Goal: Task Accomplishment & Management: Use online tool/utility

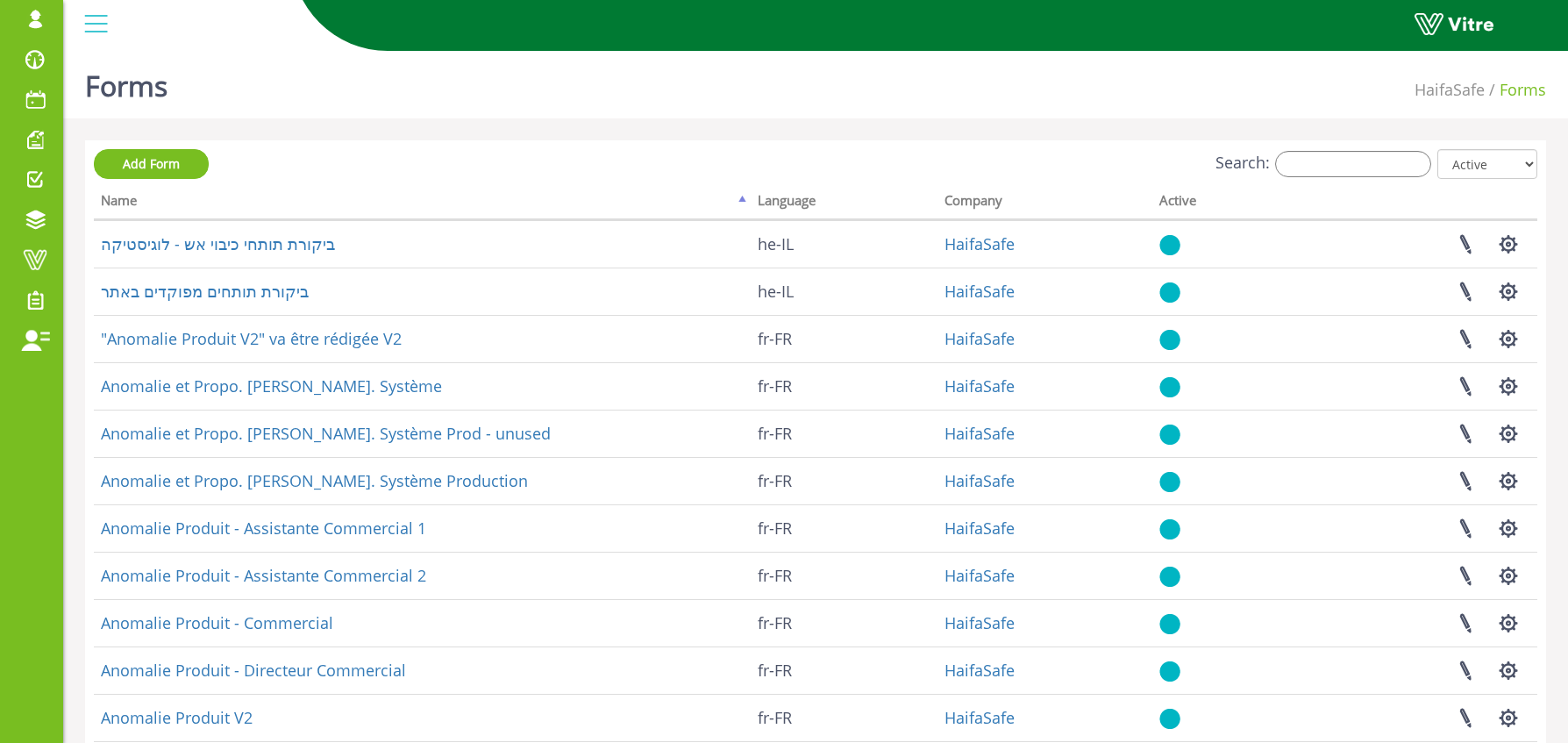
scroll to position [4, 0]
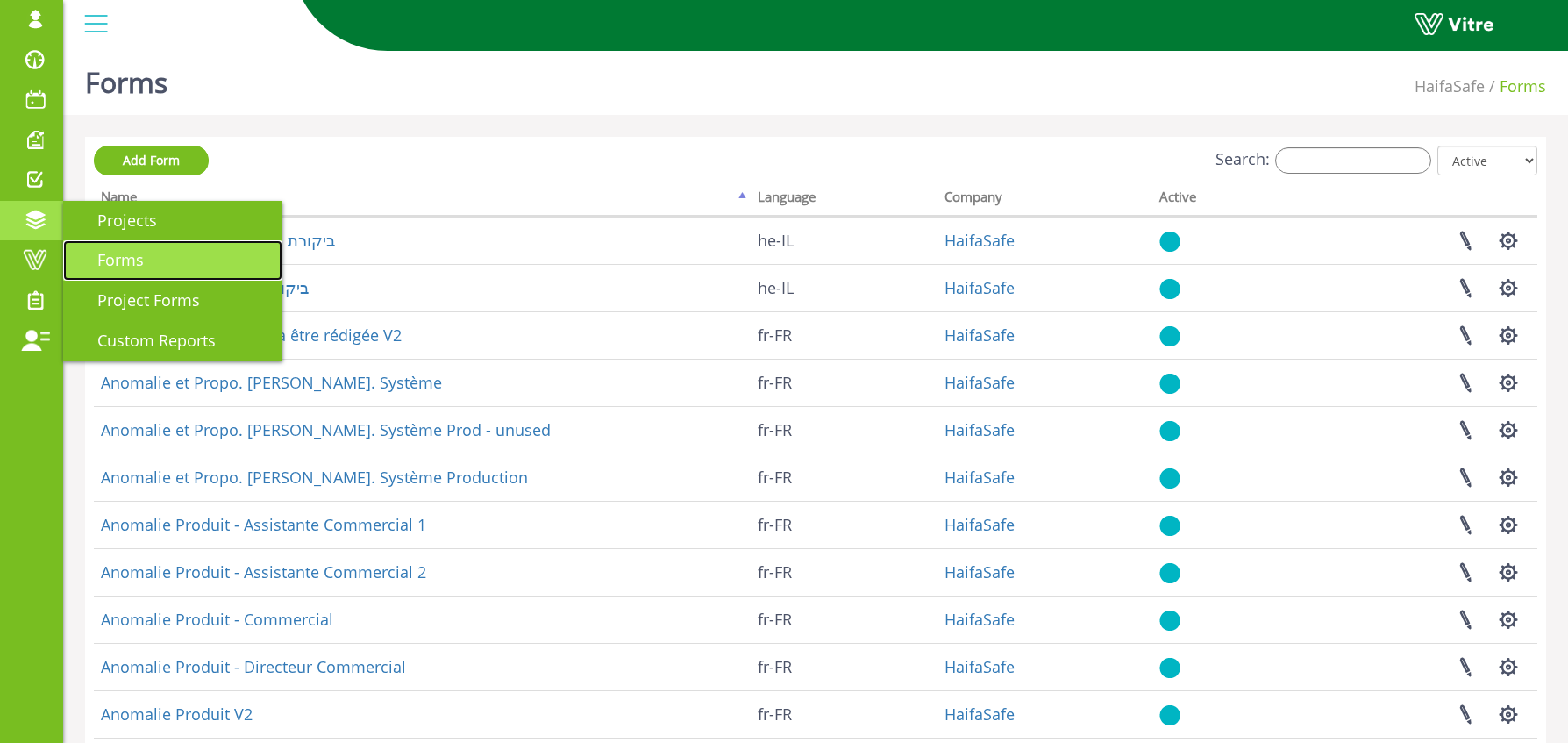
click at [150, 268] on link "Forms" at bounding box center [173, 261] width 219 height 41
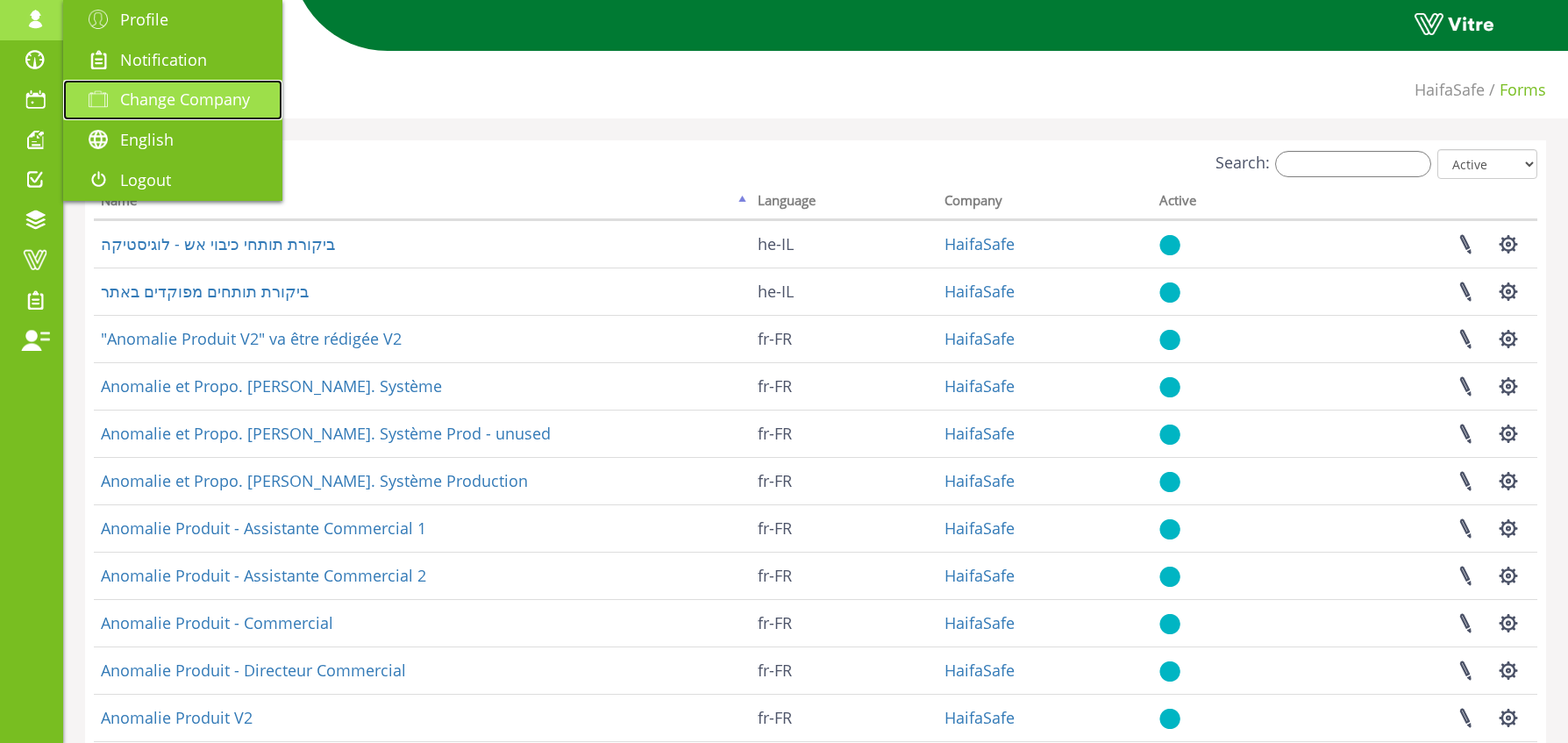
click at [160, 109] on span "Change Company" at bounding box center [185, 99] width 130 height 21
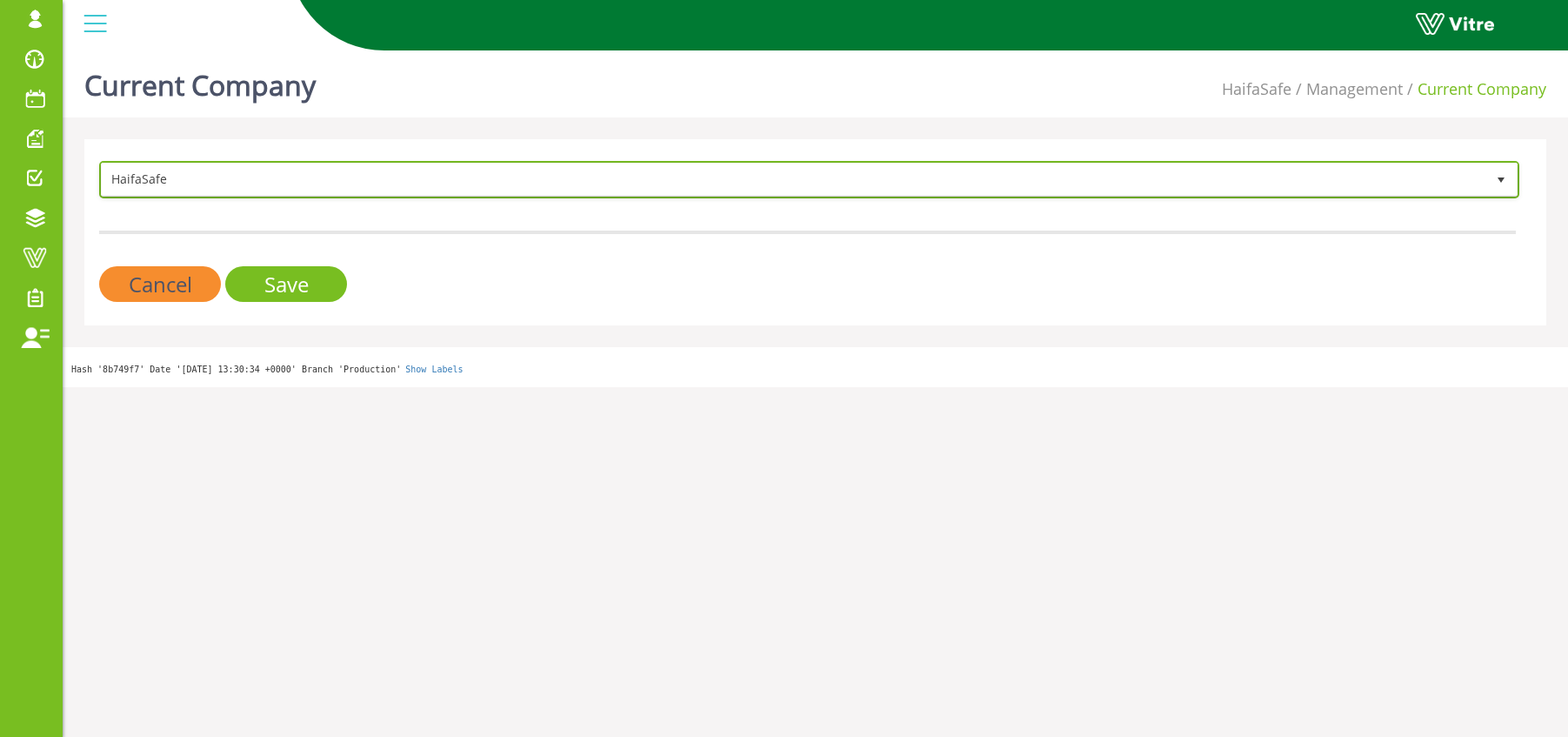
click at [297, 182] on span "HaifaSafe" at bounding box center [793, 179] width 1384 height 31
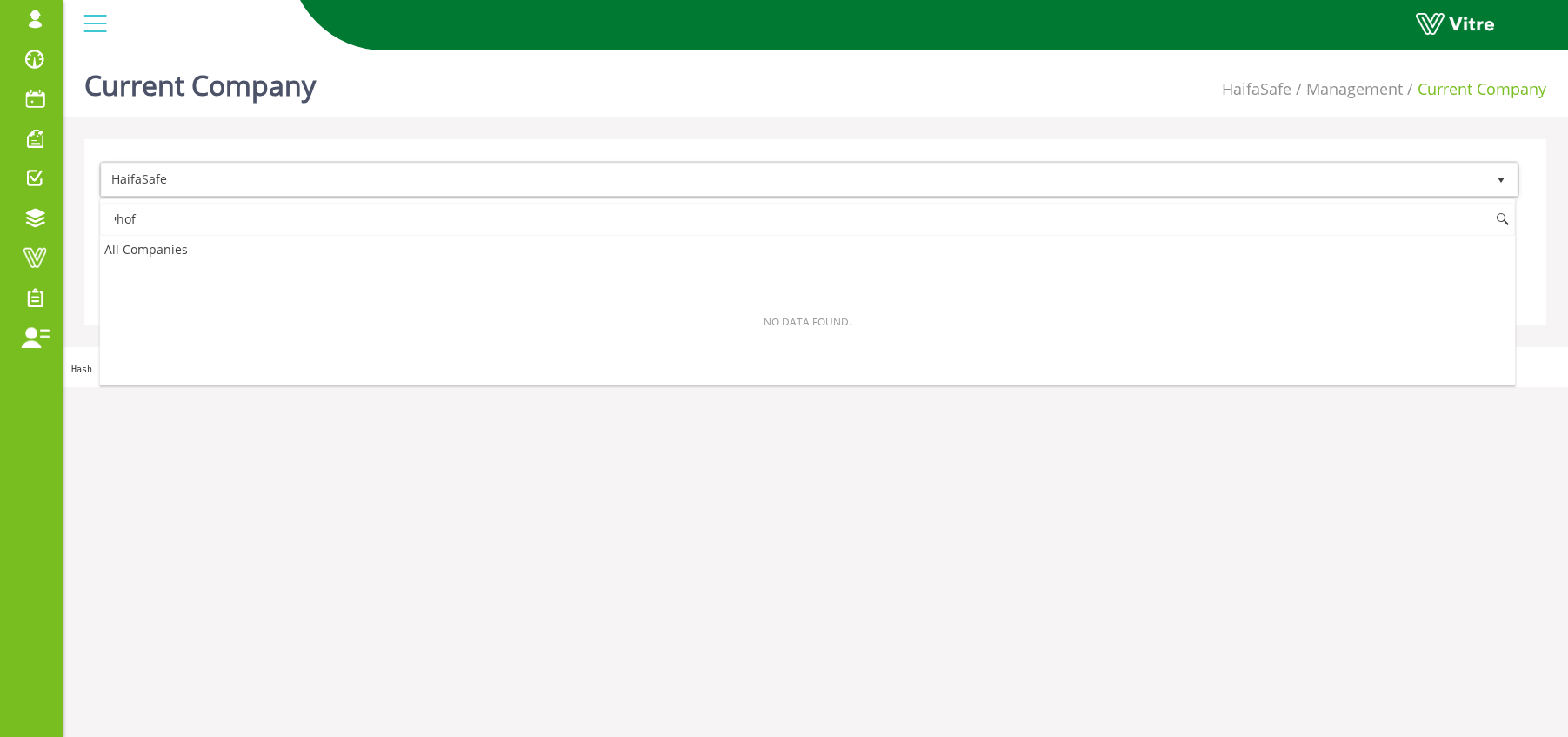
click at [146, 218] on input "יhof" at bounding box center [808, 219] width 1415 height 33
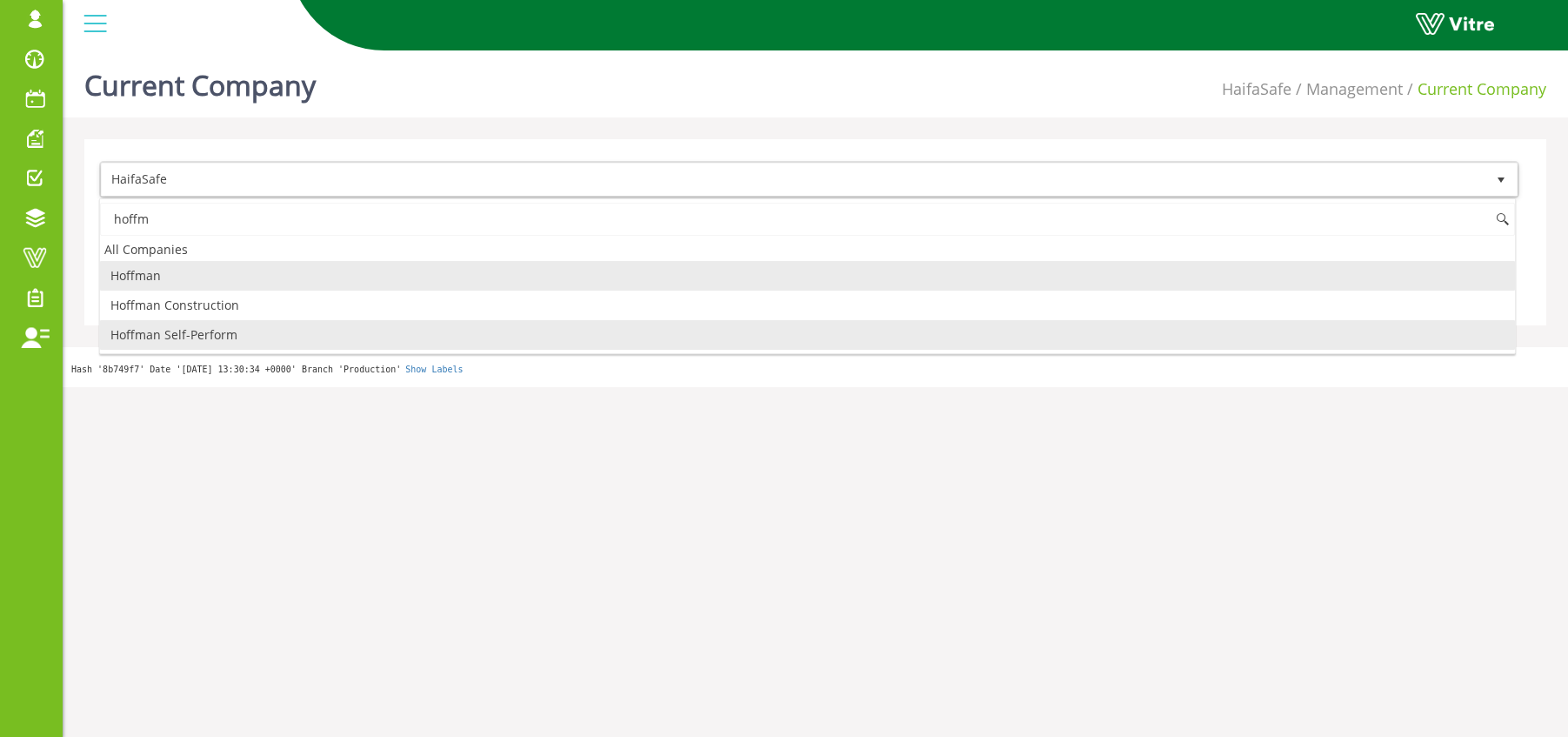
click at [186, 334] on li "Hoffman Self-Perform" at bounding box center [808, 335] width 1415 height 29
type input "hoffm"
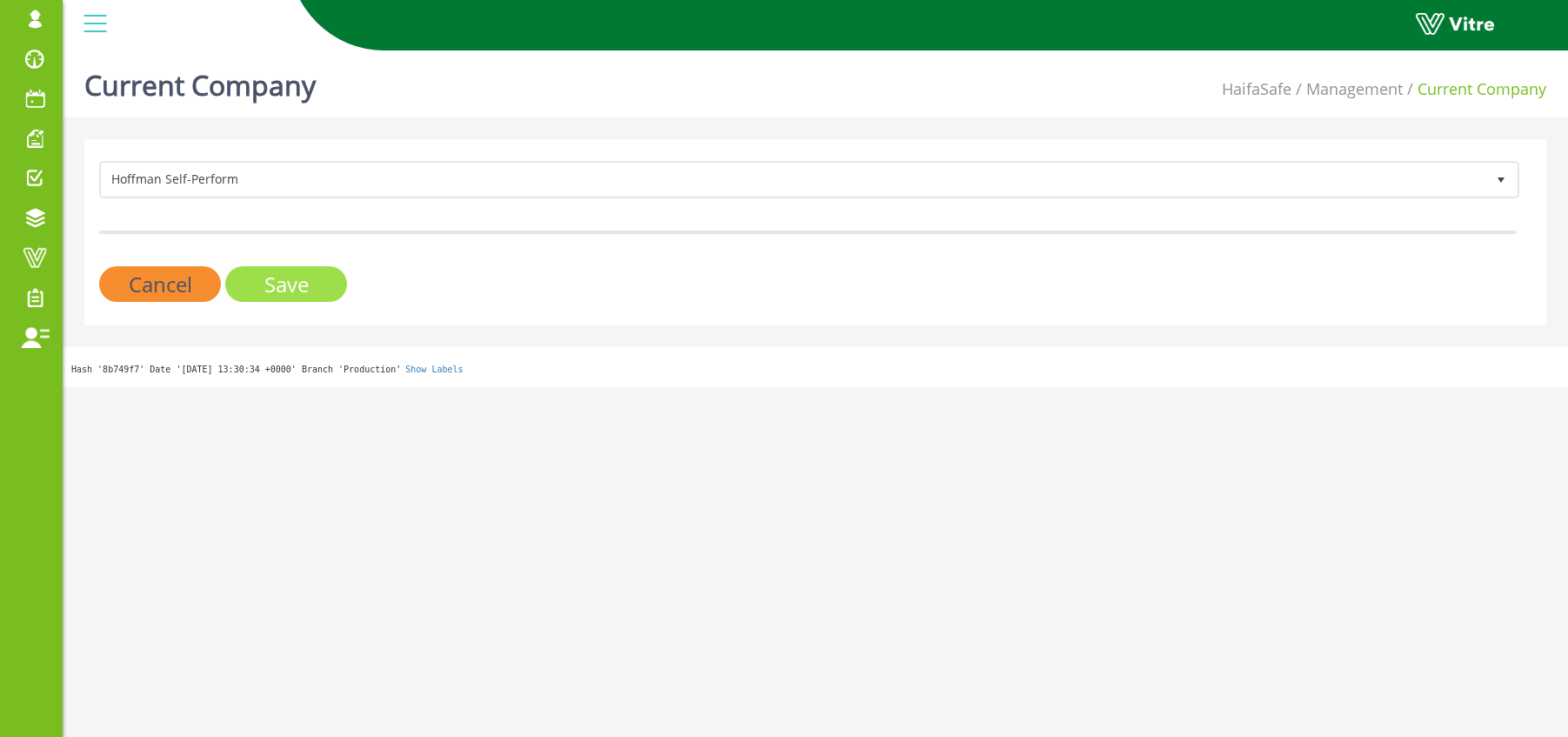
click at [271, 287] on input "Save" at bounding box center [286, 284] width 121 height 36
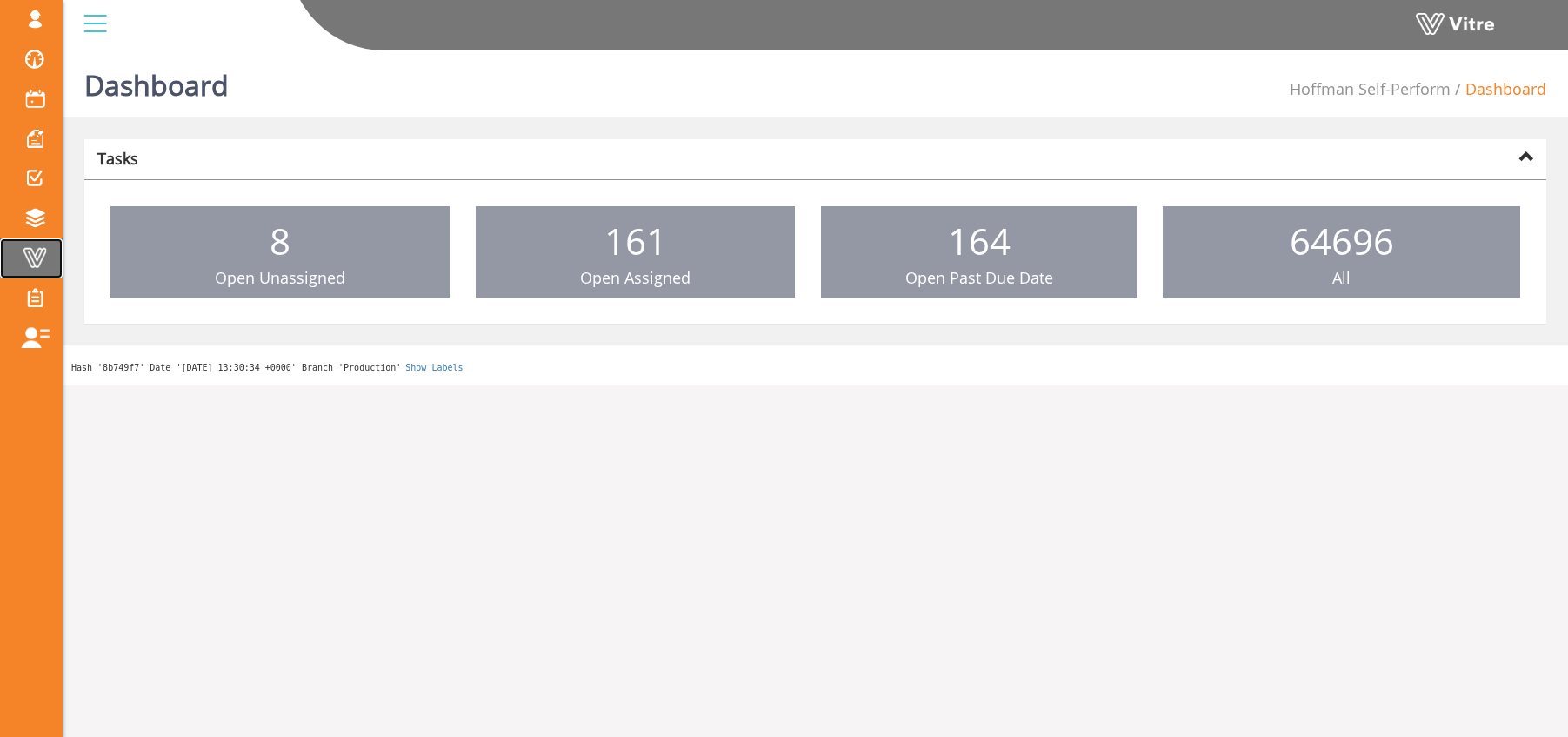
click at [41, 248] on span at bounding box center [35, 258] width 44 height 21
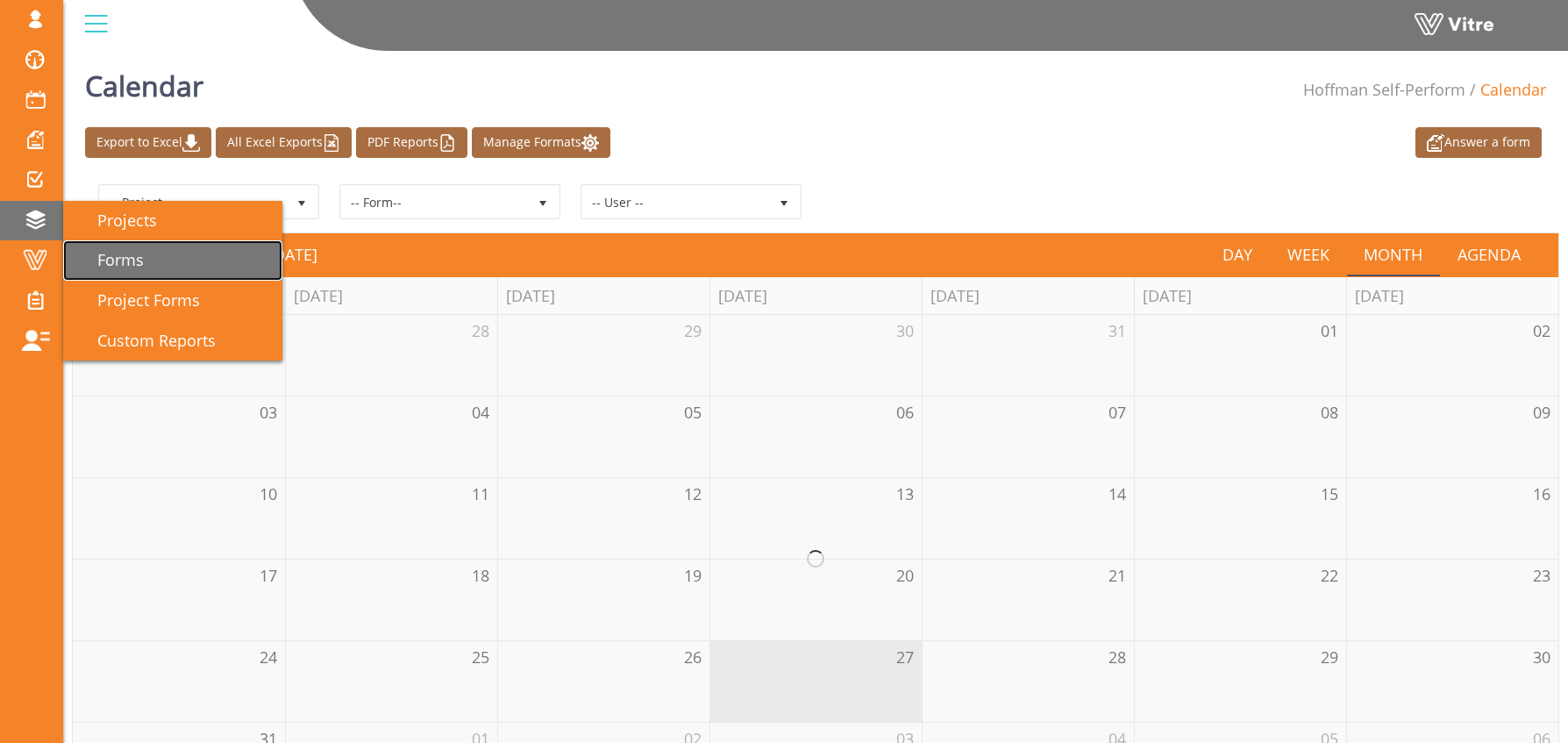
click at [143, 257] on span "Forms" at bounding box center [110, 260] width 67 height 21
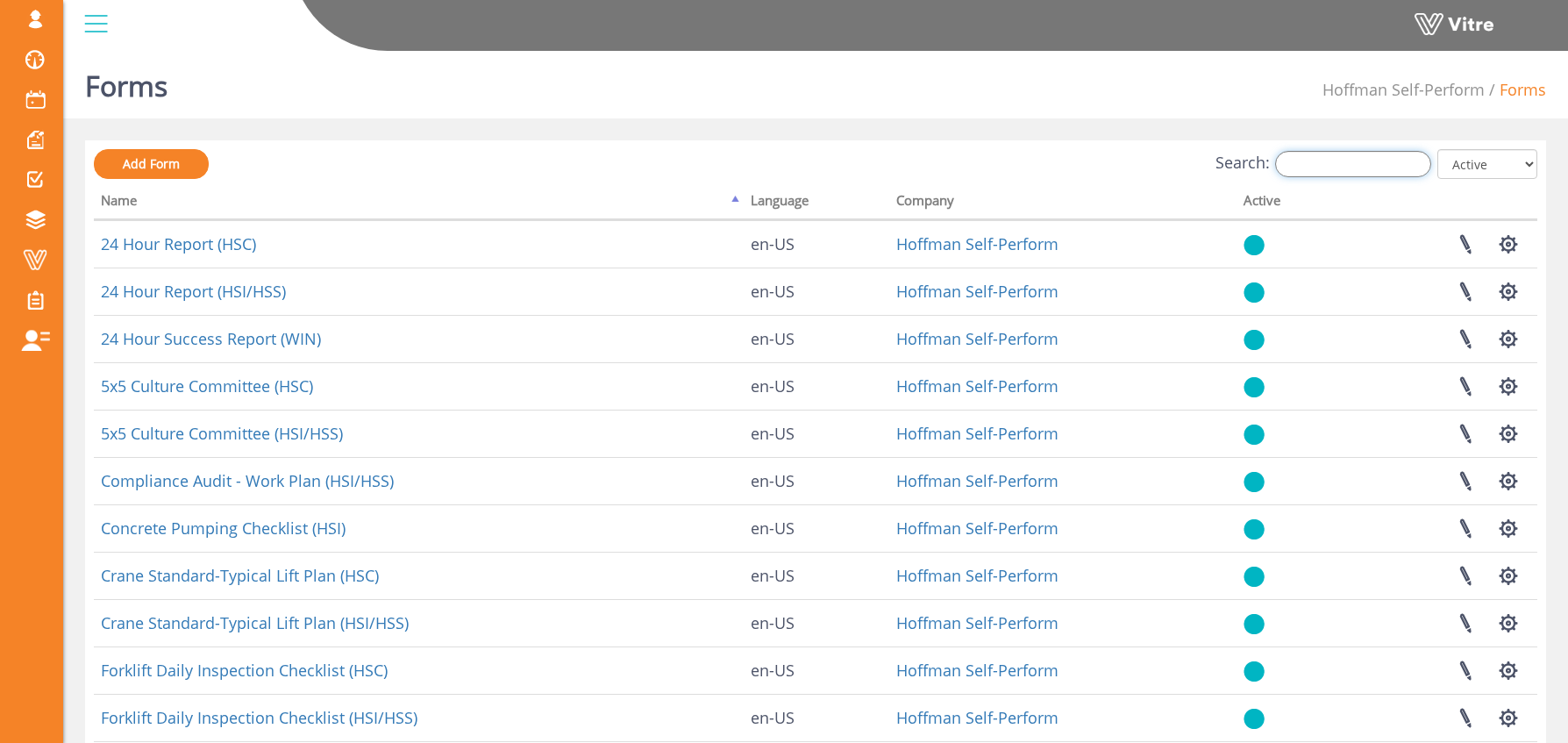
click at [1370, 161] on input "Search:" at bounding box center [1353, 164] width 157 height 27
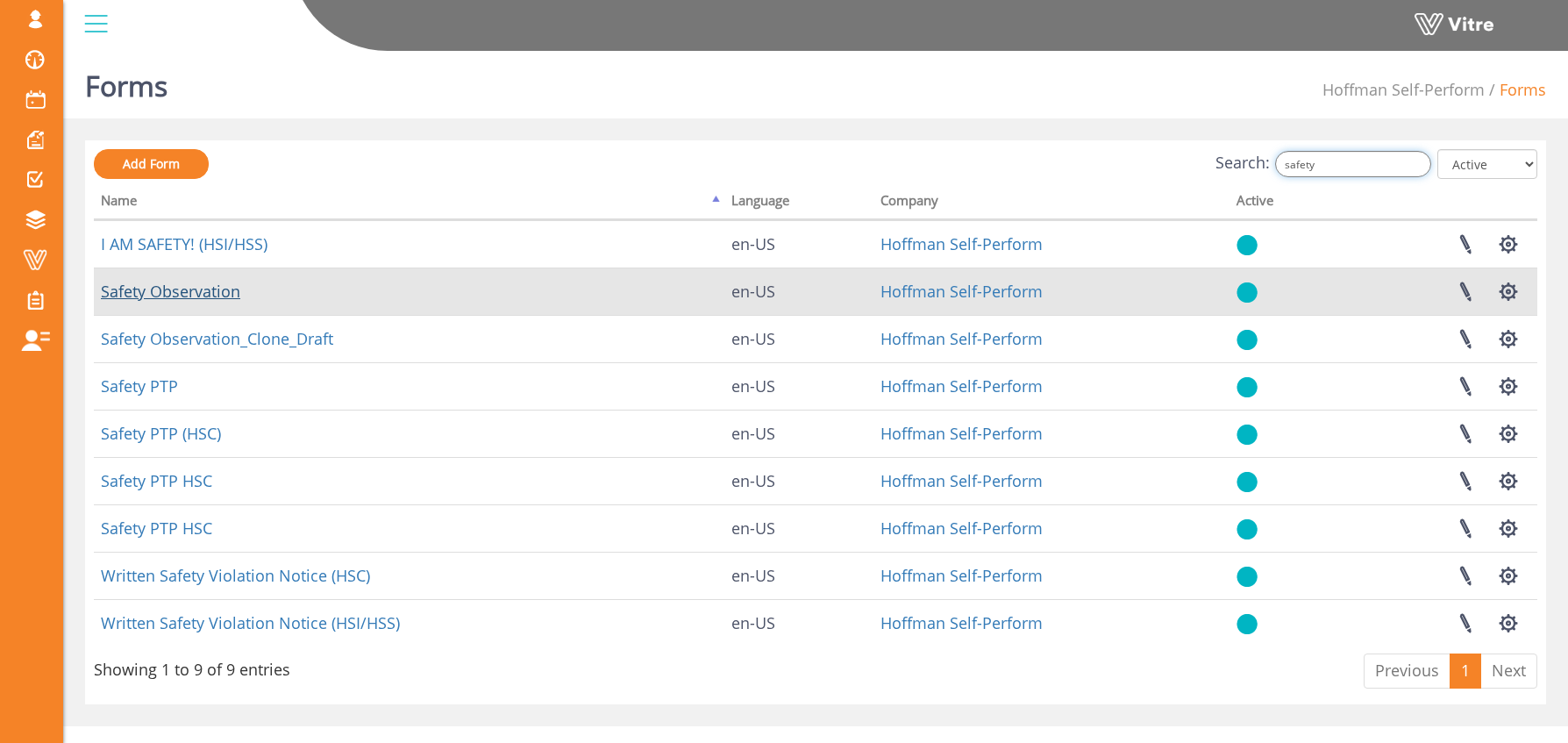
type input "safety"
click at [161, 295] on link "Safety Observation" at bounding box center [170, 291] width 139 height 21
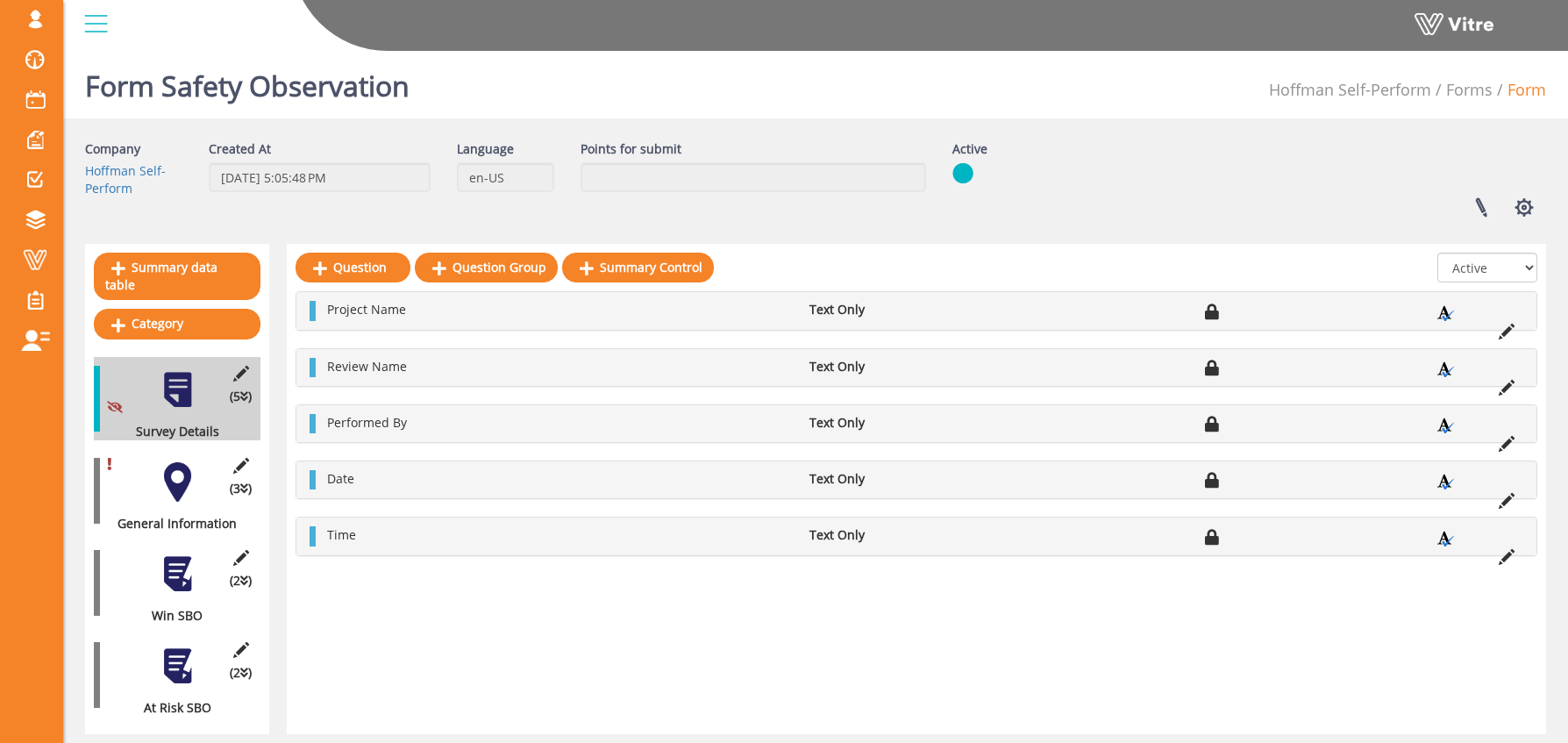
click at [182, 462] on div at bounding box center [177, 482] width 40 height 40
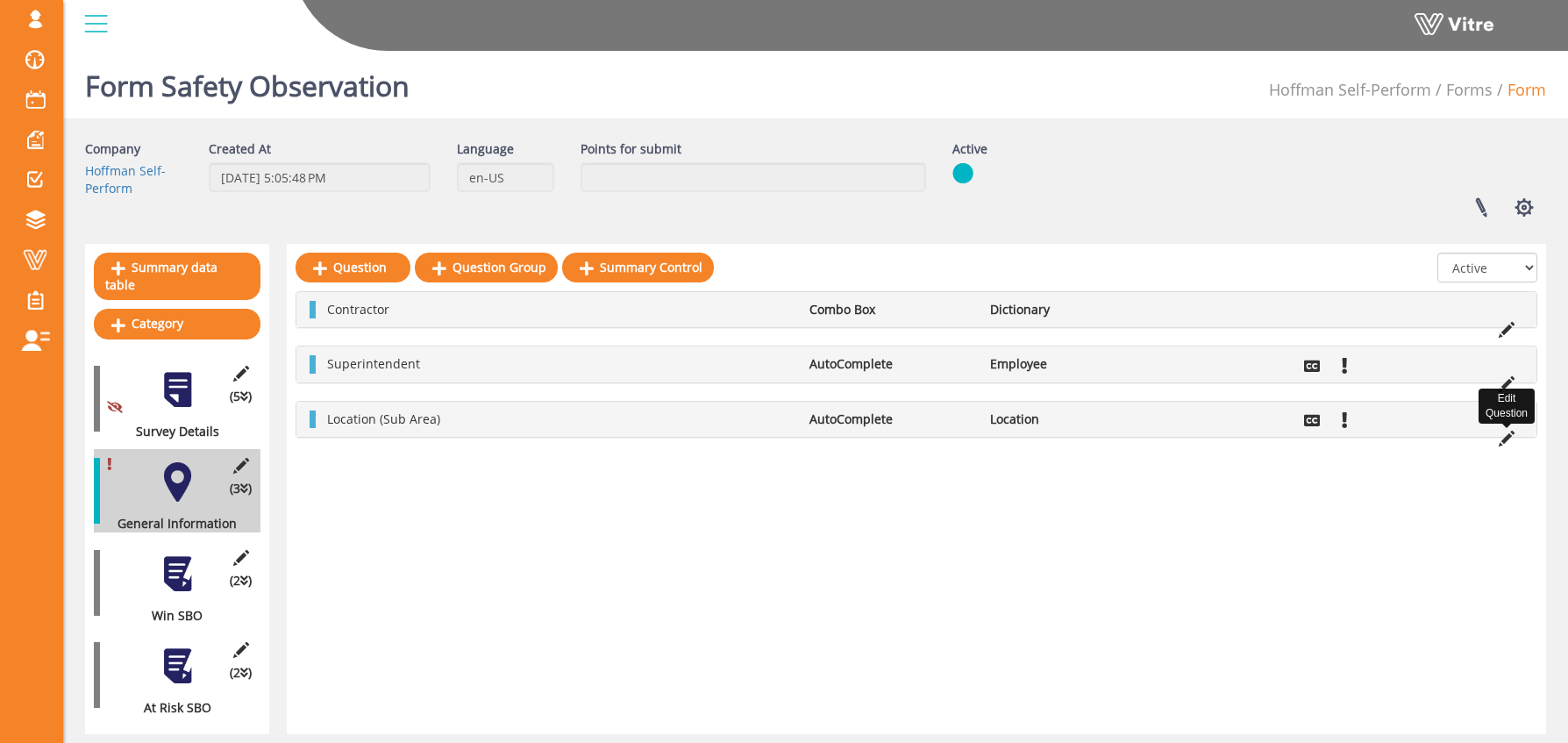
click at [1511, 438] on icon at bounding box center [1506, 438] width 16 height 16
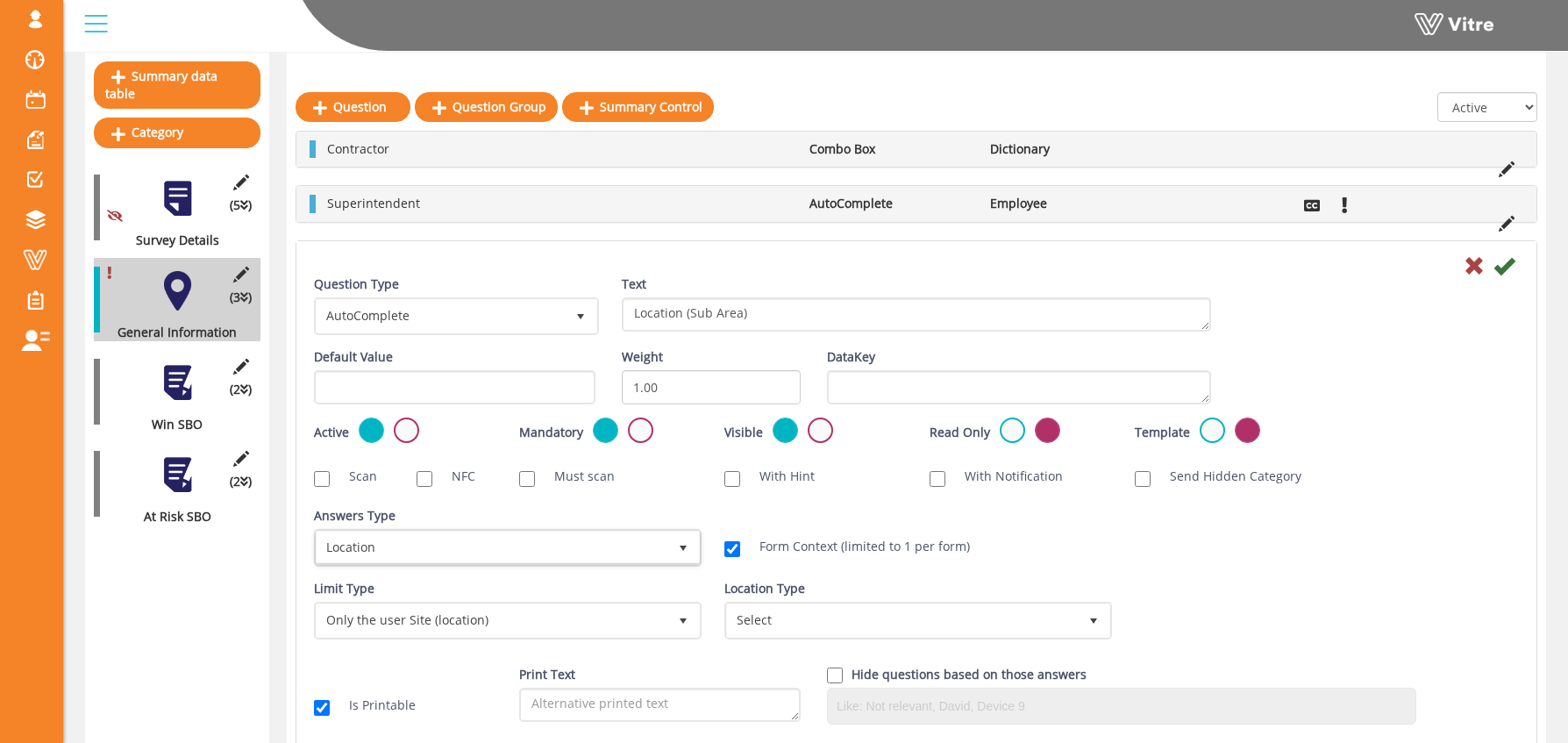
scroll to position [207, 0]
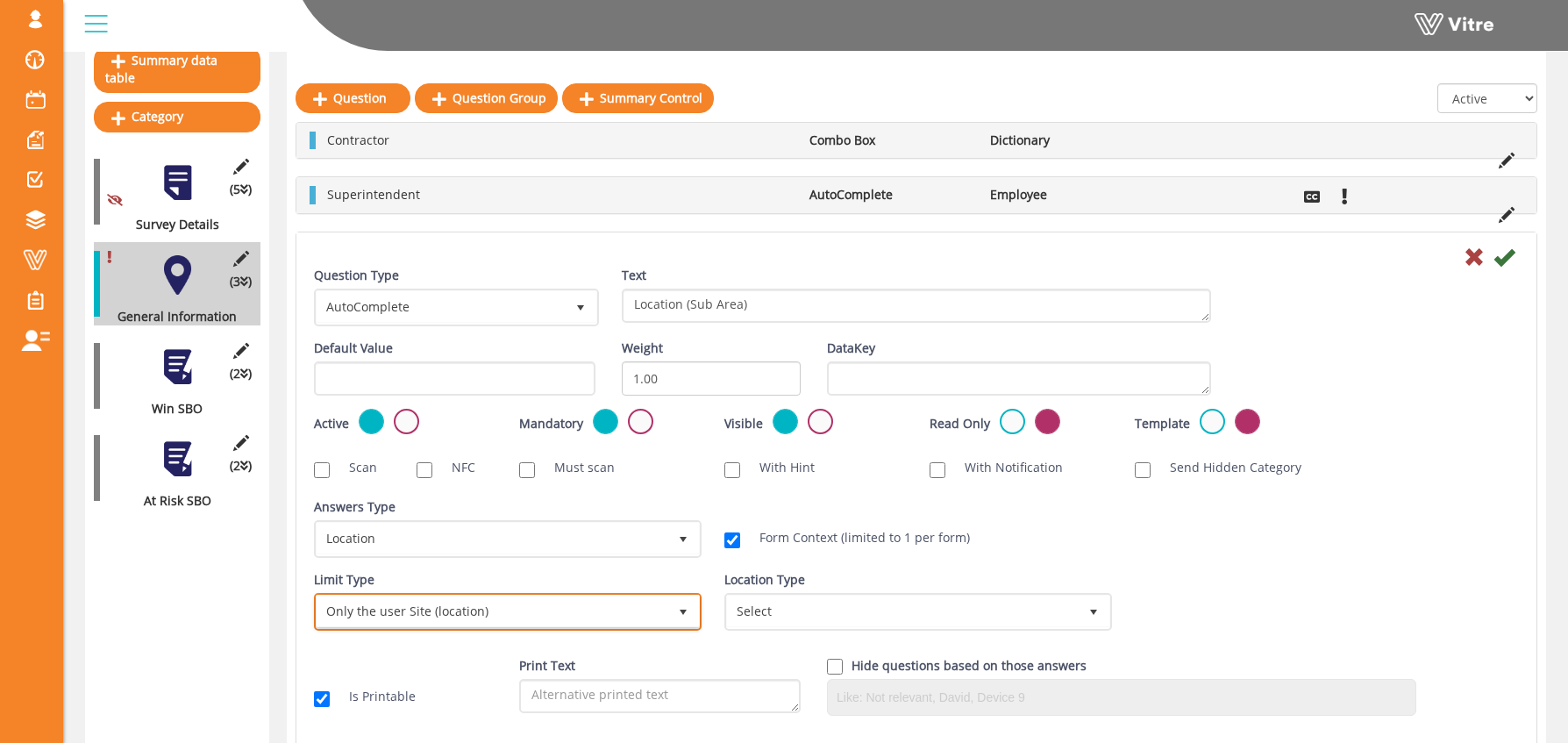
click at [515, 605] on span "Only the user Site (location)" at bounding box center [492, 611] width 351 height 31
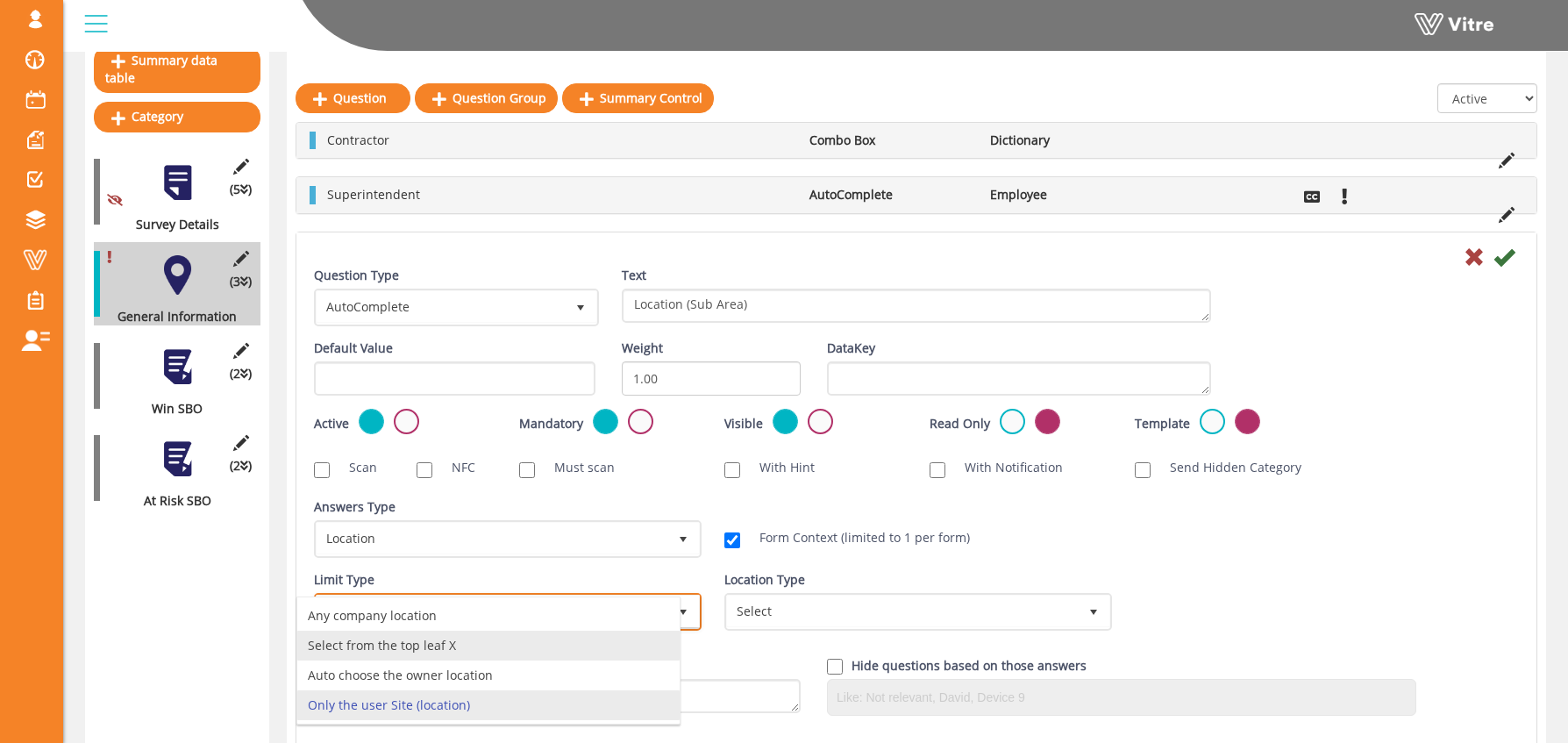
click at [533, 637] on li "Select from the top leaf X" at bounding box center [488, 645] width 382 height 29
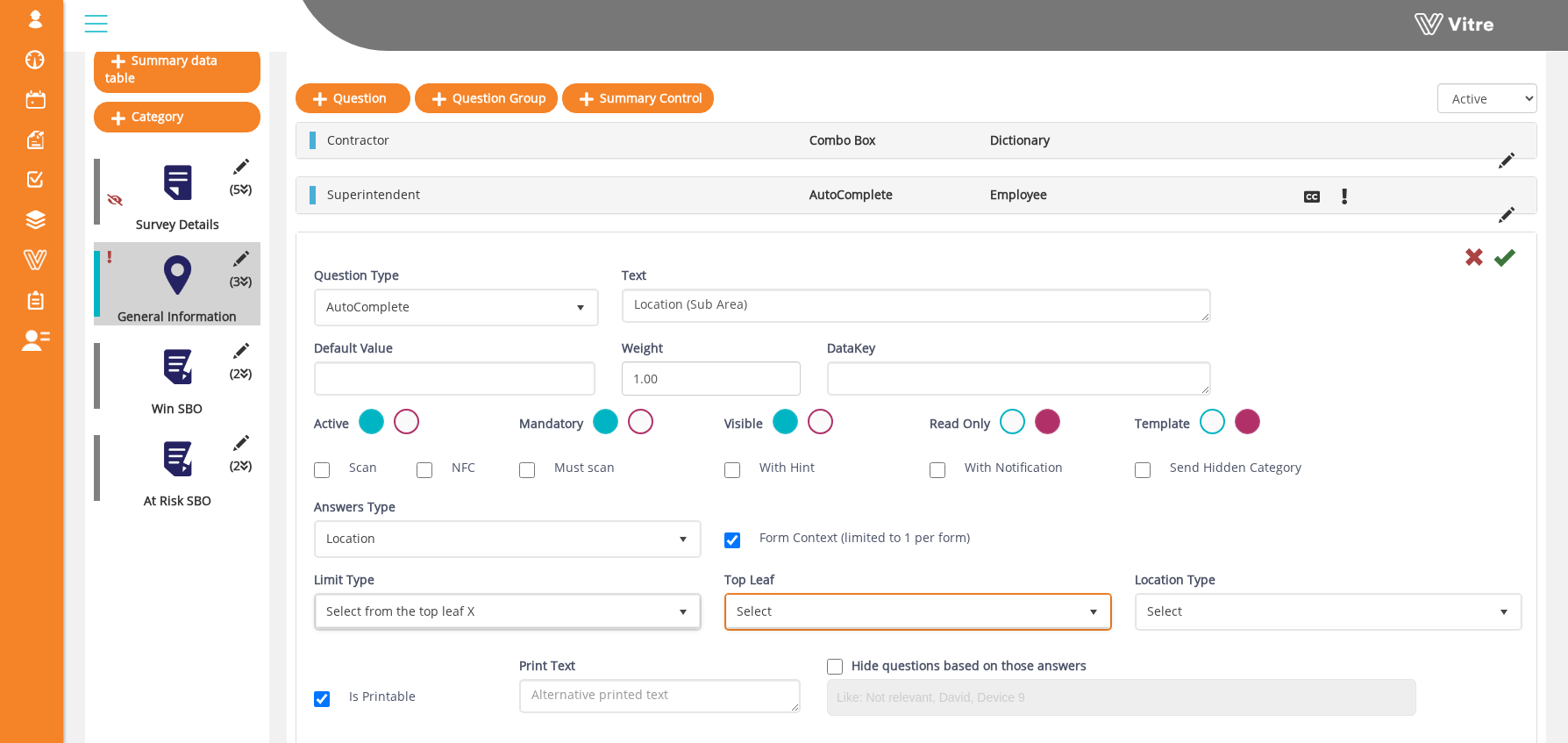
click at [774, 612] on span "Select" at bounding box center [902, 611] width 351 height 31
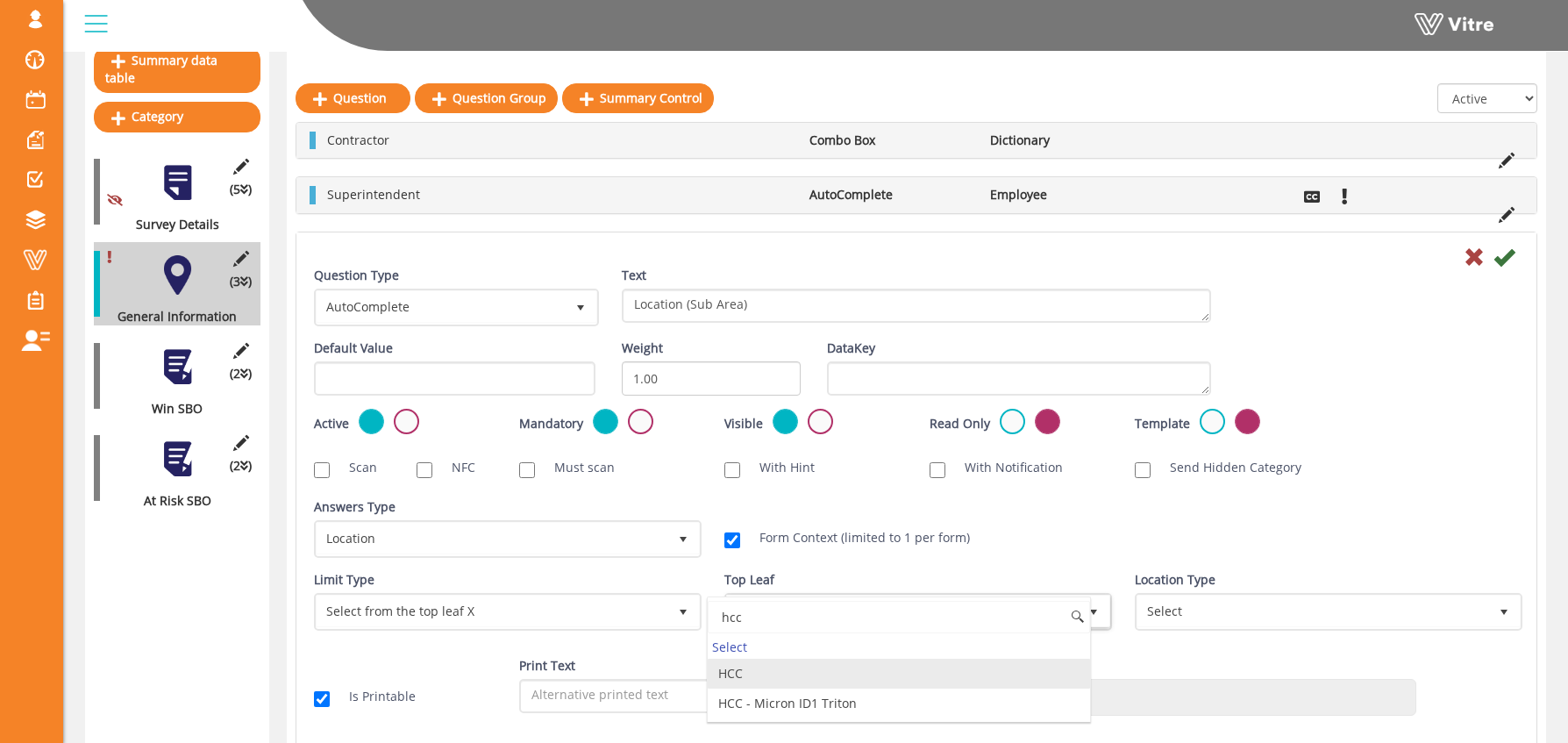
scroll to position [0, 0]
click at [733, 673] on li "HCC" at bounding box center [899, 673] width 382 height 29
type input "hcc"
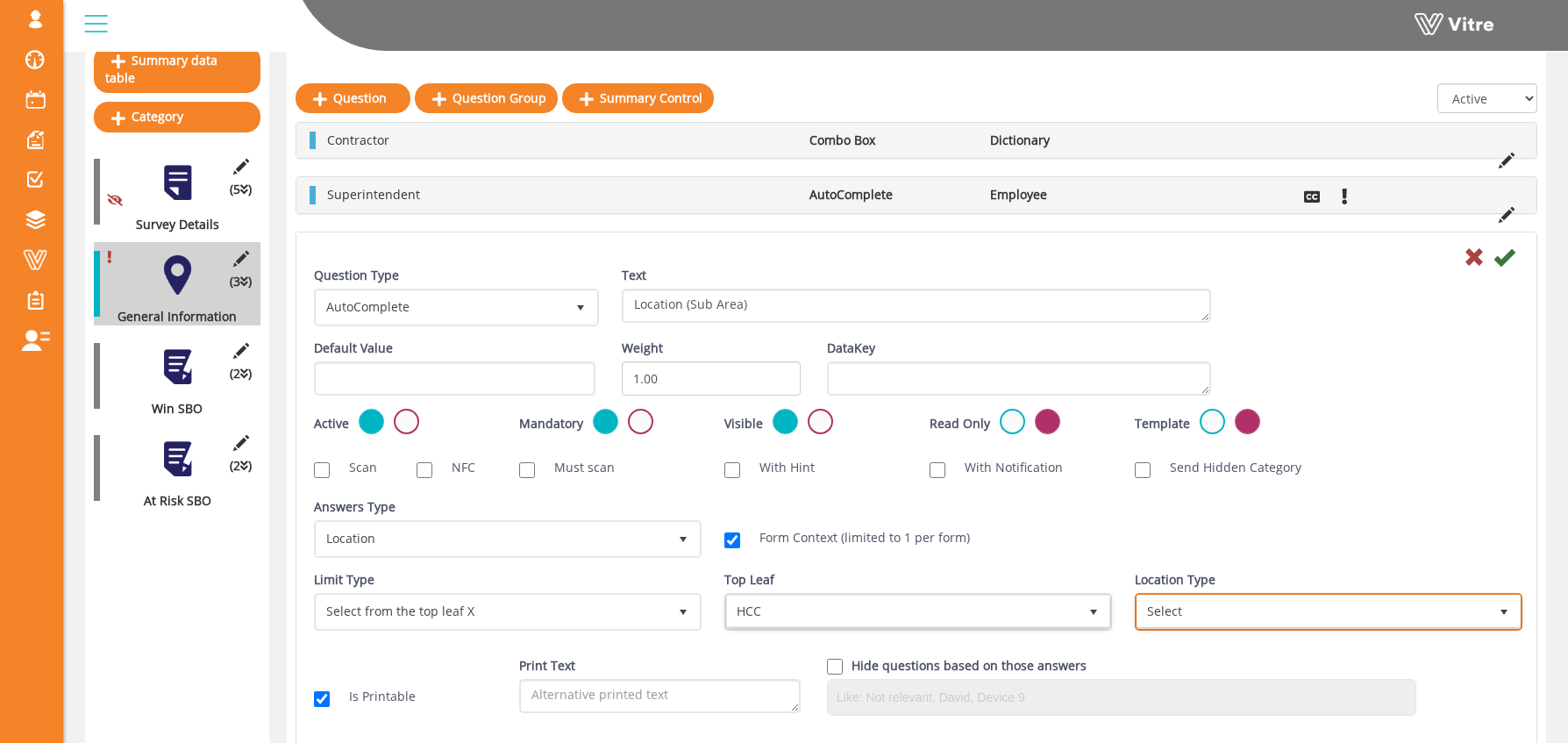
click at [1259, 619] on span "Select" at bounding box center [1313, 611] width 351 height 31
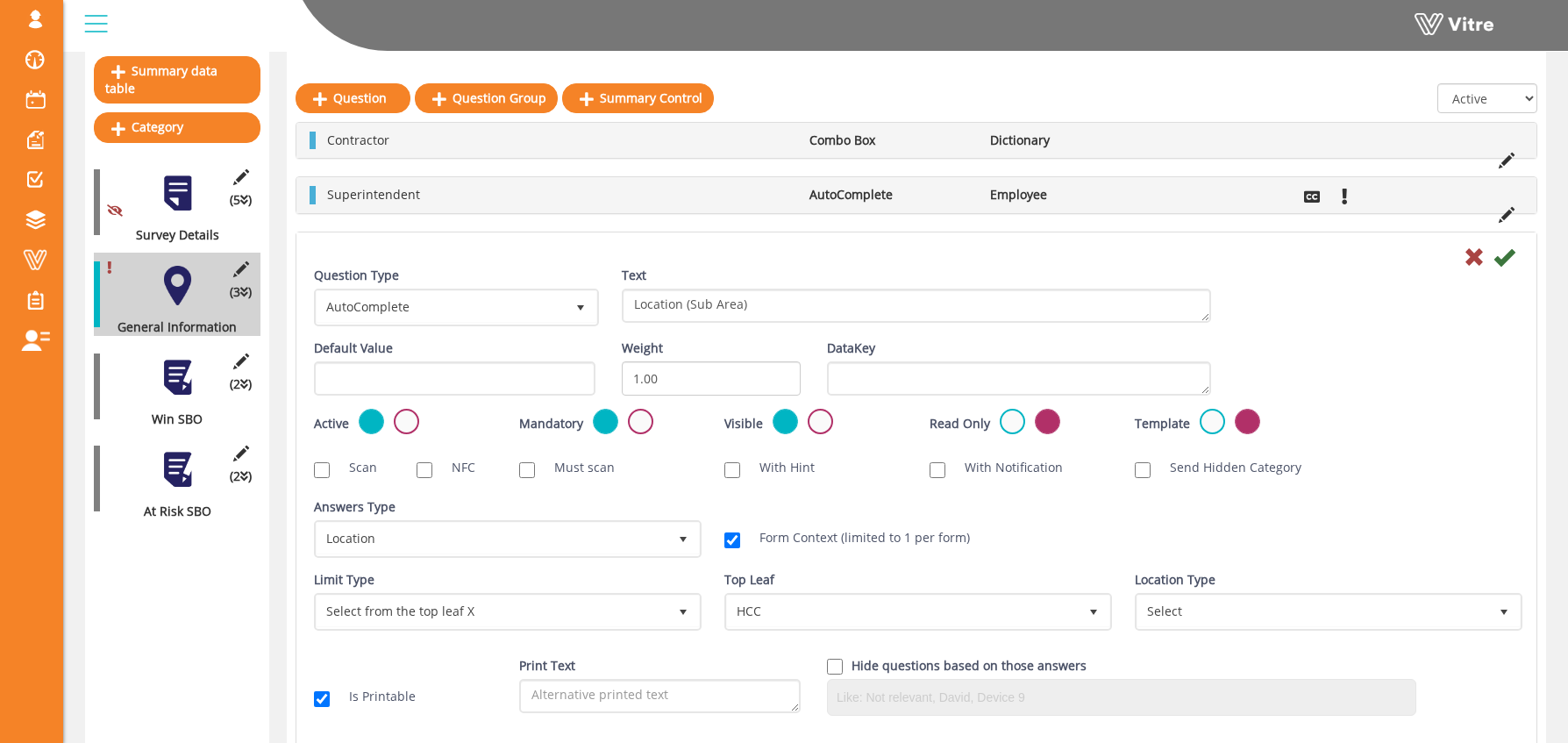
click at [1134, 639] on div "Location Type Select" at bounding box center [1327, 607] width 411 height 73
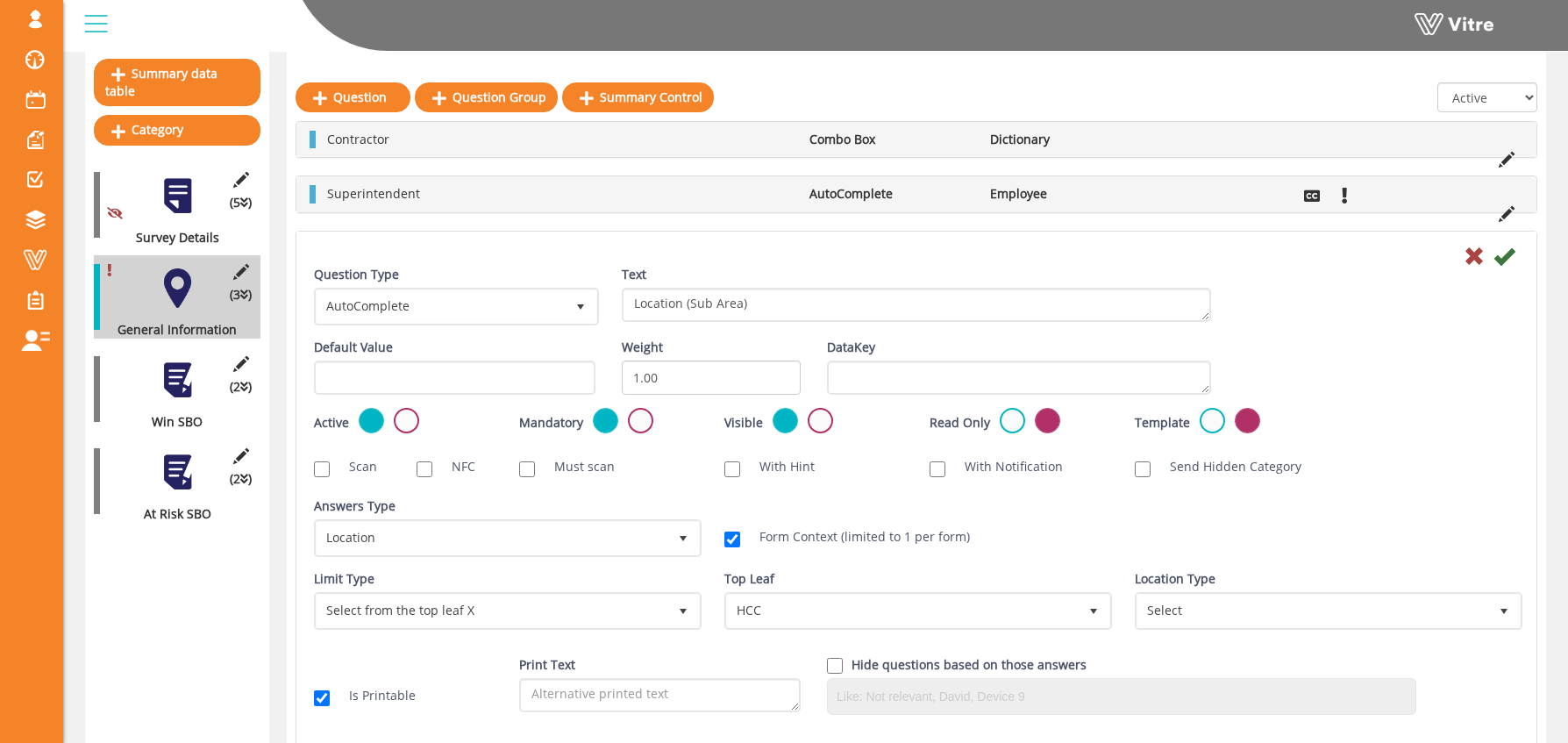
scroll to position [193, 0]
click at [1504, 254] on icon at bounding box center [1504, 257] width 21 height 21
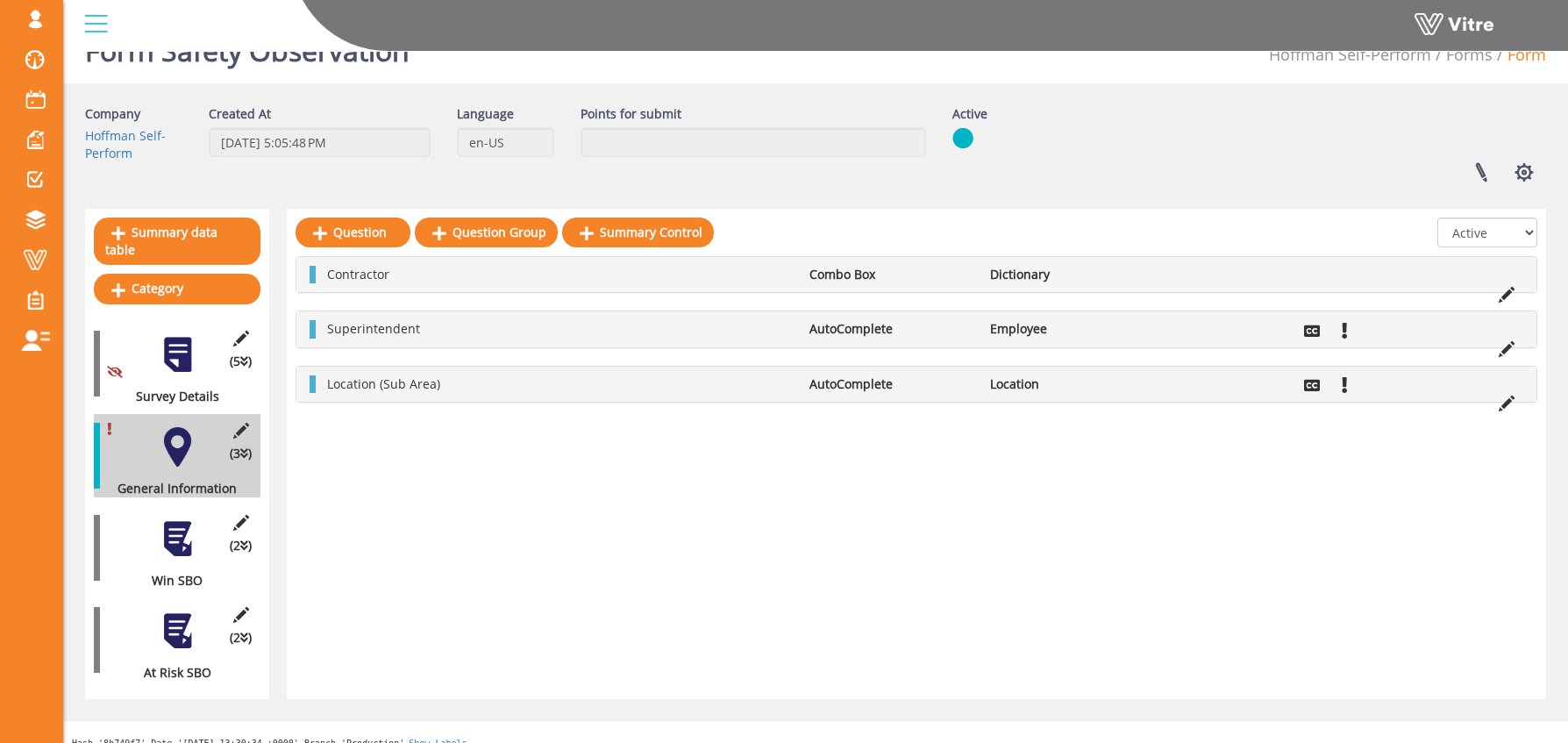
click at [178, 523] on div at bounding box center [177, 539] width 40 height 40
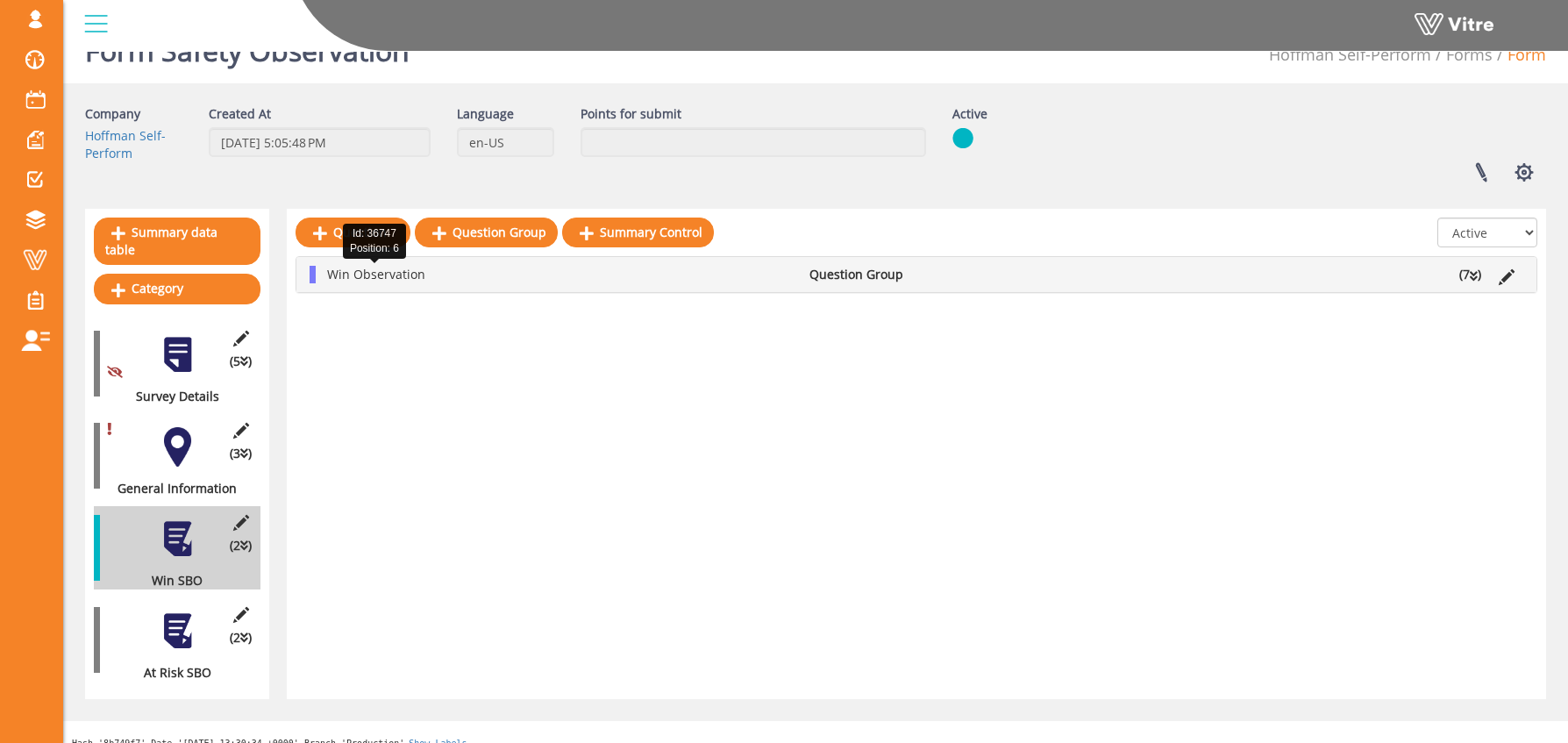
click at [394, 282] on span "Win Observation" at bounding box center [376, 274] width 99 height 17
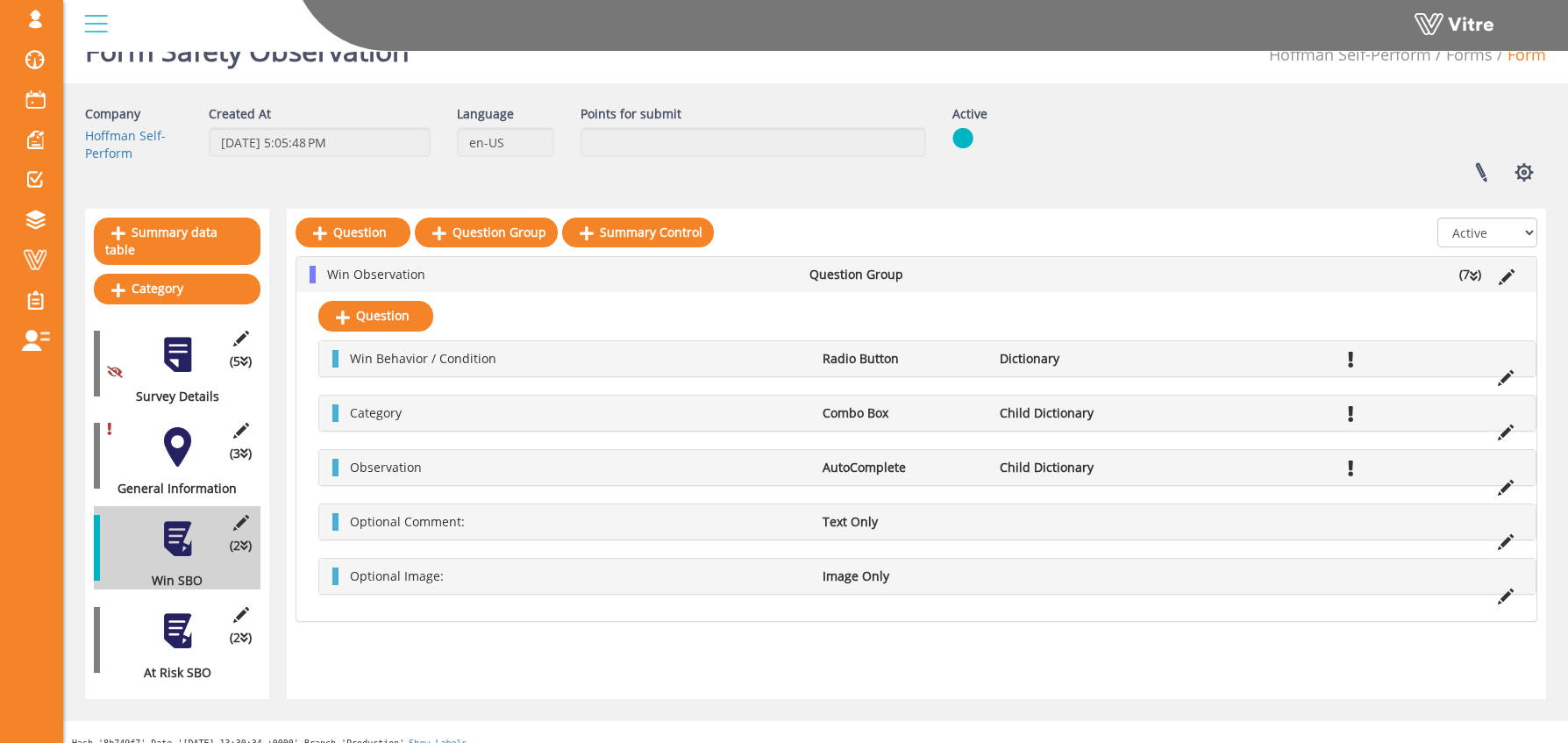
click at [189, 616] on div at bounding box center [177, 631] width 40 height 40
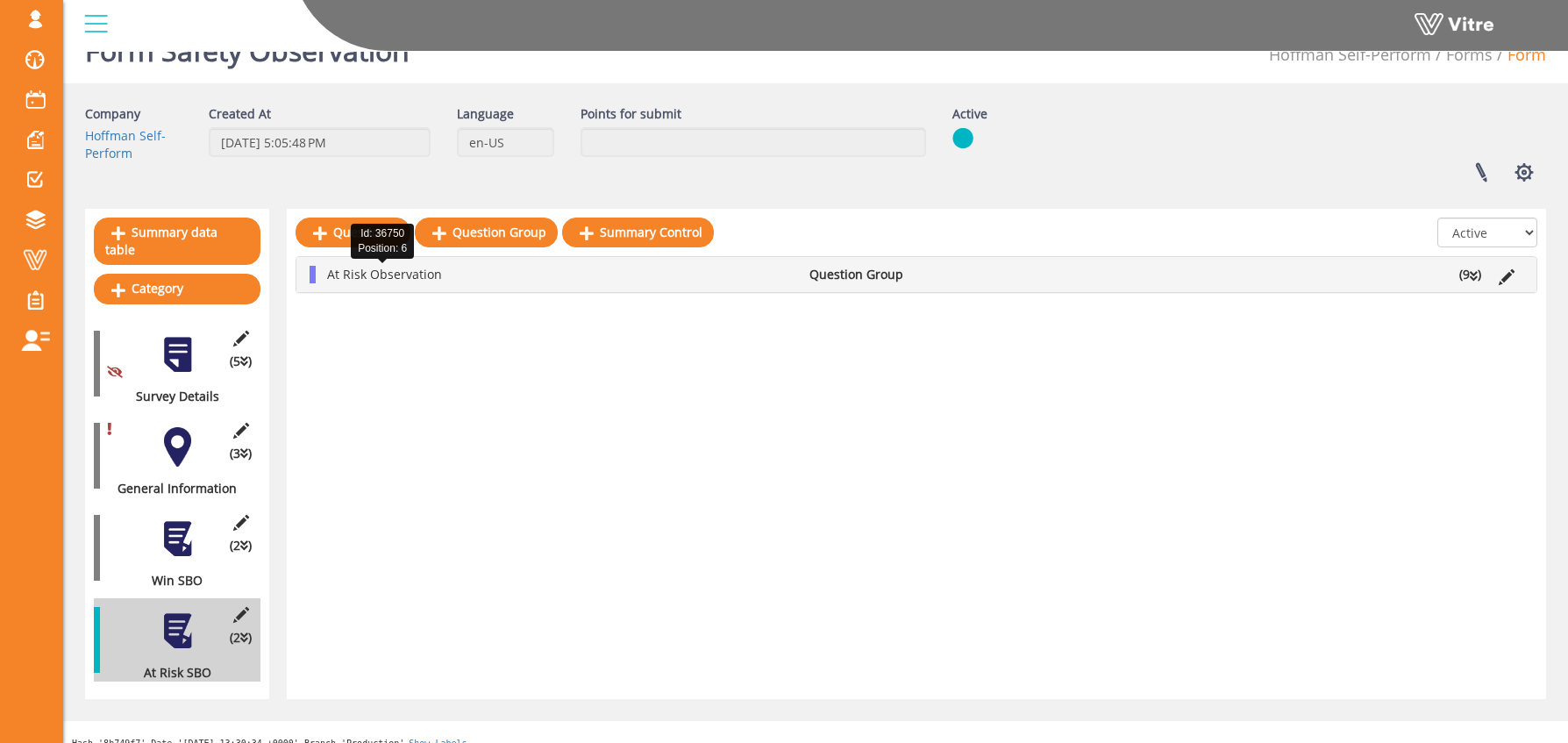
click at [400, 276] on span "At Risk Observation" at bounding box center [384, 274] width 115 height 17
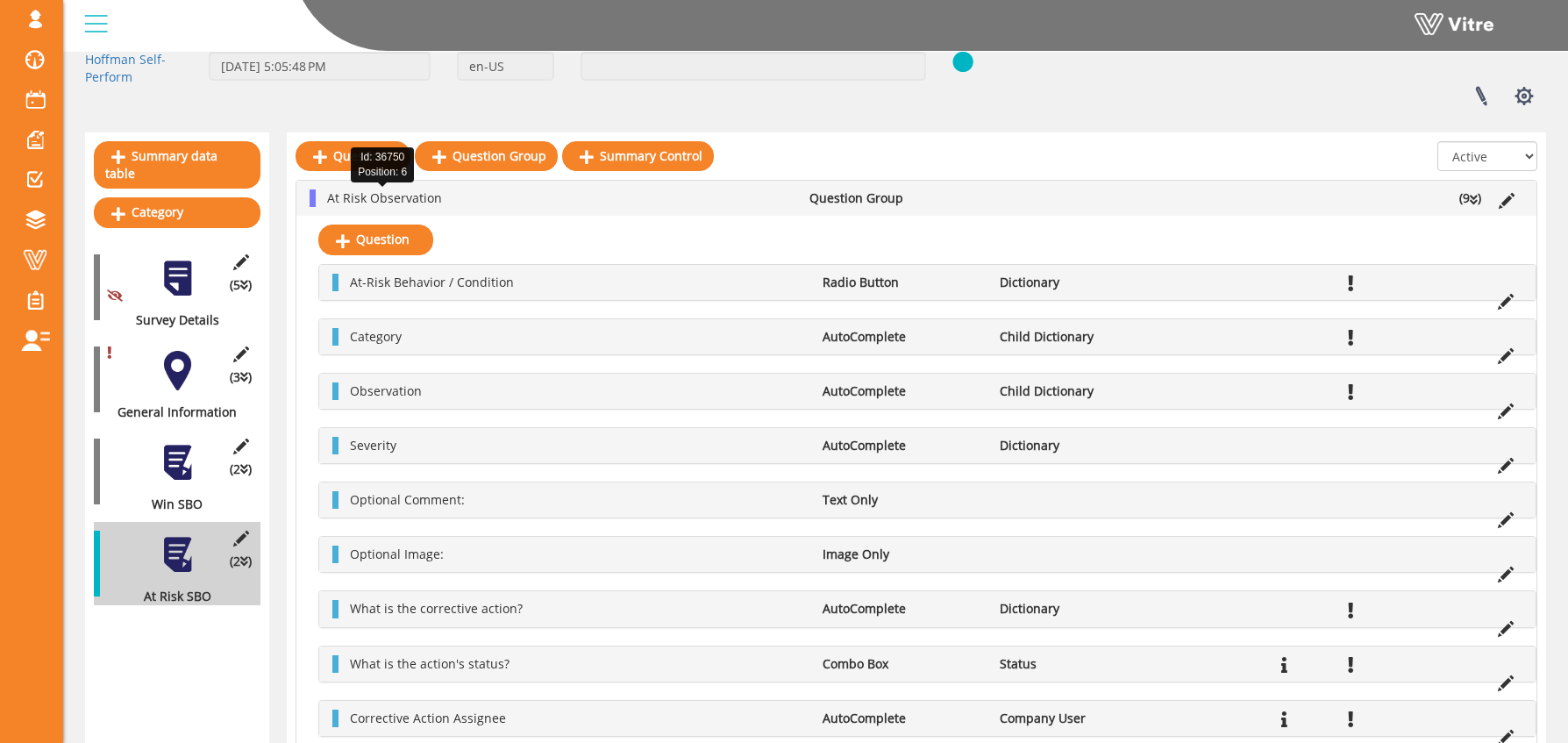
scroll to position [193, 0]
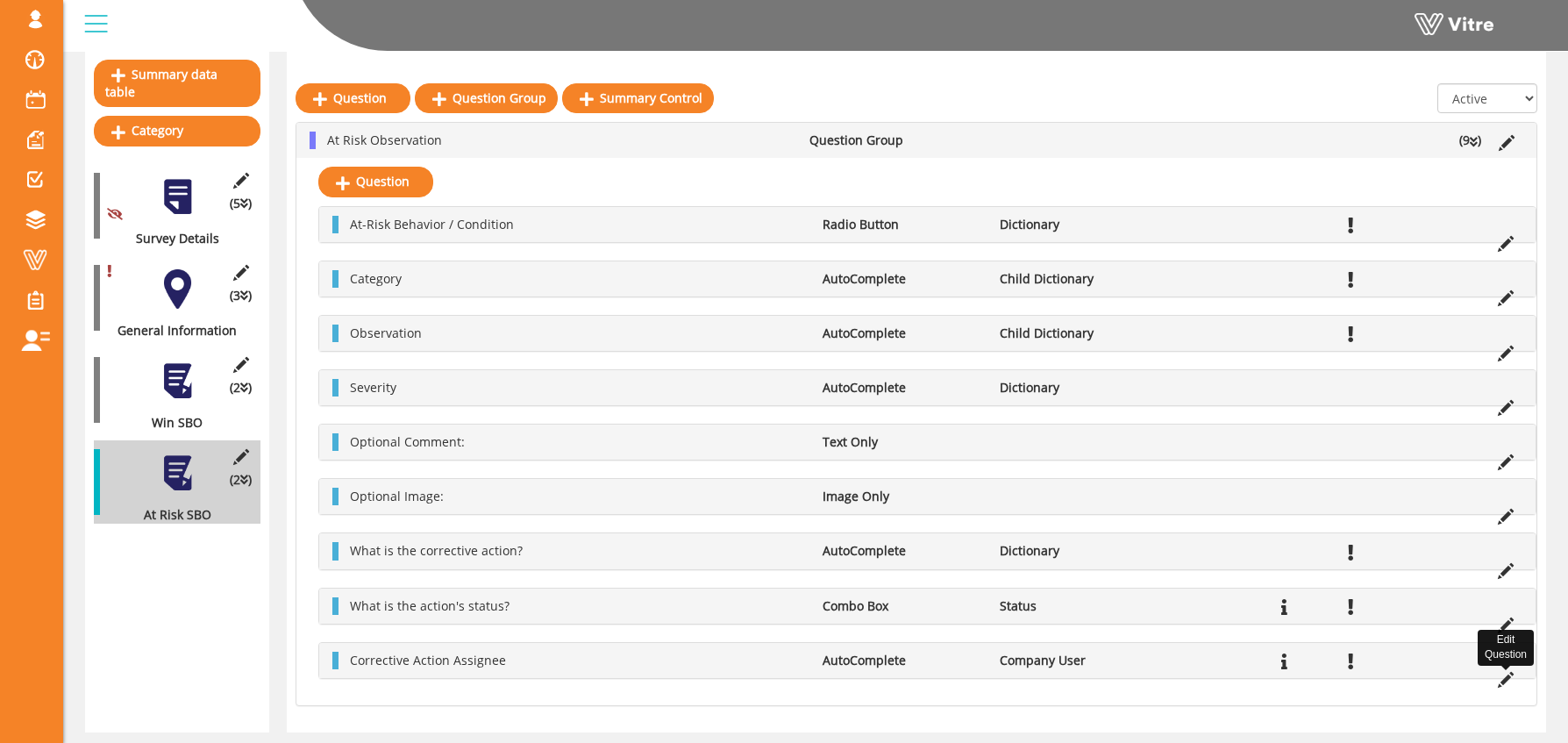
click at [1503, 679] on icon at bounding box center [1505, 679] width 16 height 16
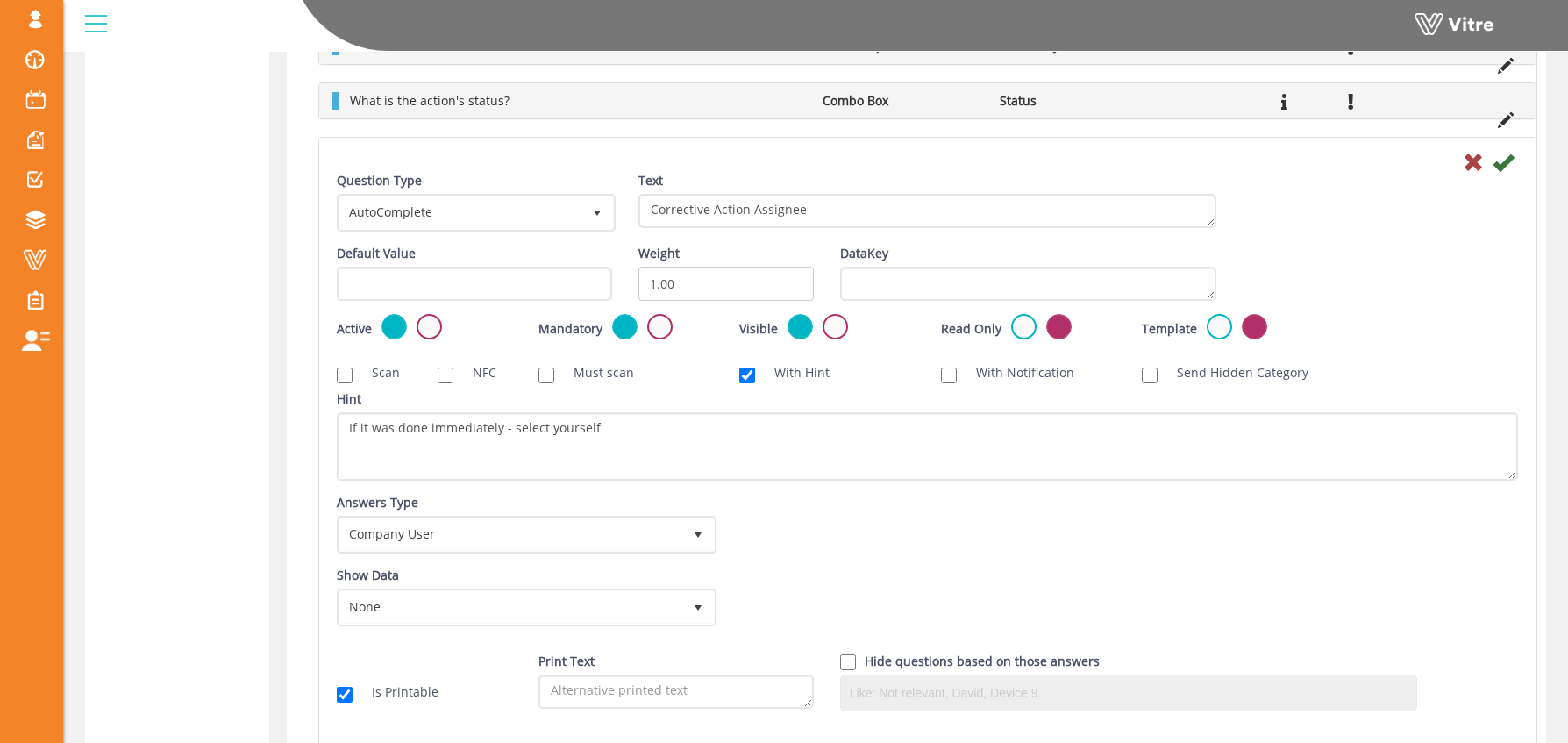
scroll to position [982, 0]
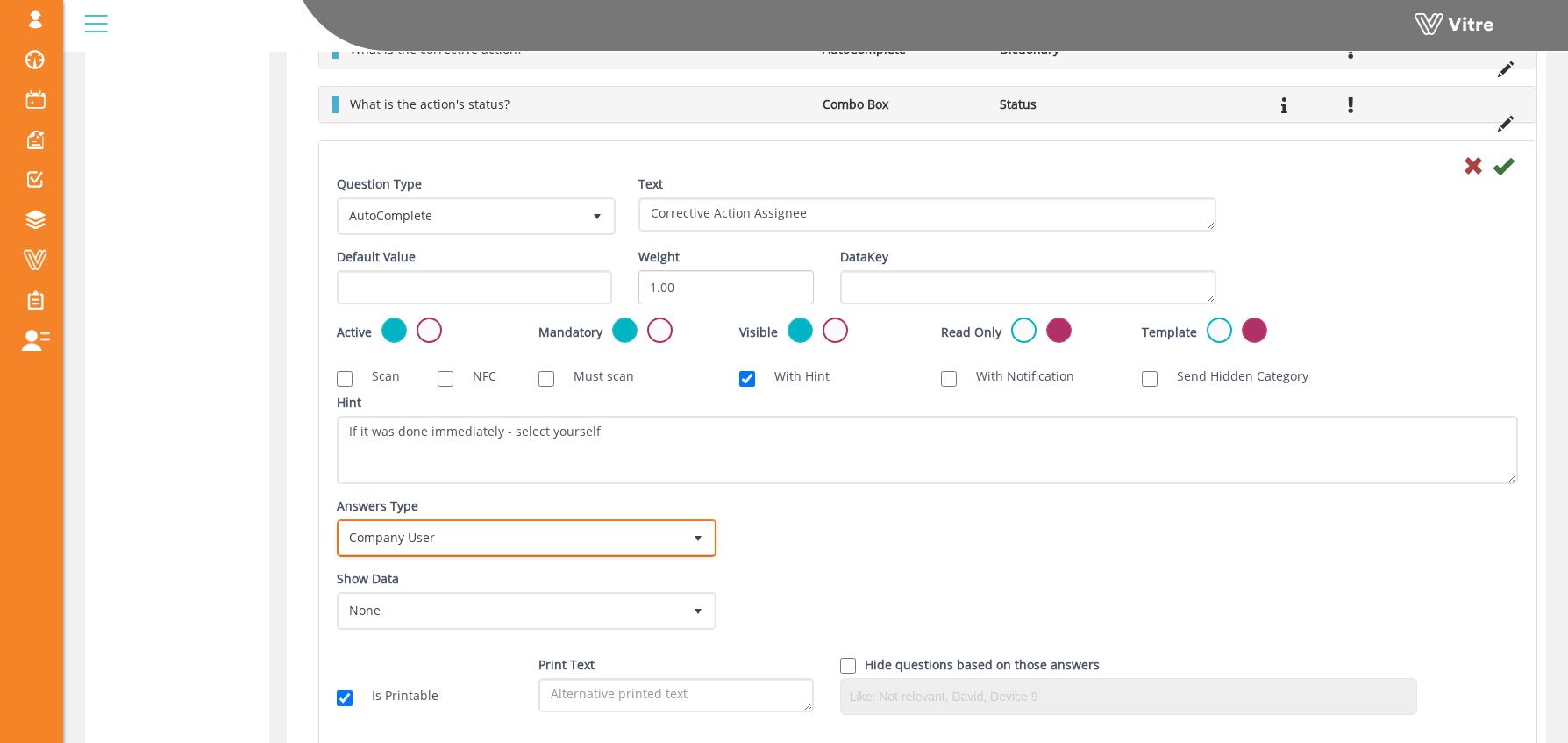
click at [459, 534] on span "Company User" at bounding box center [511, 538] width 343 height 31
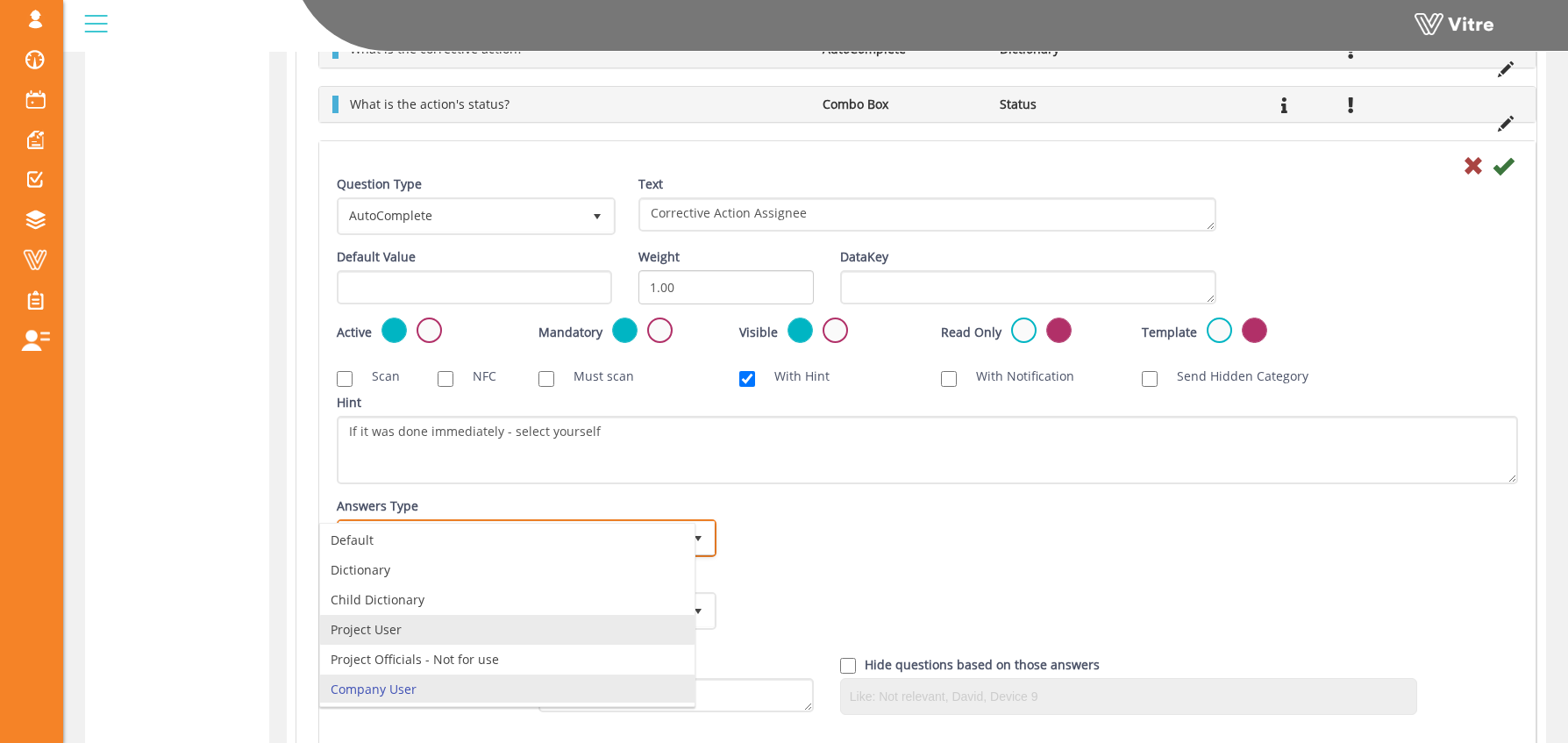
scroll to position [0, 0]
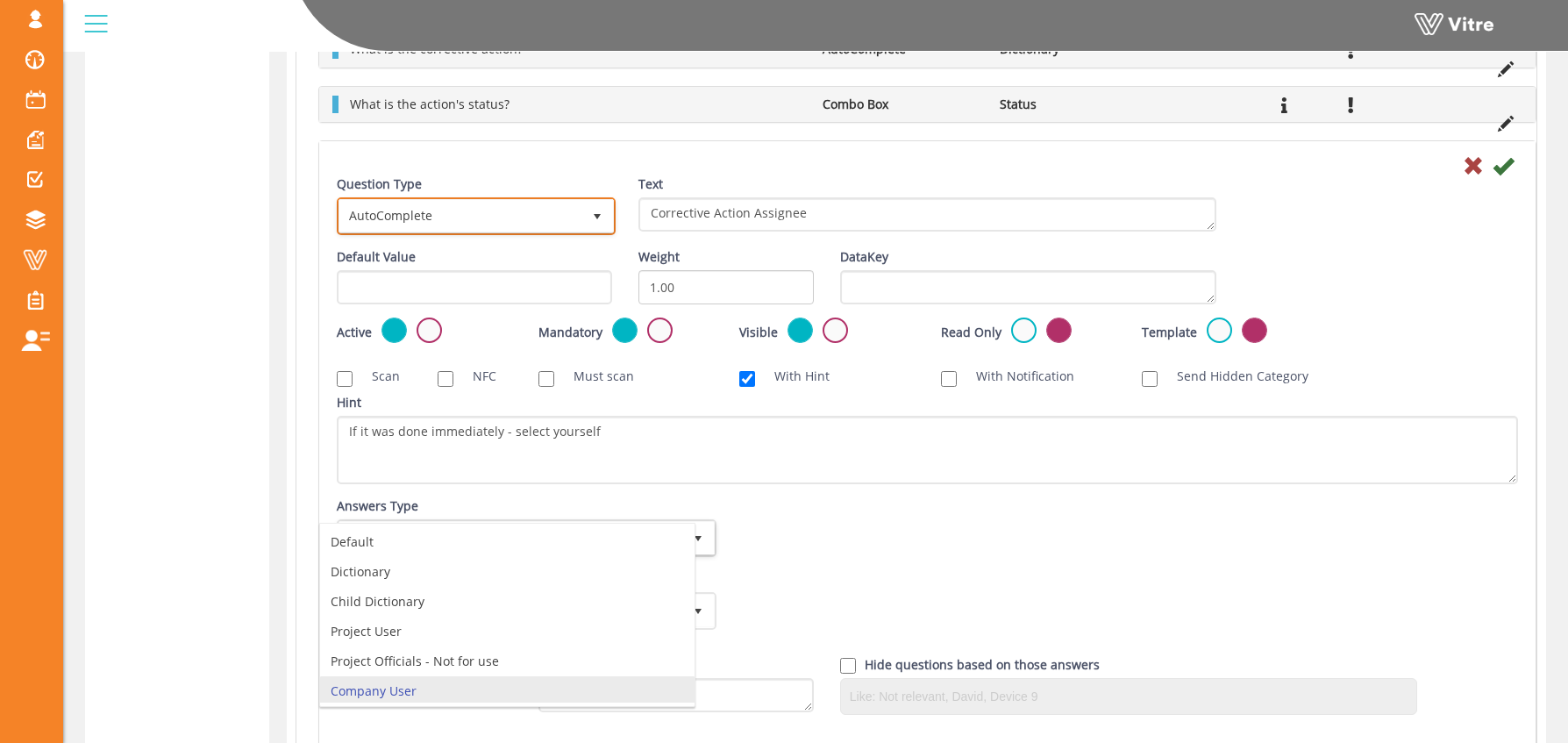
click at [466, 215] on span "AutoComplete" at bounding box center [460, 215] width 242 height 31
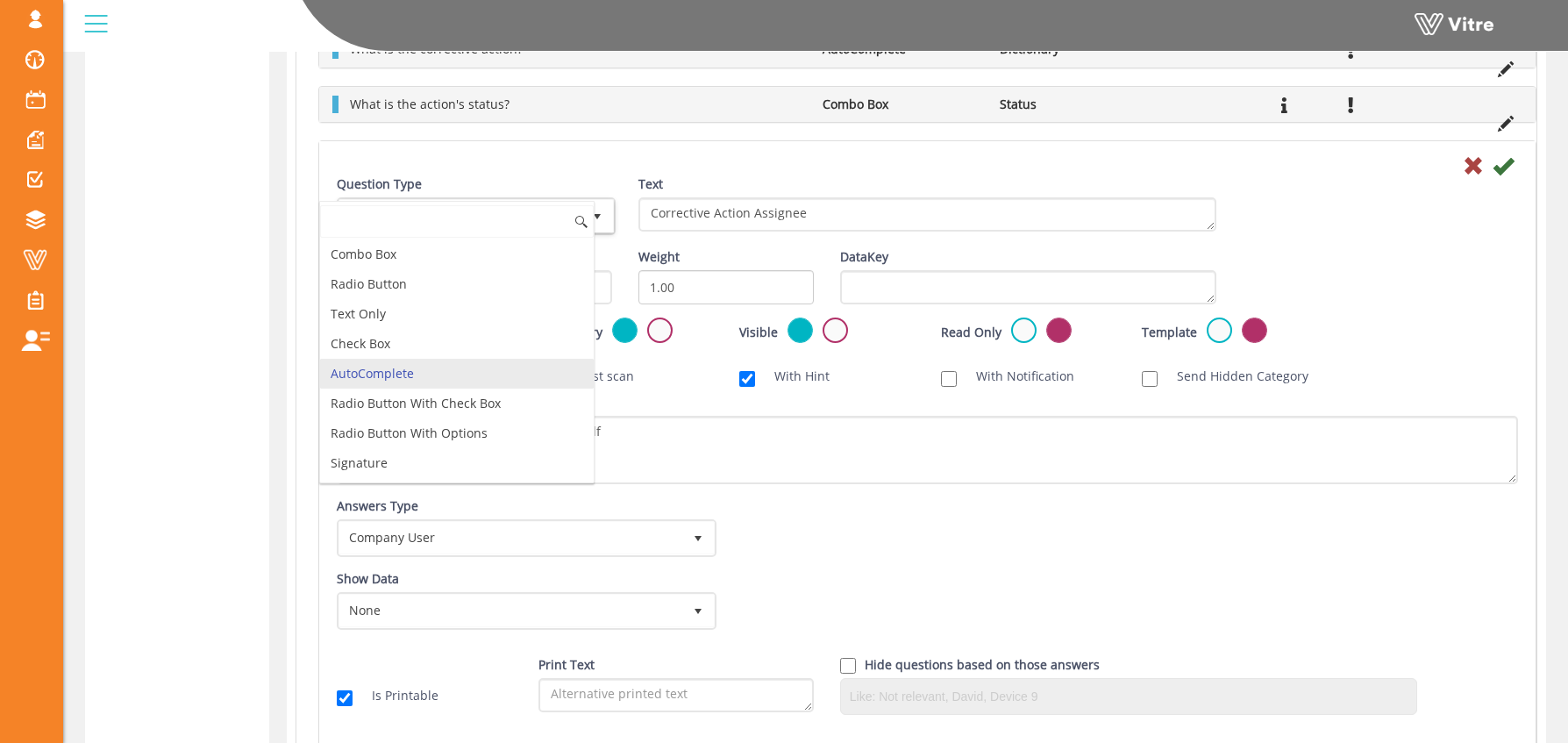
click at [432, 370] on li "AutoComplete" at bounding box center [457, 374] width 273 height 29
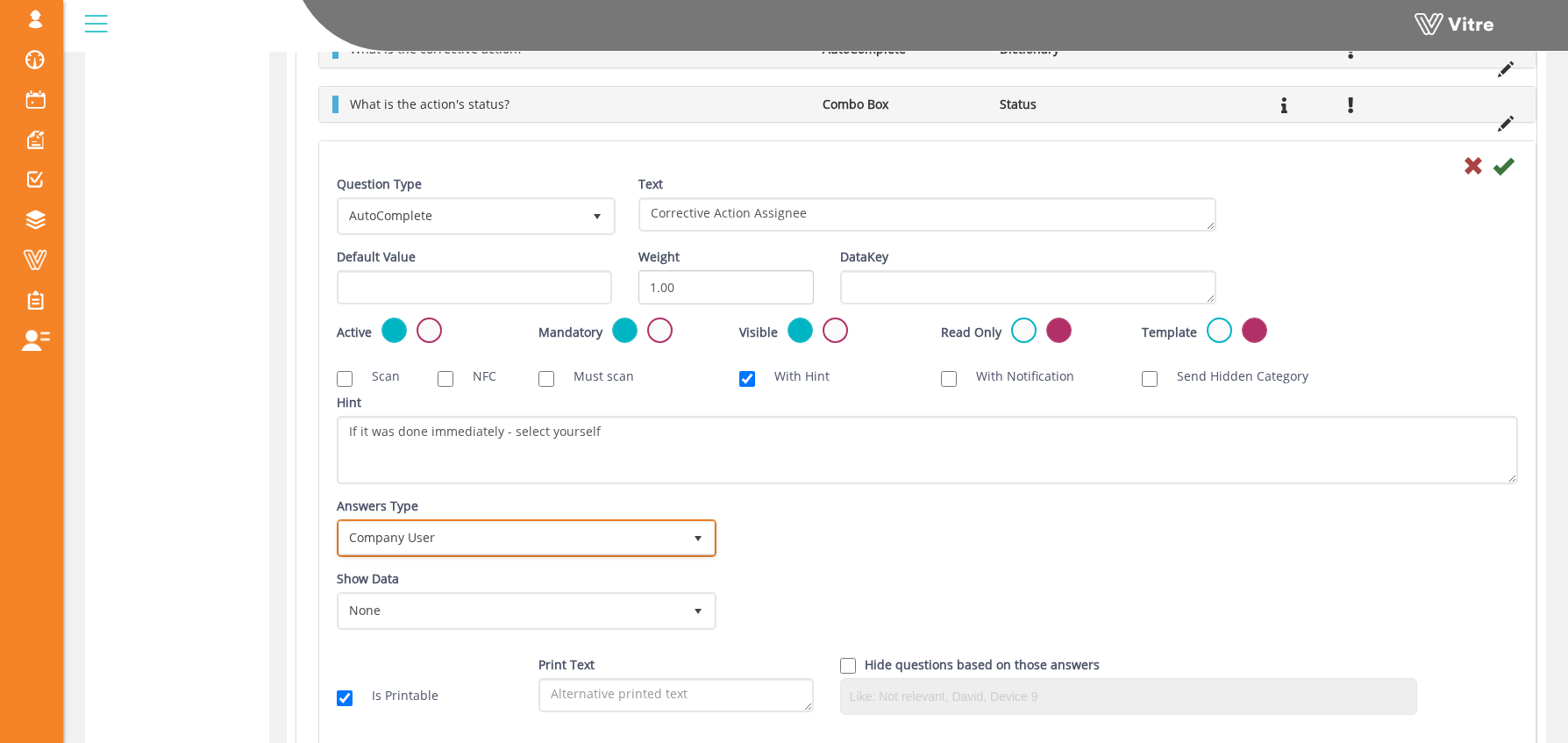
click at [401, 532] on span "Company User" at bounding box center [511, 538] width 343 height 31
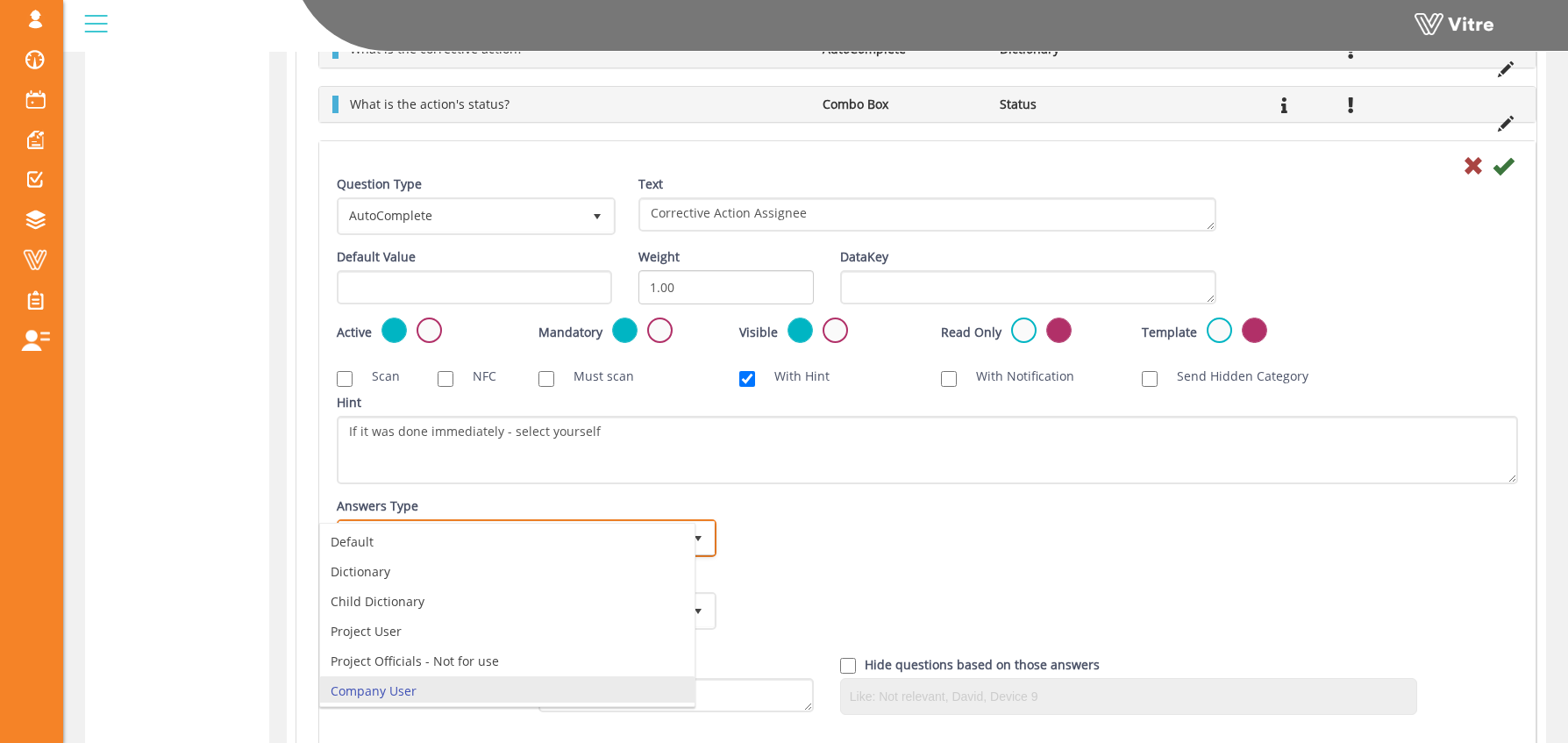
drag, startPoint x: 440, startPoint y: 690, endPoint x: 850, endPoint y: 553, distance: 432.3
click at [441, 690] on li "Company User" at bounding box center [507, 691] width 375 height 29
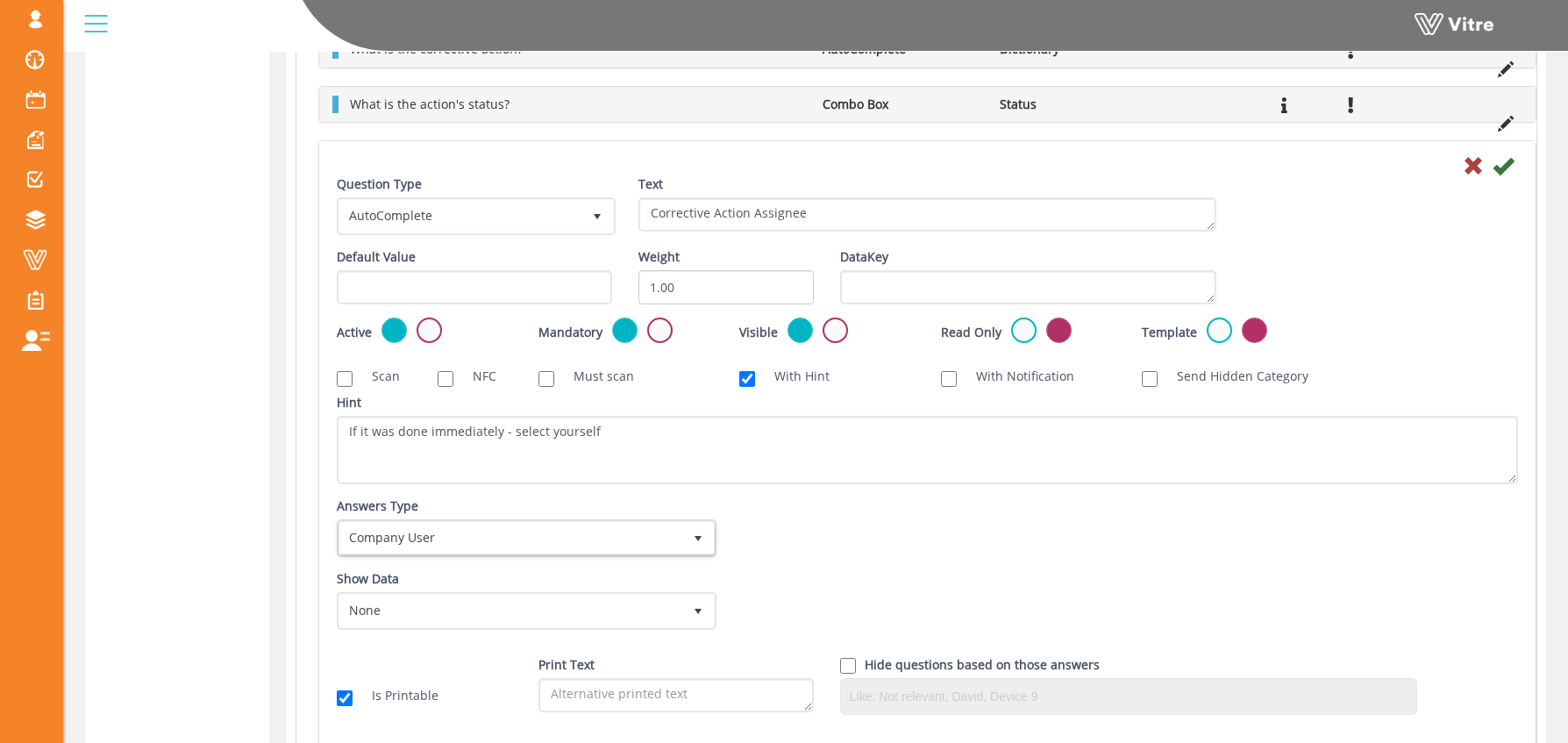
click at [835, 536] on div "Answers Type Company User 5 Answers Type Company User 5 Module Select Form Cont…" at bounding box center [928, 533] width 1208 height 73
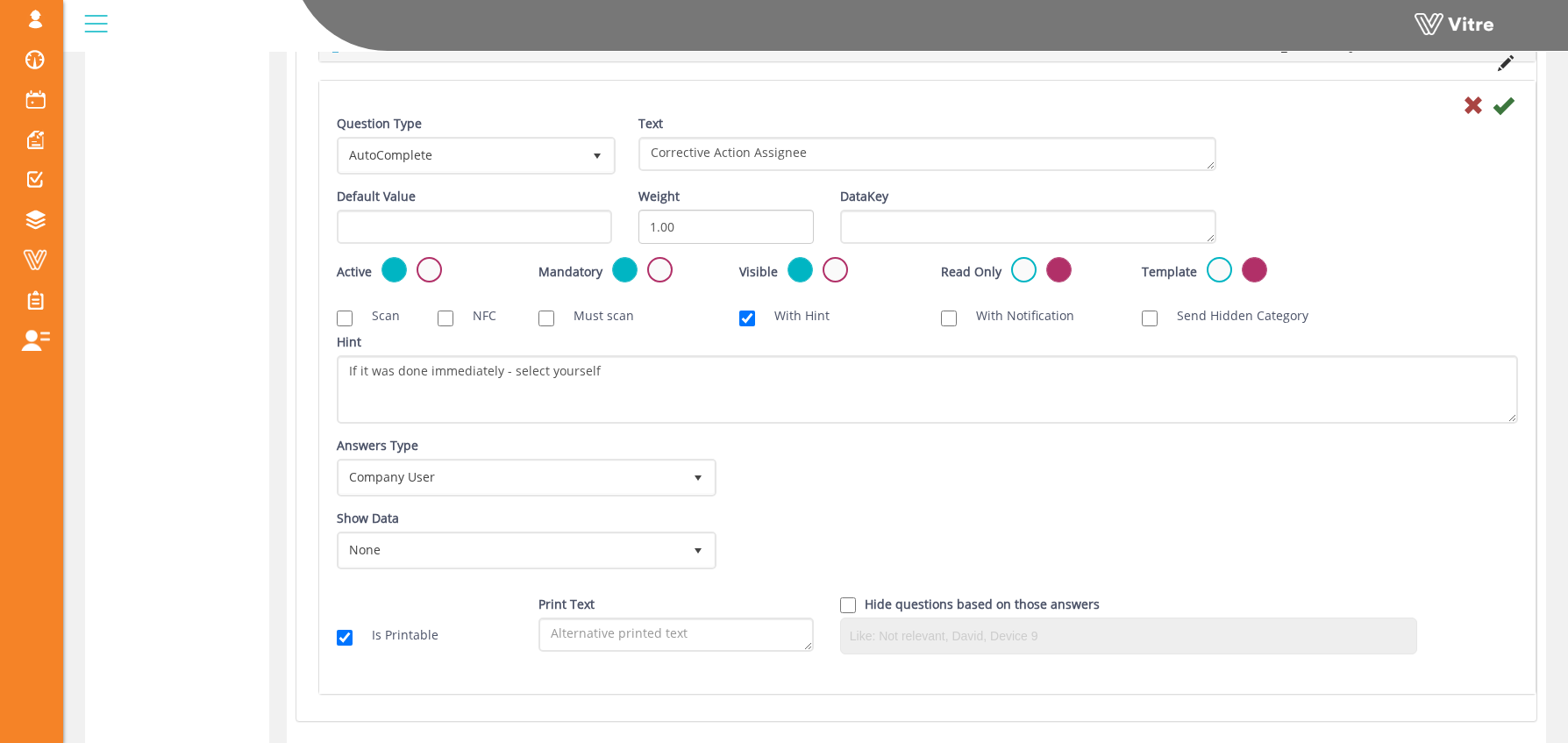
scroll to position [1016, 0]
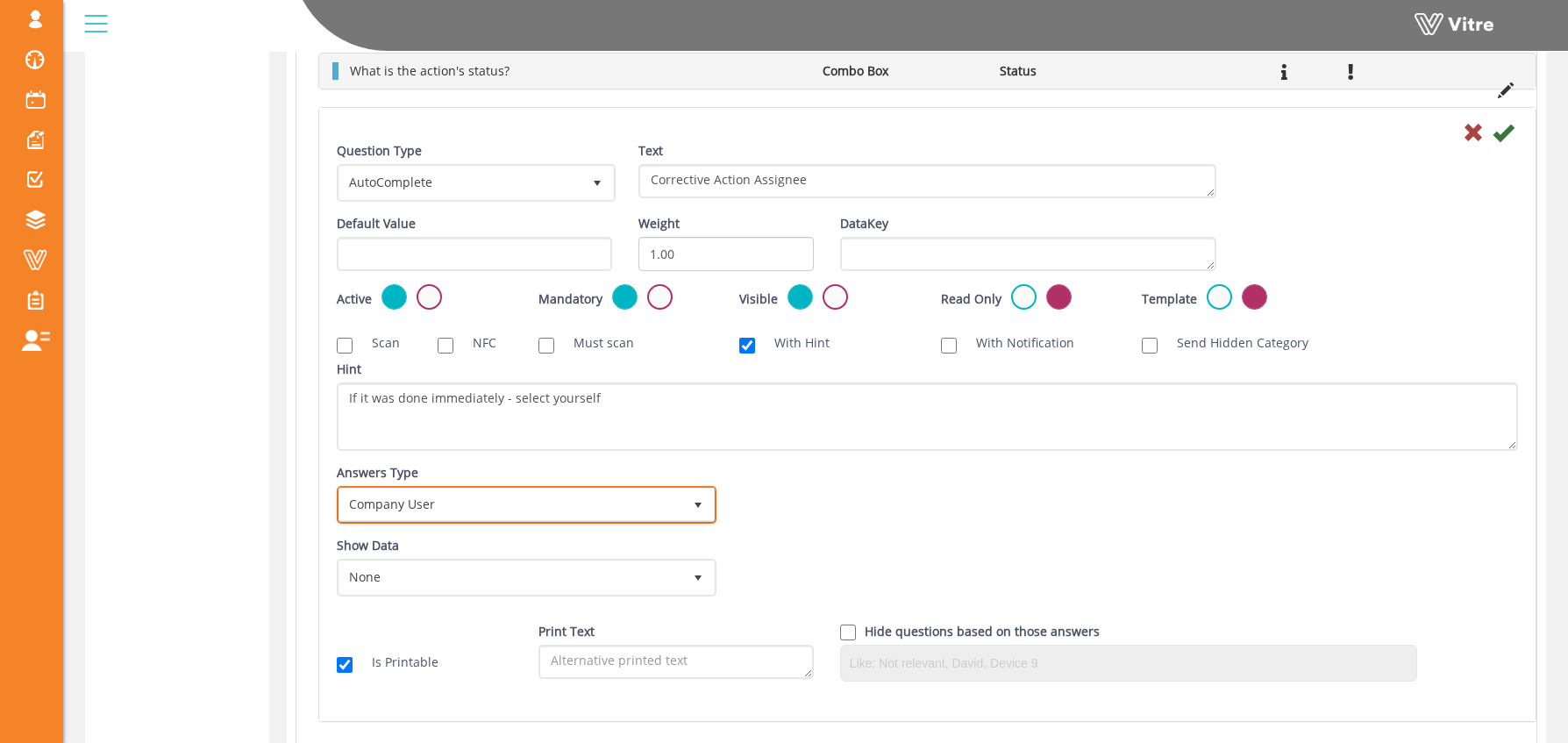
click at [528, 503] on span "Company User" at bounding box center [511, 505] width 343 height 31
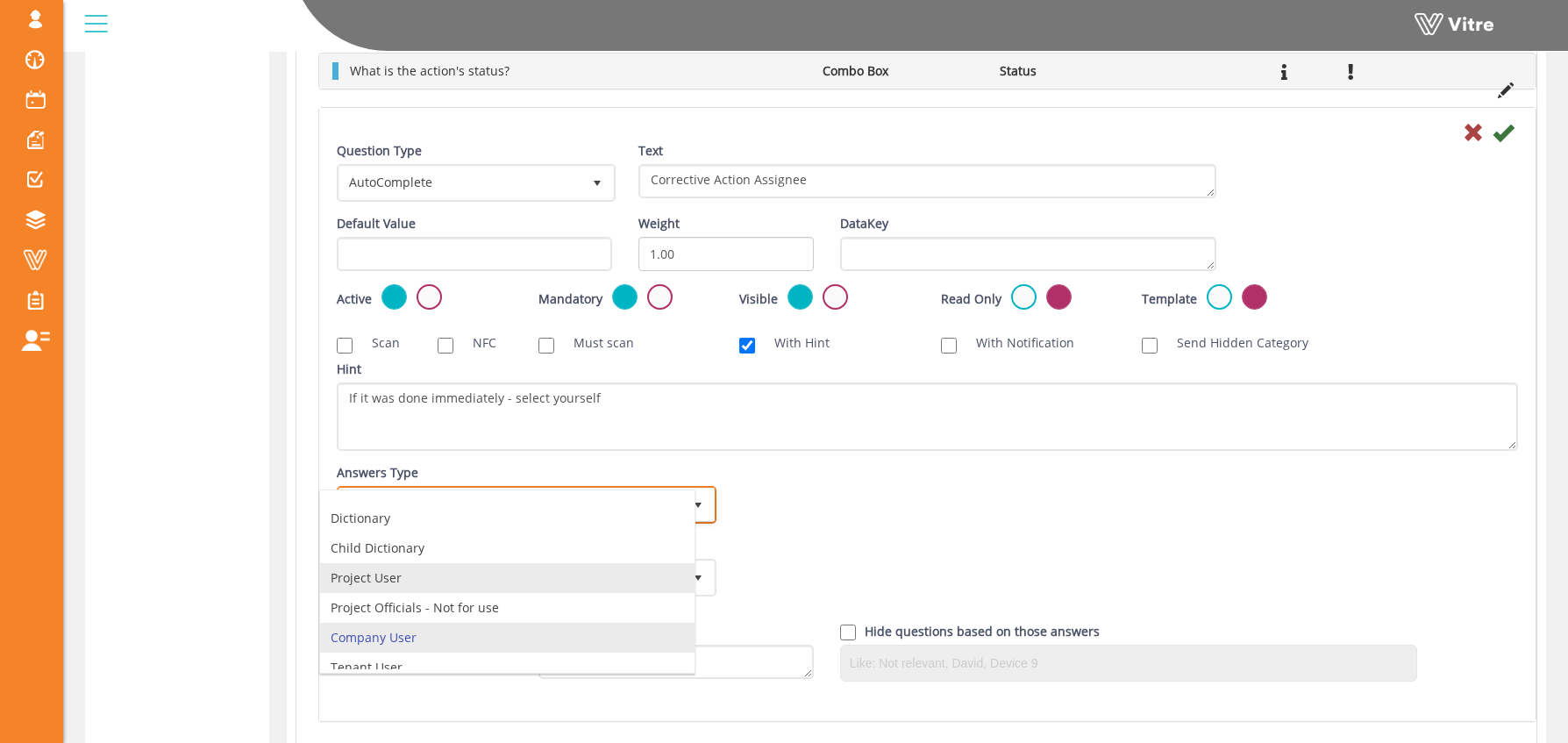
scroll to position [33, 0]
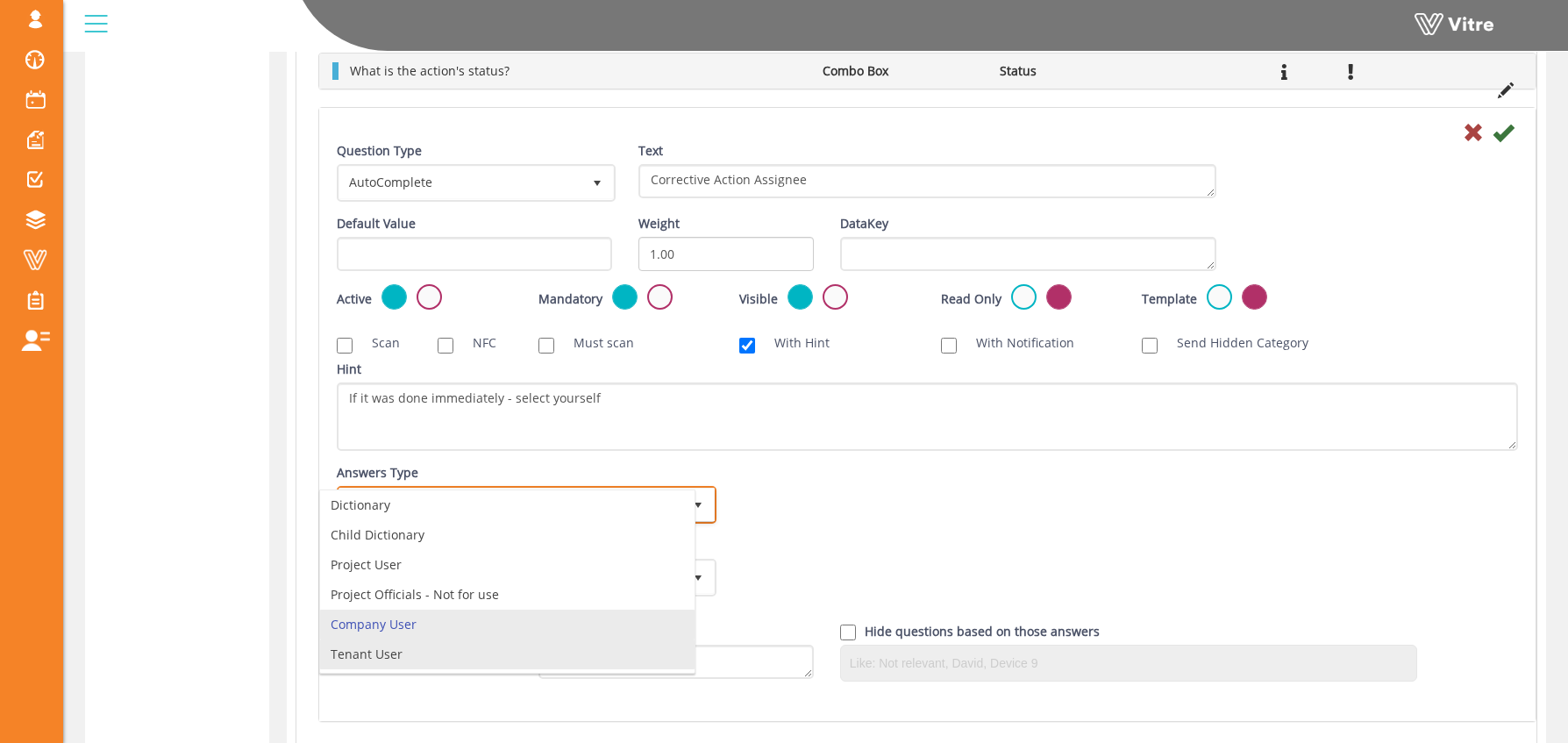
click at [412, 656] on li "Tenant User" at bounding box center [507, 654] width 375 height 29
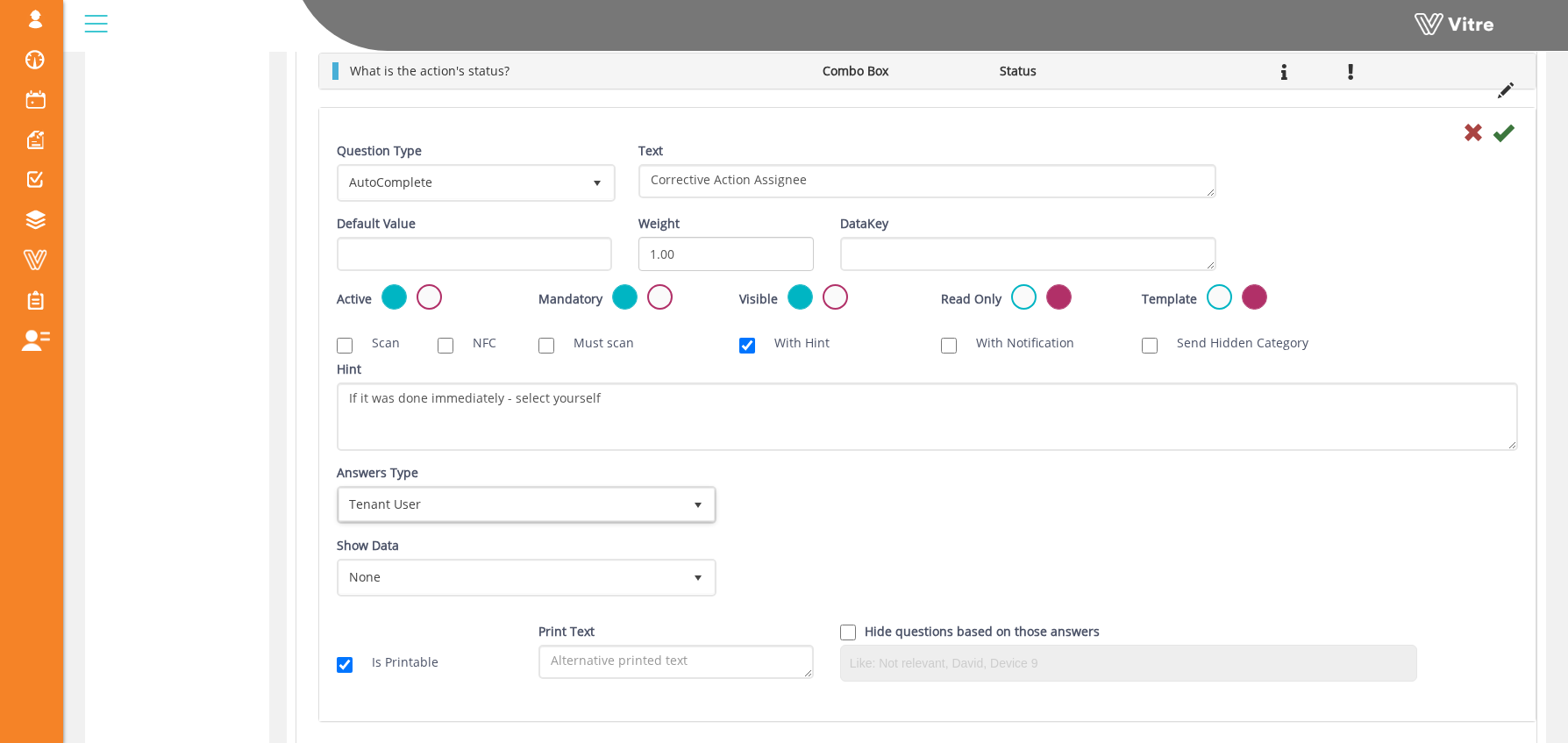
click at [419, 616] on div "Question Type AutoComplete 11 Text Corrective Action Assignee Default Value Wei…" at bounding box center [927, 418] width 1181 height 552
click at [858, 487] on div "Answers Type Company User 5 Answers Type Tenant User 21 Module Select Form Cont…" at bounding box center [928, 500] width 1208 height 73
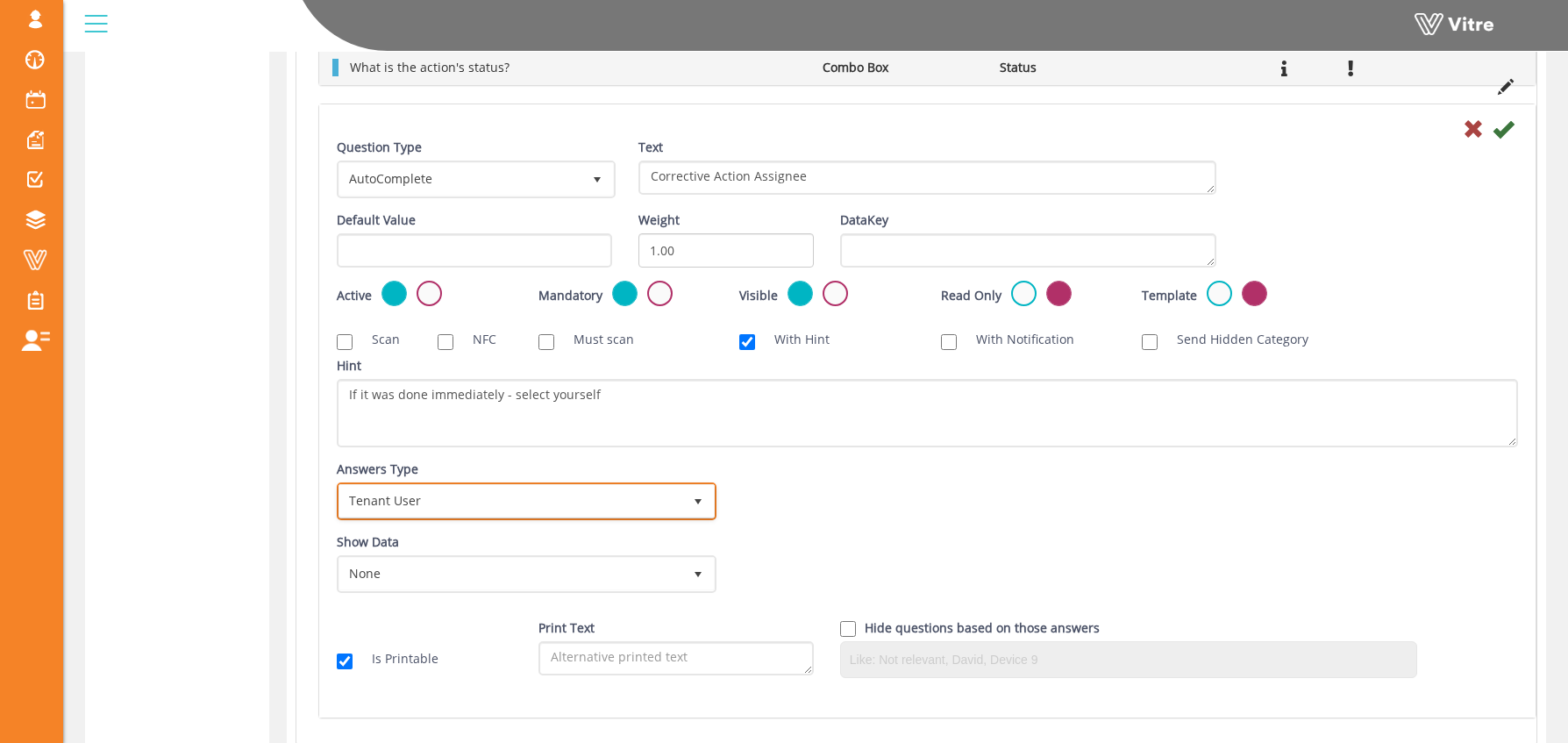
click at [457, 508] on span "Tenant User" at bounding box center [511, 501] width 343 height 31
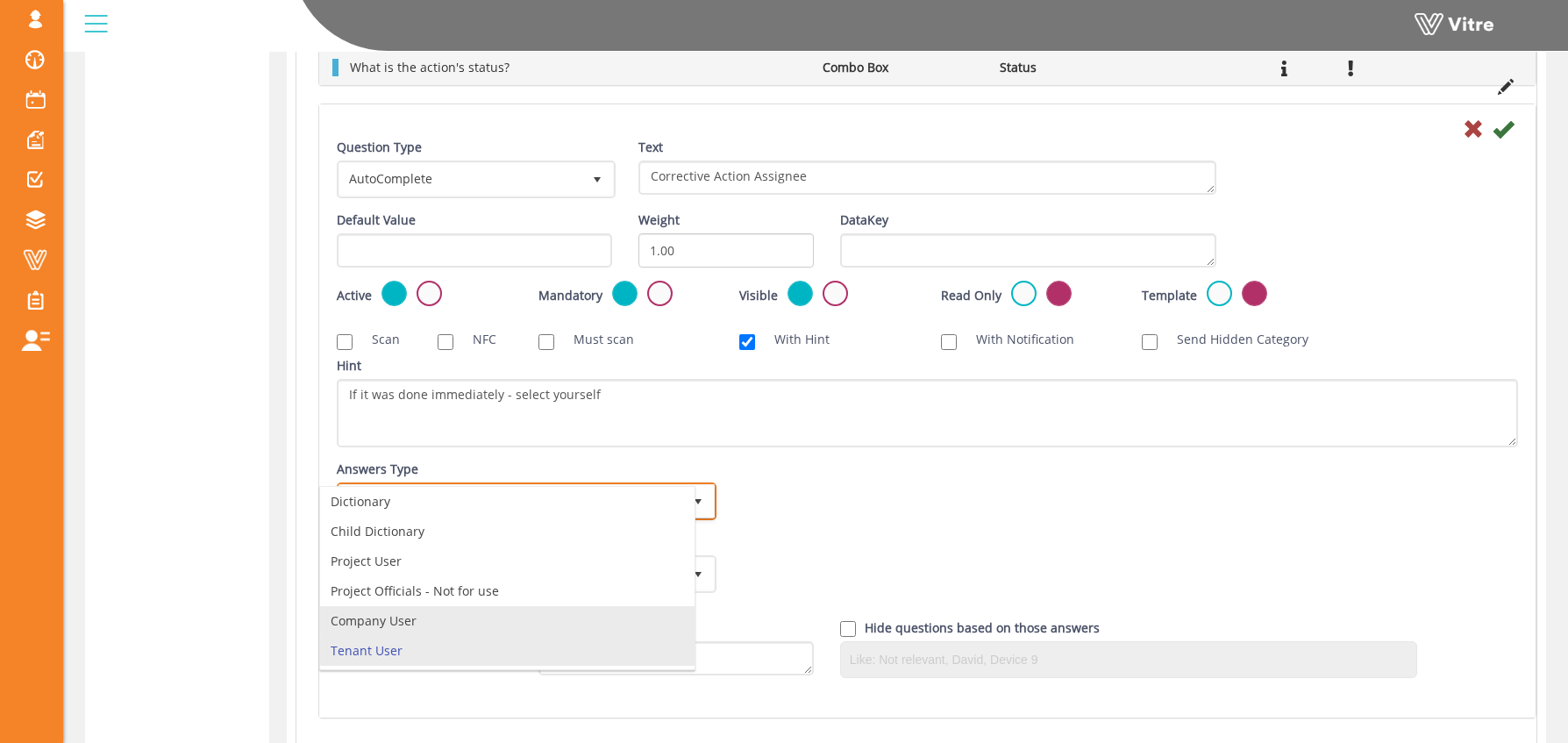
click at [406, 621] on li "Company User" at bounding box center [507, 621] width 375 height 29
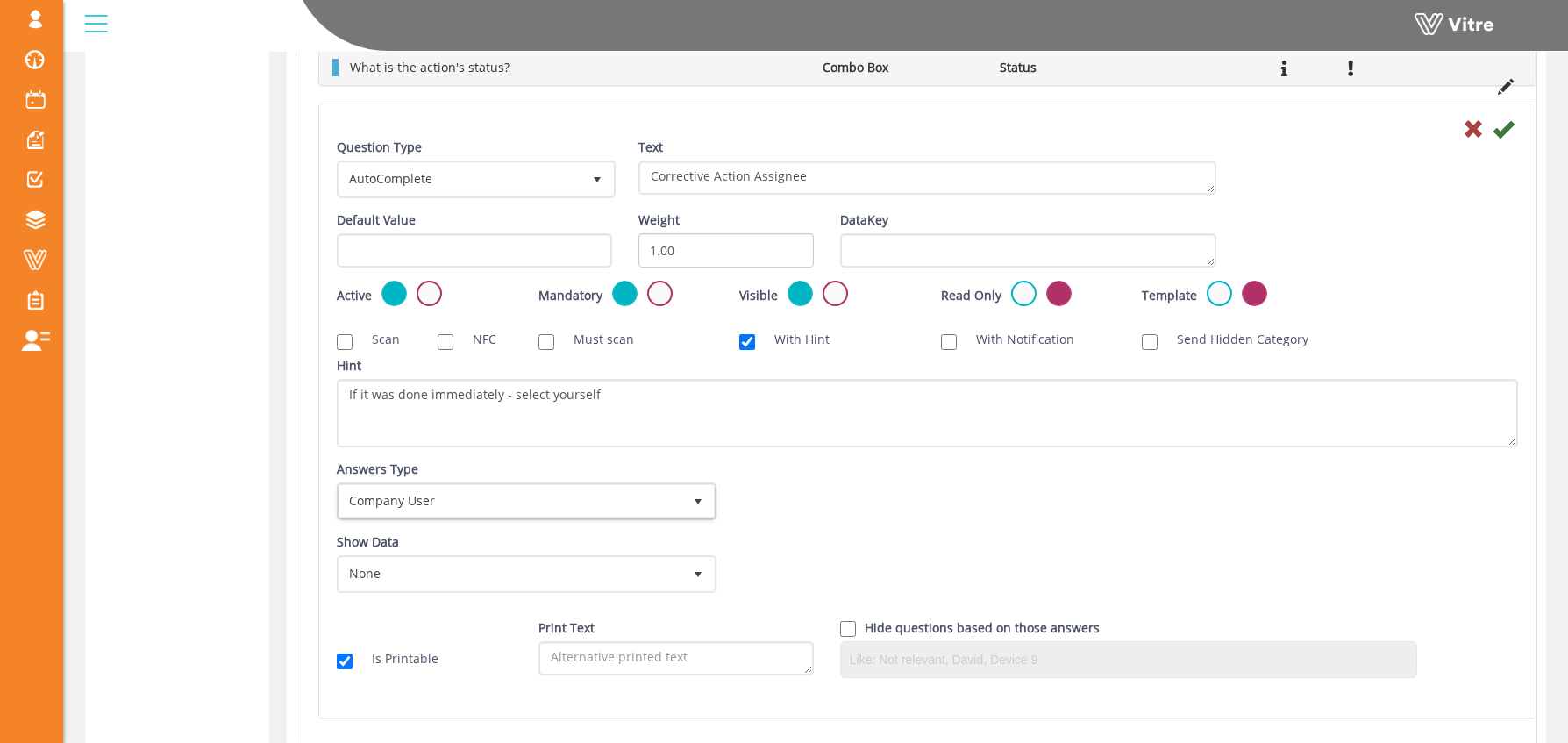
click at [831, 475] on div "Answers Type Company User 5 Answers Type Company User 5 Module Select Form Cont…" at bounding box center [928, 496] width 1208 height 73
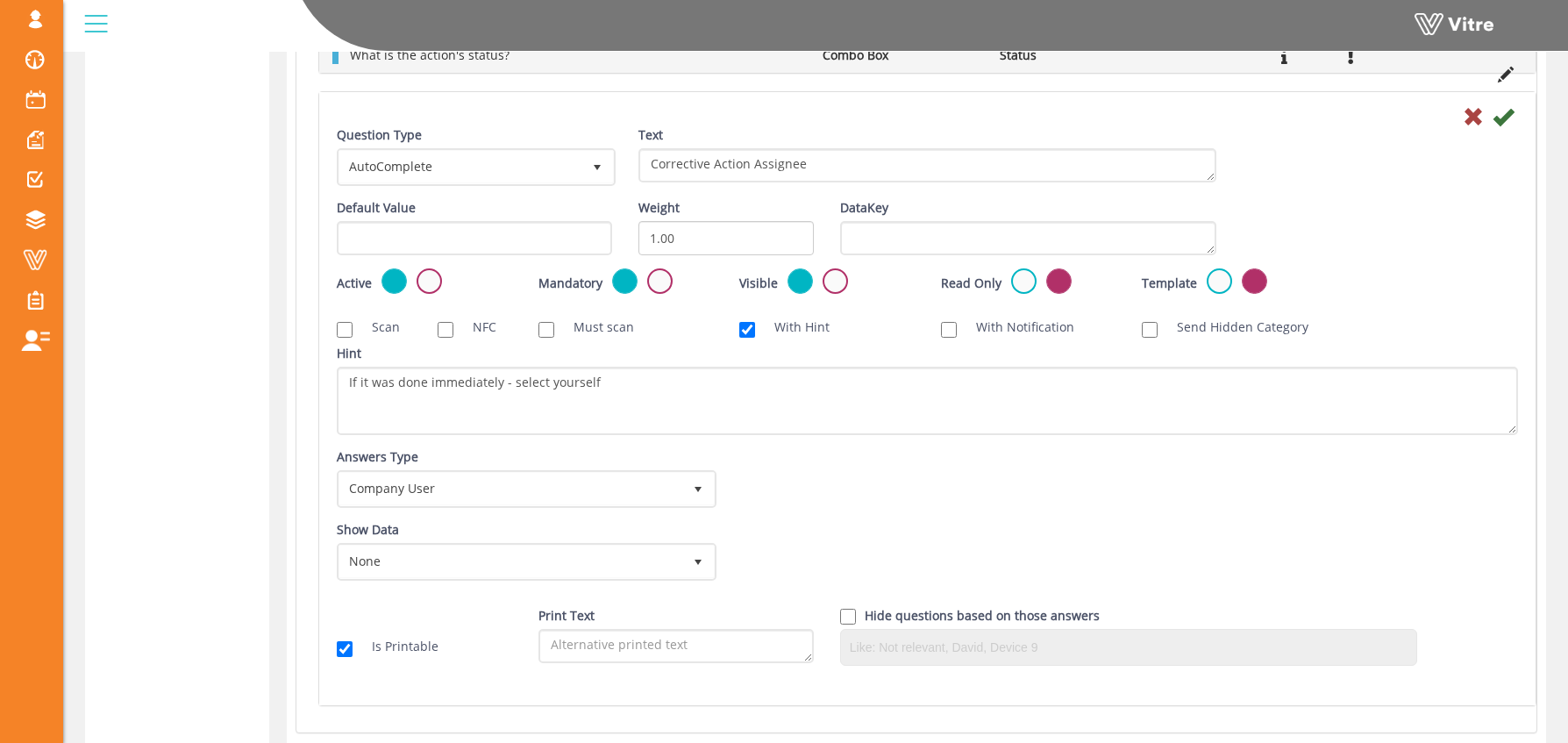
scroll to position [1032, 0]
click at [491, 162] on span "AutoComplete" at bounding box center [460, 166] width 242 height 31
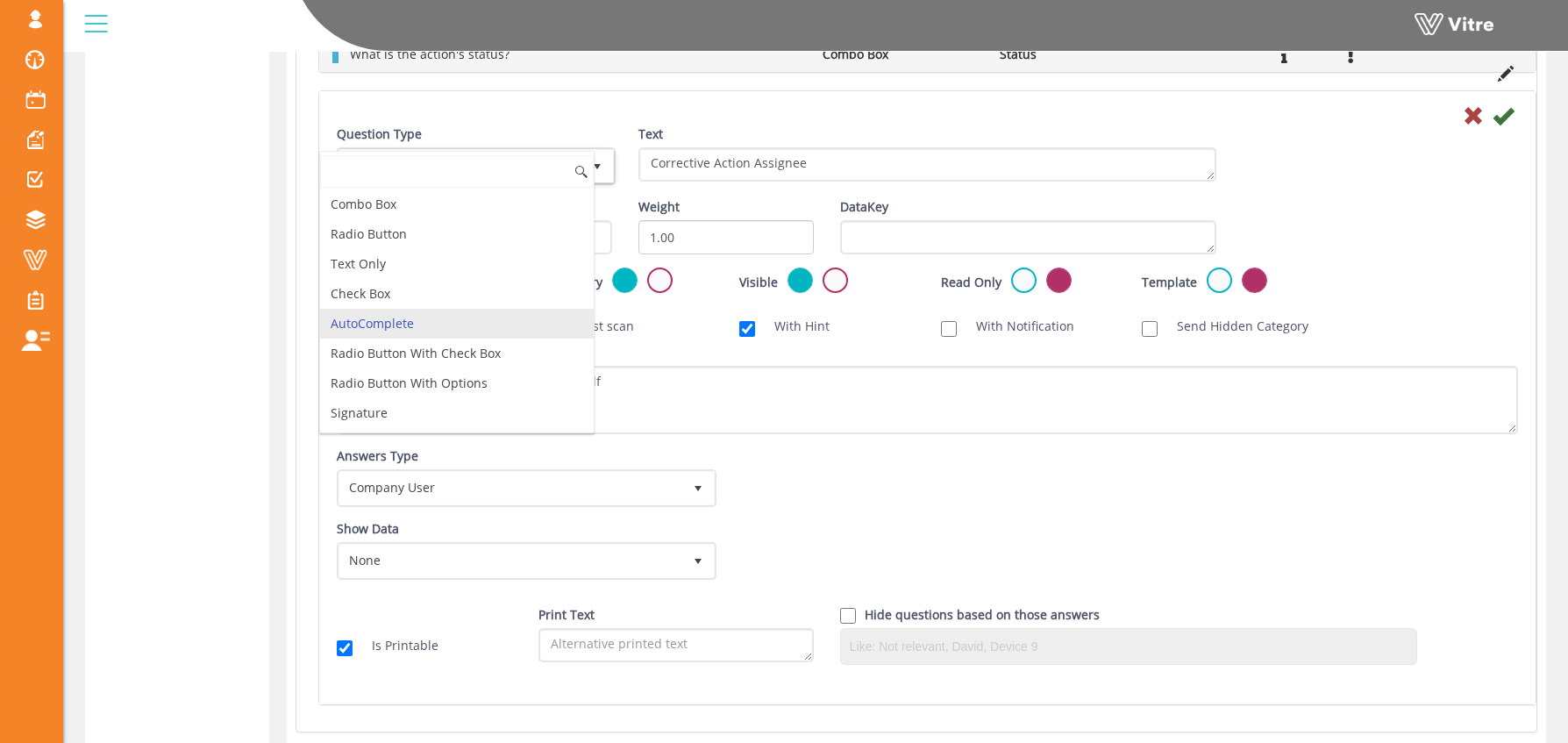
scroll to position [81, 0]
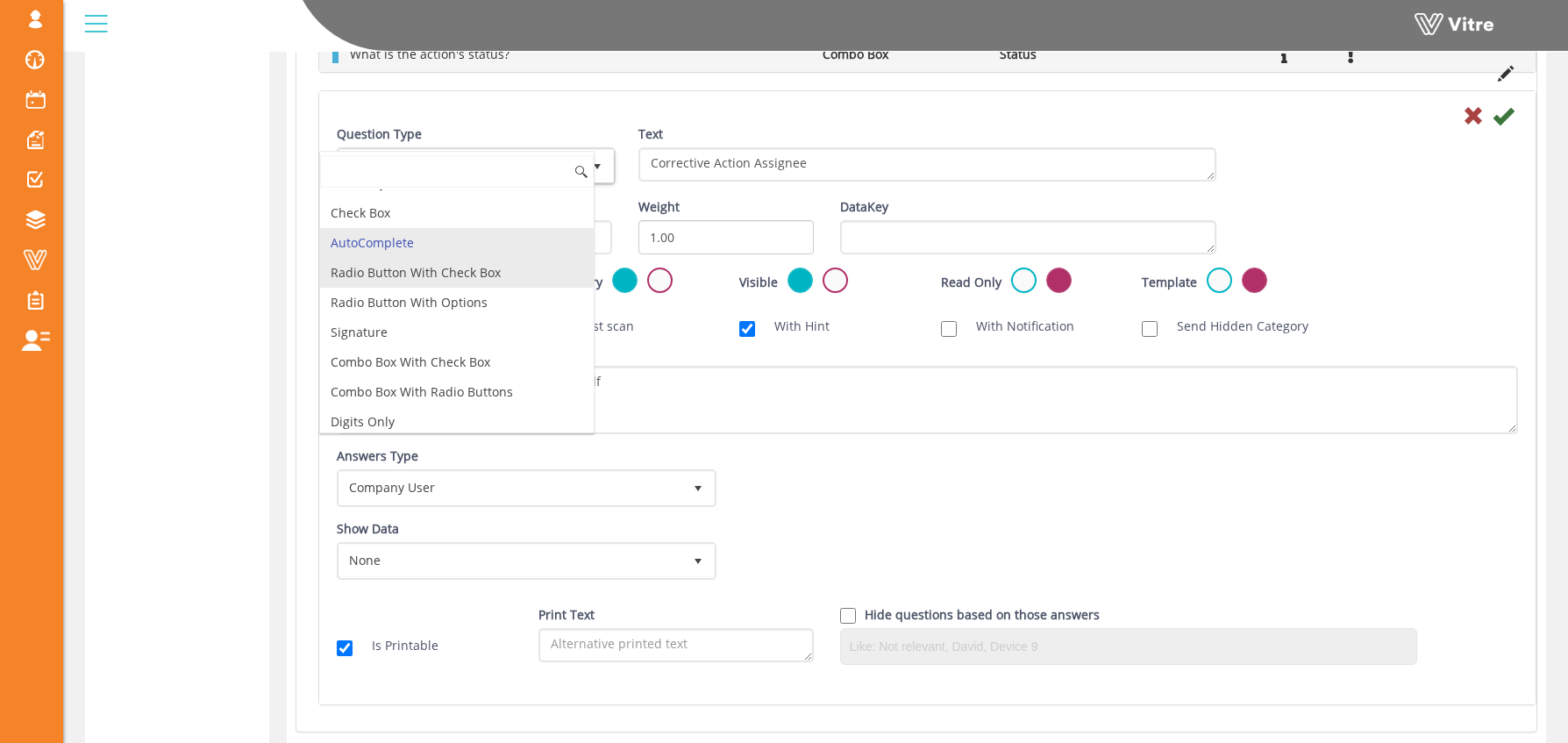
click at [439, 280] on li "Radio Button With Check Box" at bounding box center [457, 273] width 273 height 29
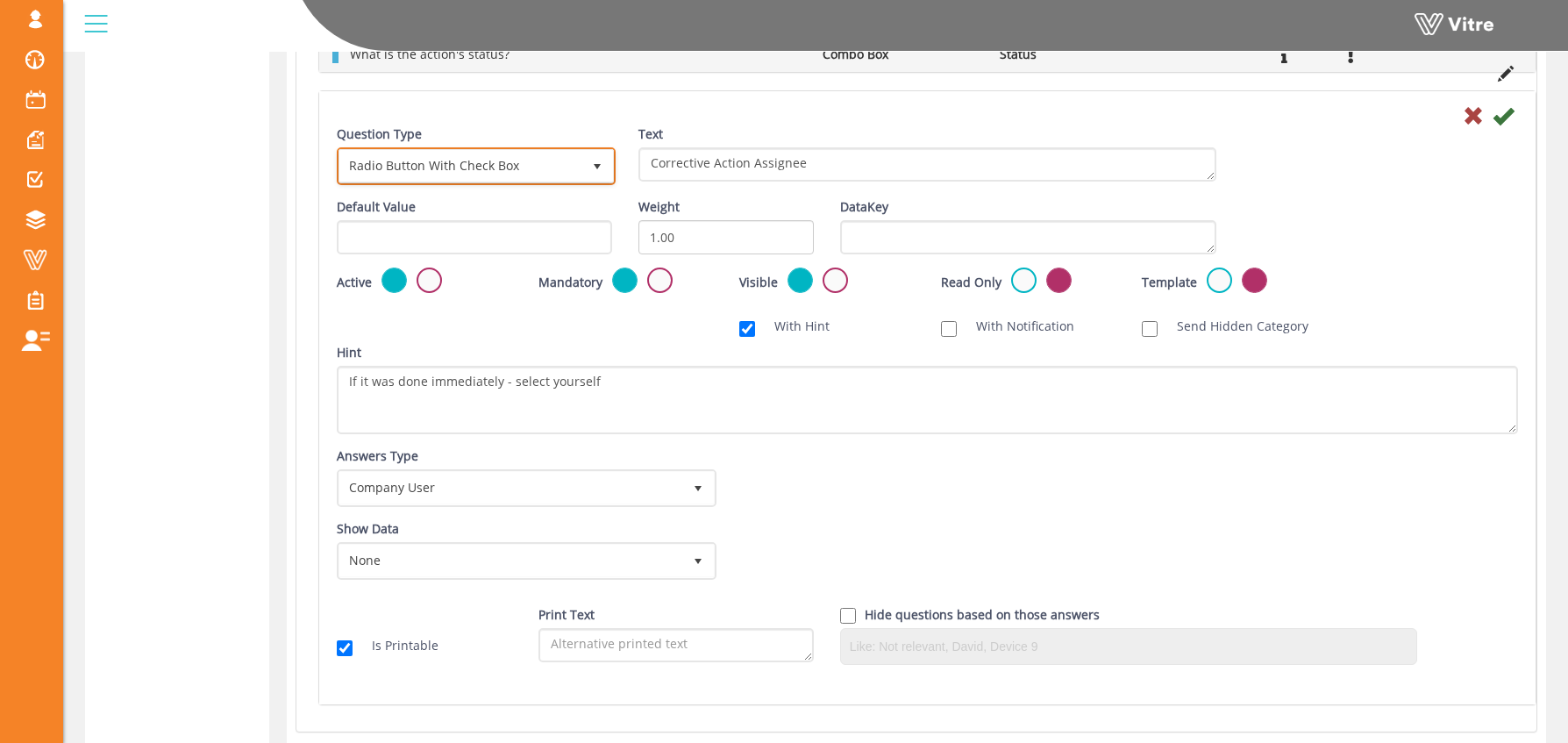
click at [491, 164] on span "Radio Button With Check Box" at bounding box center [460, 166] width 242 height 31
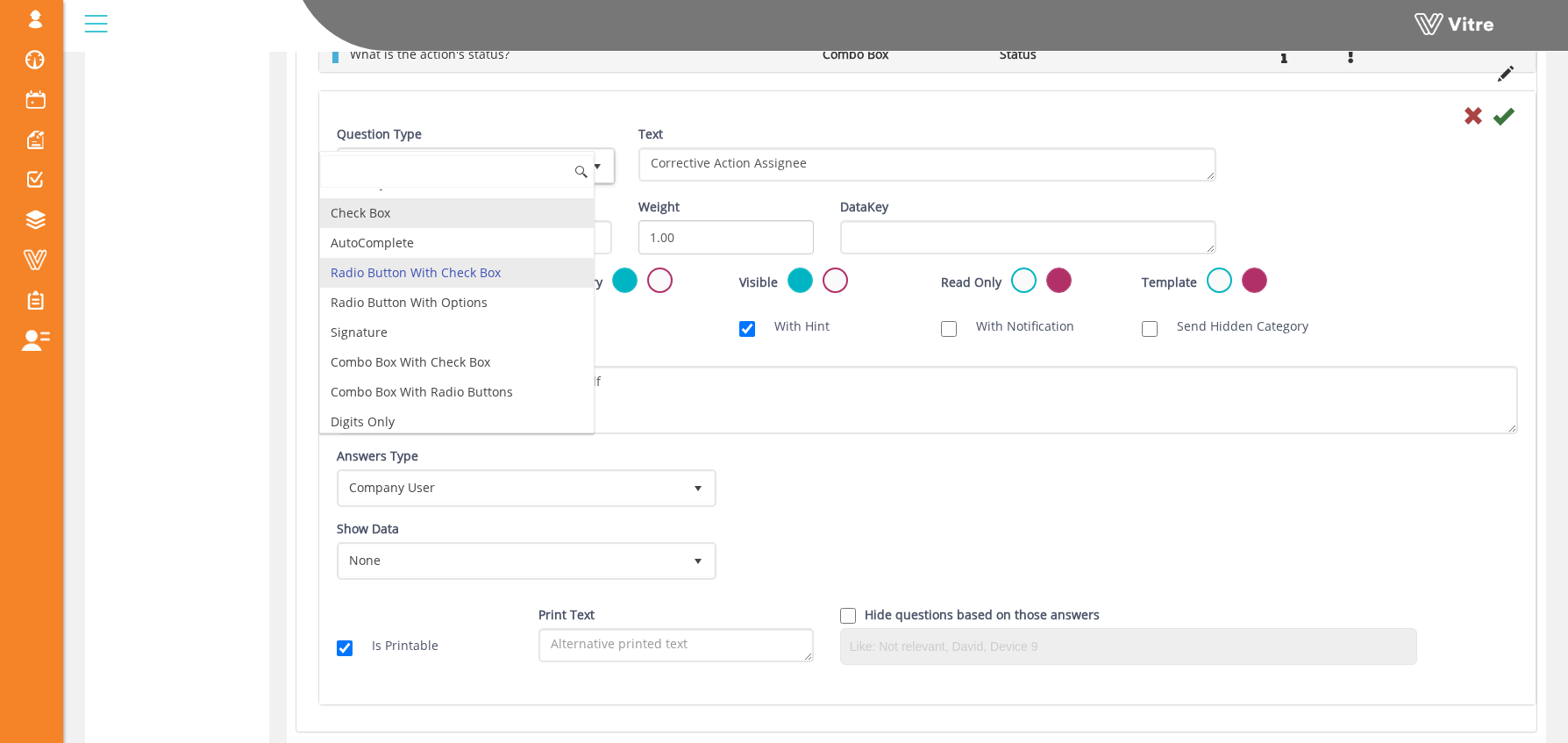
click at [432, 219] on li "Check Box" at bounding box center [457, 213] width 273 height 29
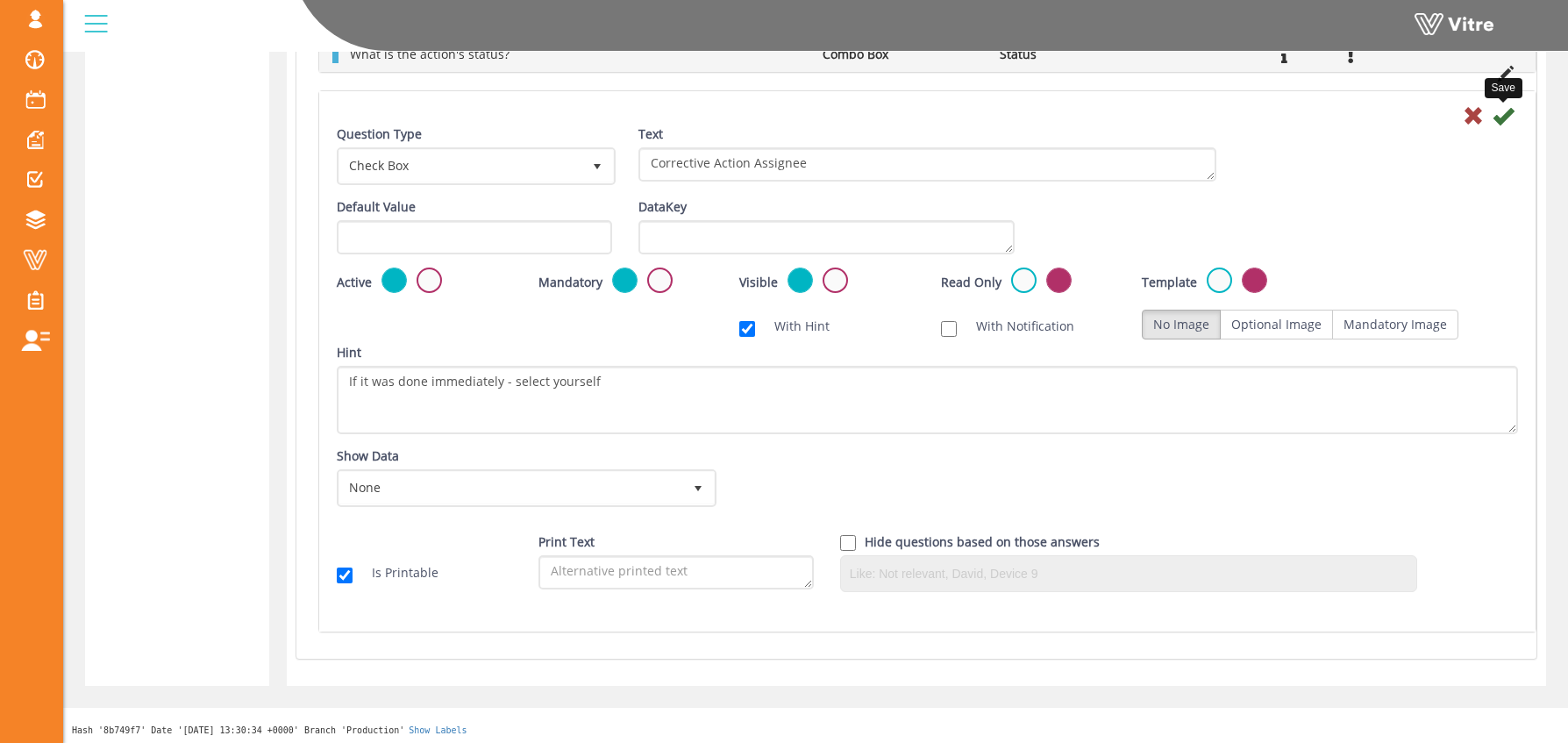
click at [1500, 114] on icon at bounding box center [1503, 115] width 21 height 21
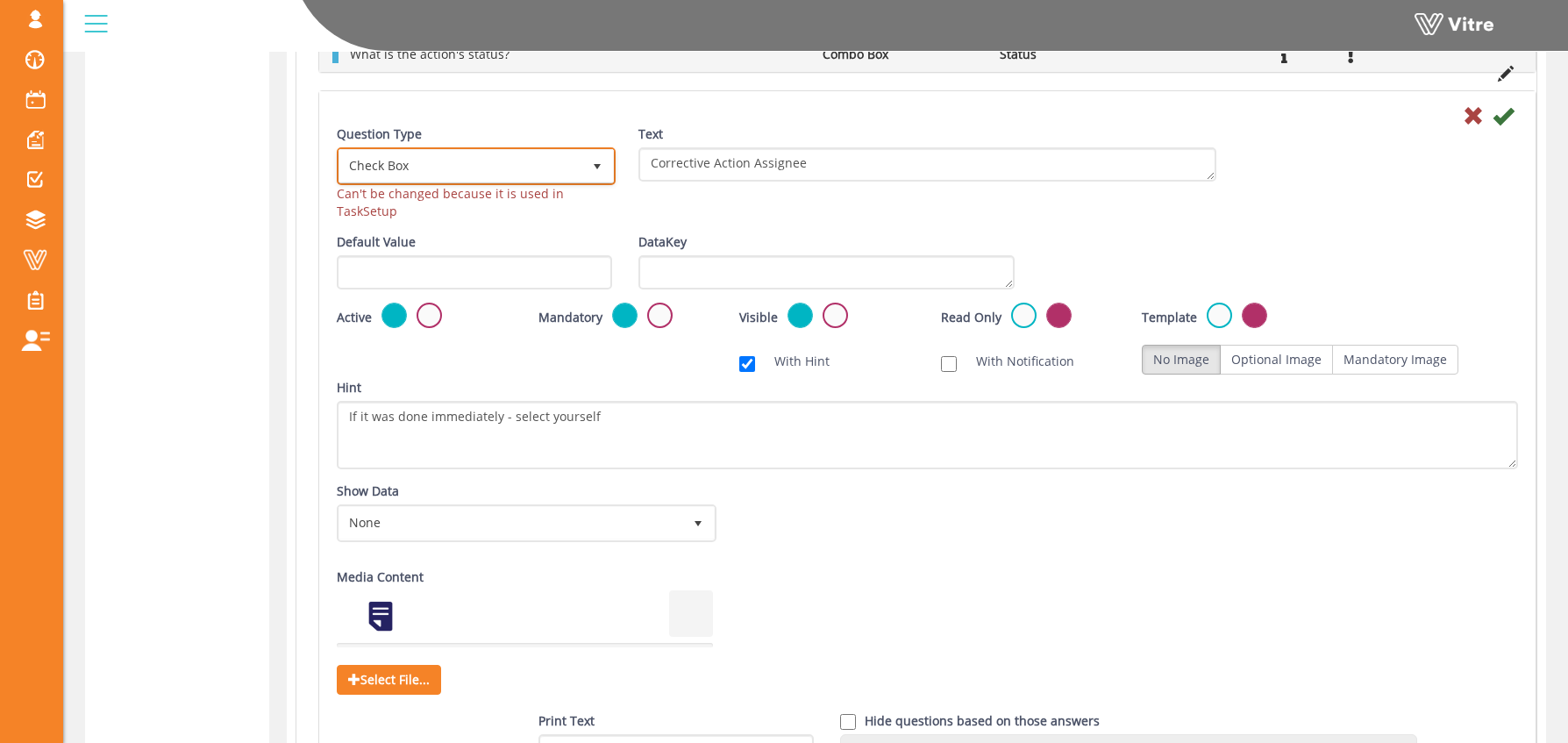
click at [424, 173] on span "Check Box" at bounding box center [460, 166] width 242 height 31
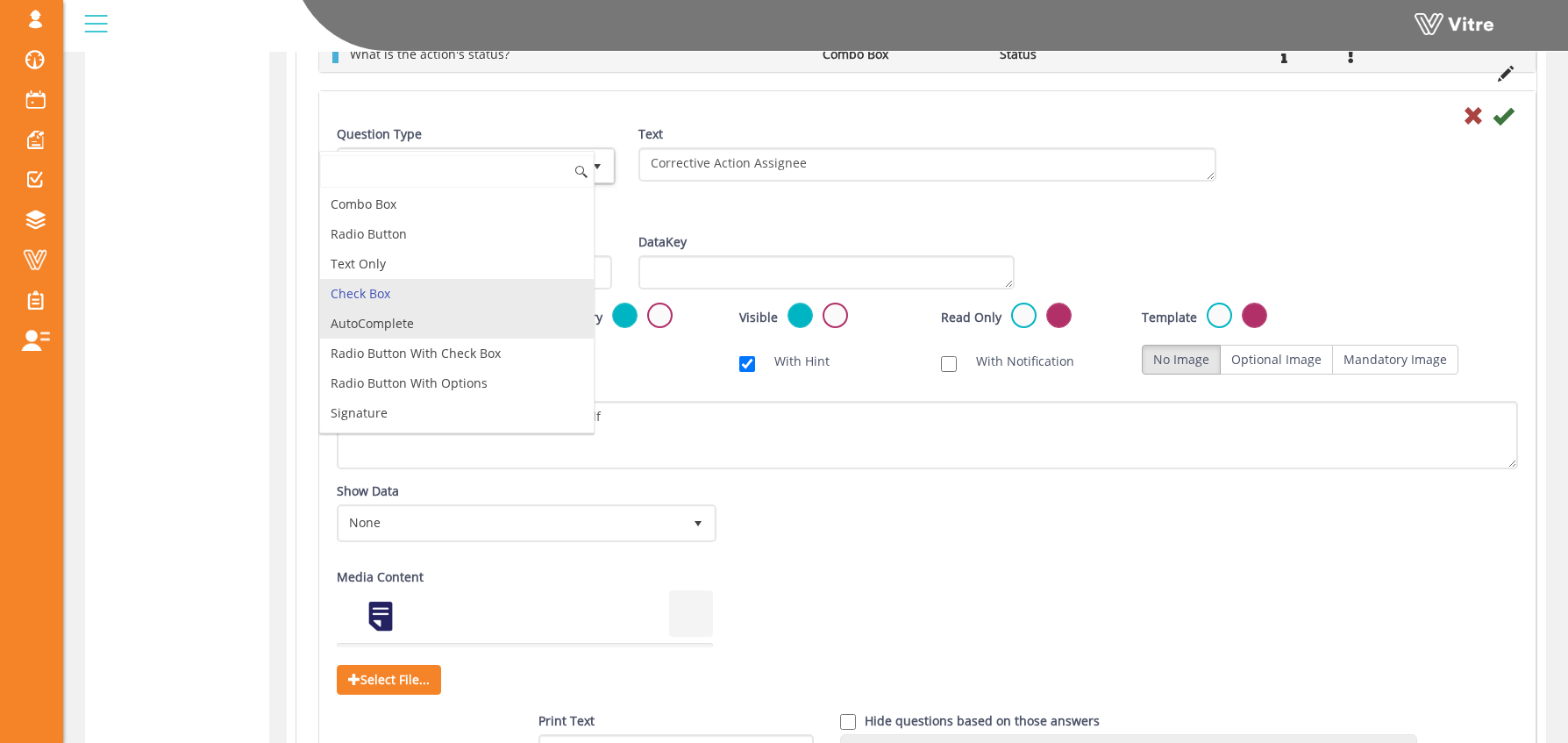
click at [440, 319] on li "AutoComplete" at bounding box center [457, 323] width 273 height 29
type input "1"
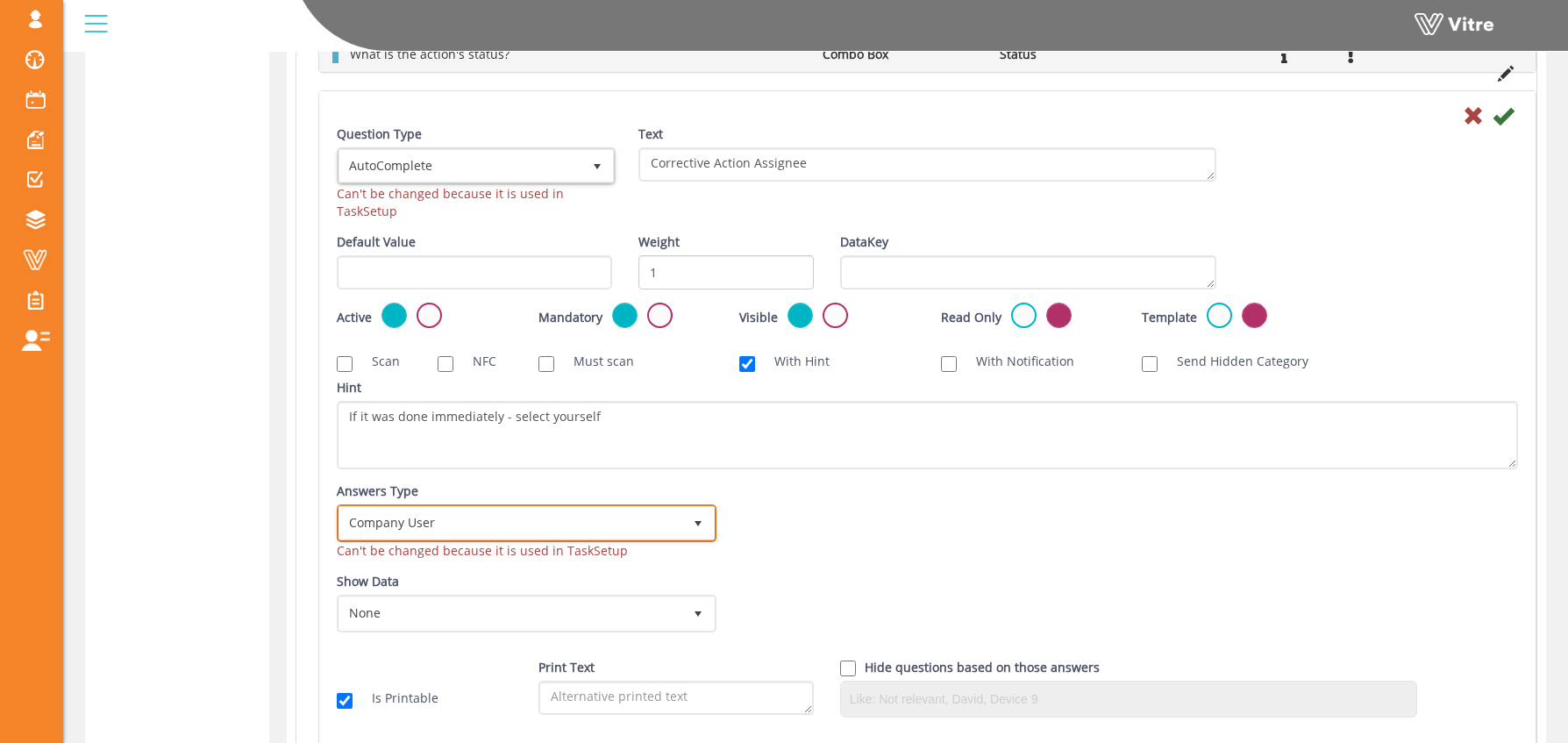
click at [507, 514] on span "Company User" at bounding box center [511, 523] width 343 height 31
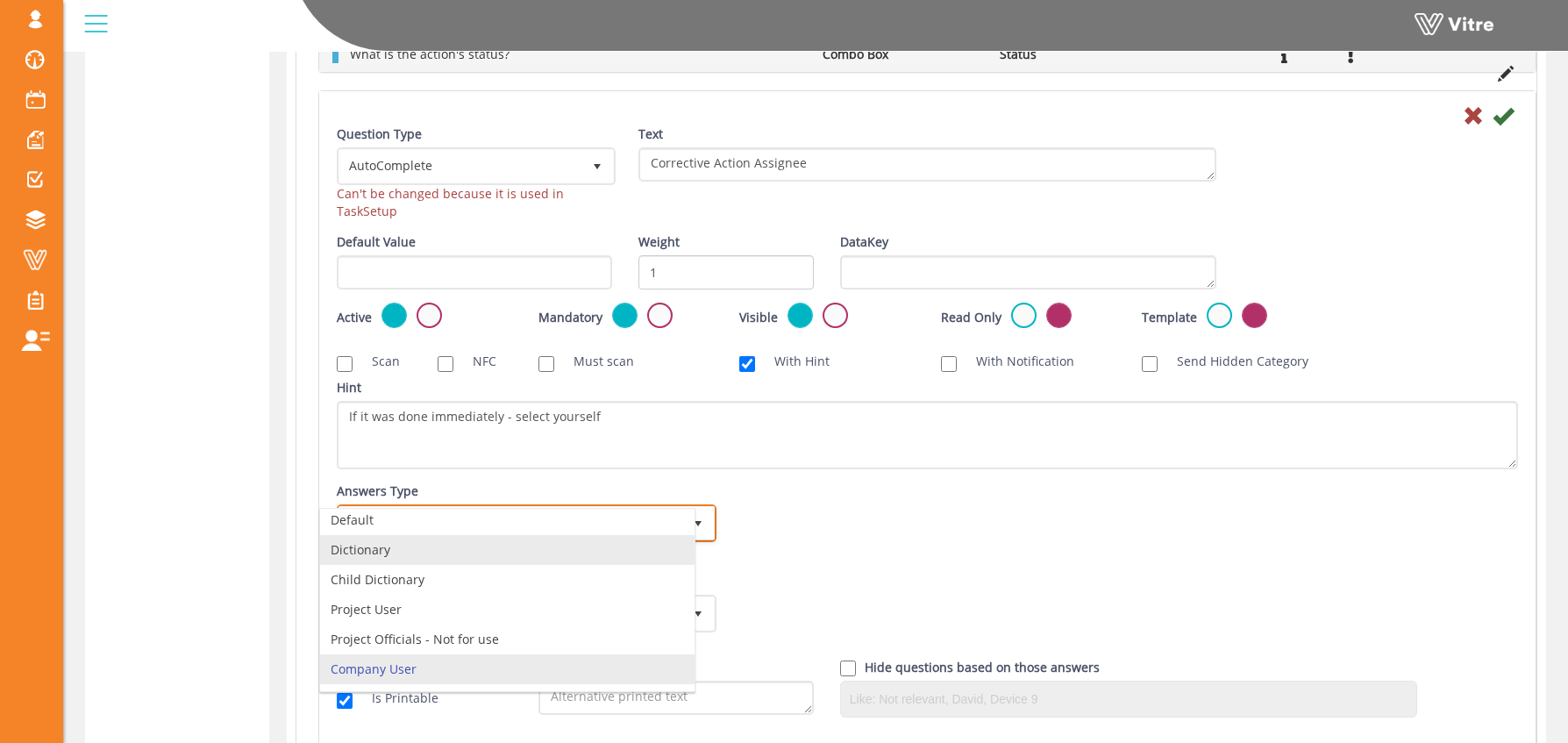
scroll to position [0, 0]
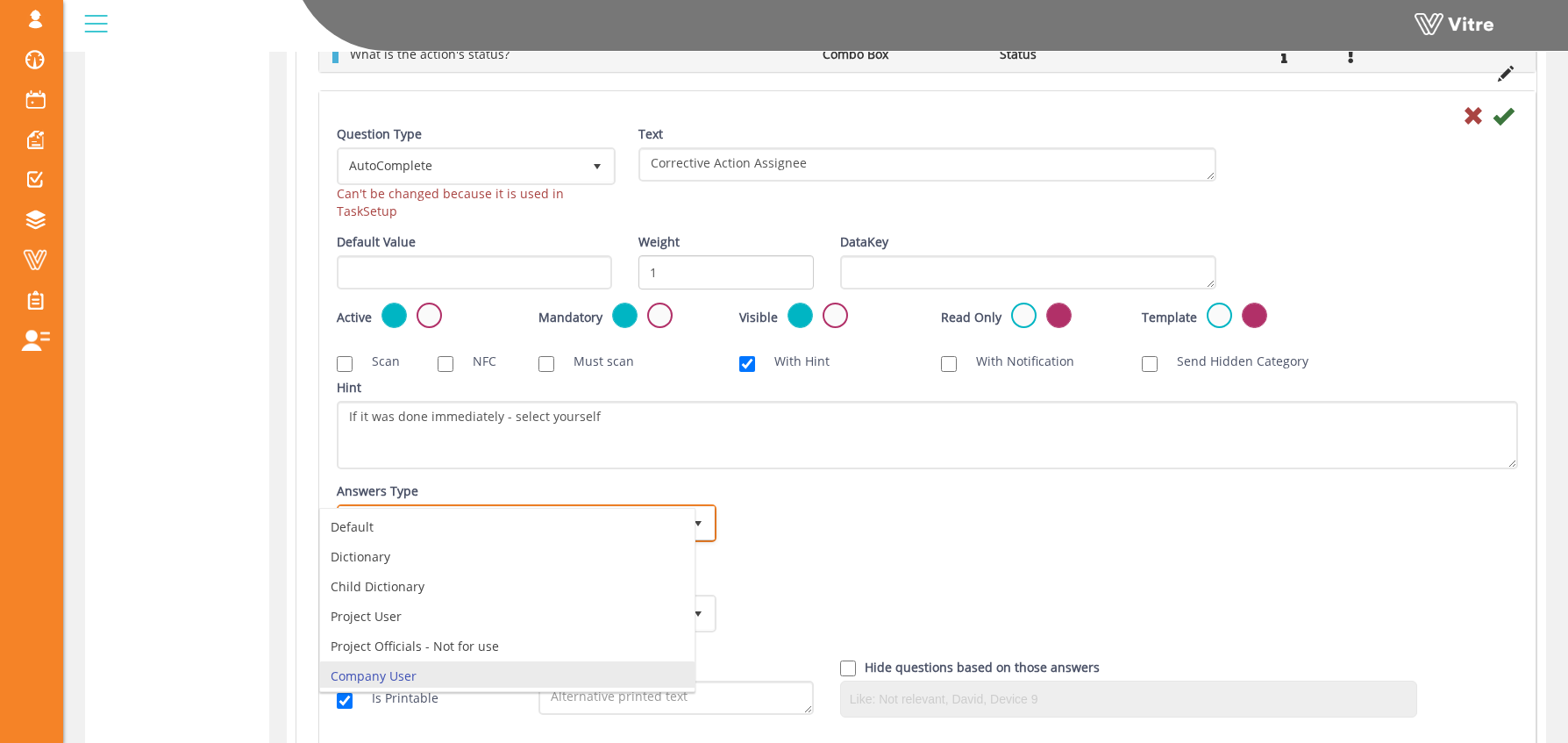
click at [450, 674] on li "Company User" at bounding box center [507, 676] width 375 height 29
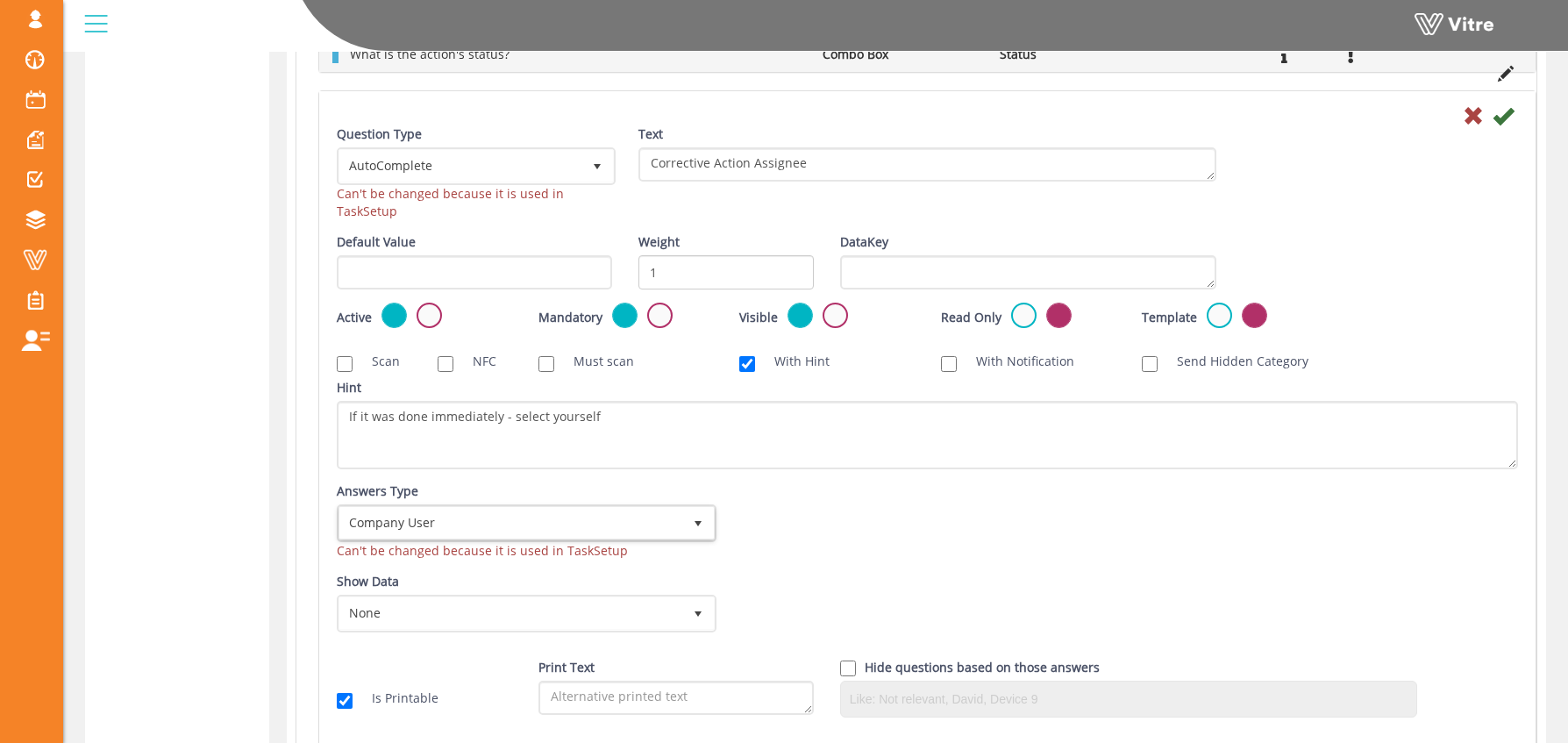
click at [1021, 571] on div "Answers Type Company User 5 Can't be changed because it is used in TaskSetup An…" at bounding box center [928, 528] width 1208 height 90
click at [1504, 105] on icon at bounding box center [1503, 115] width 21 height 21
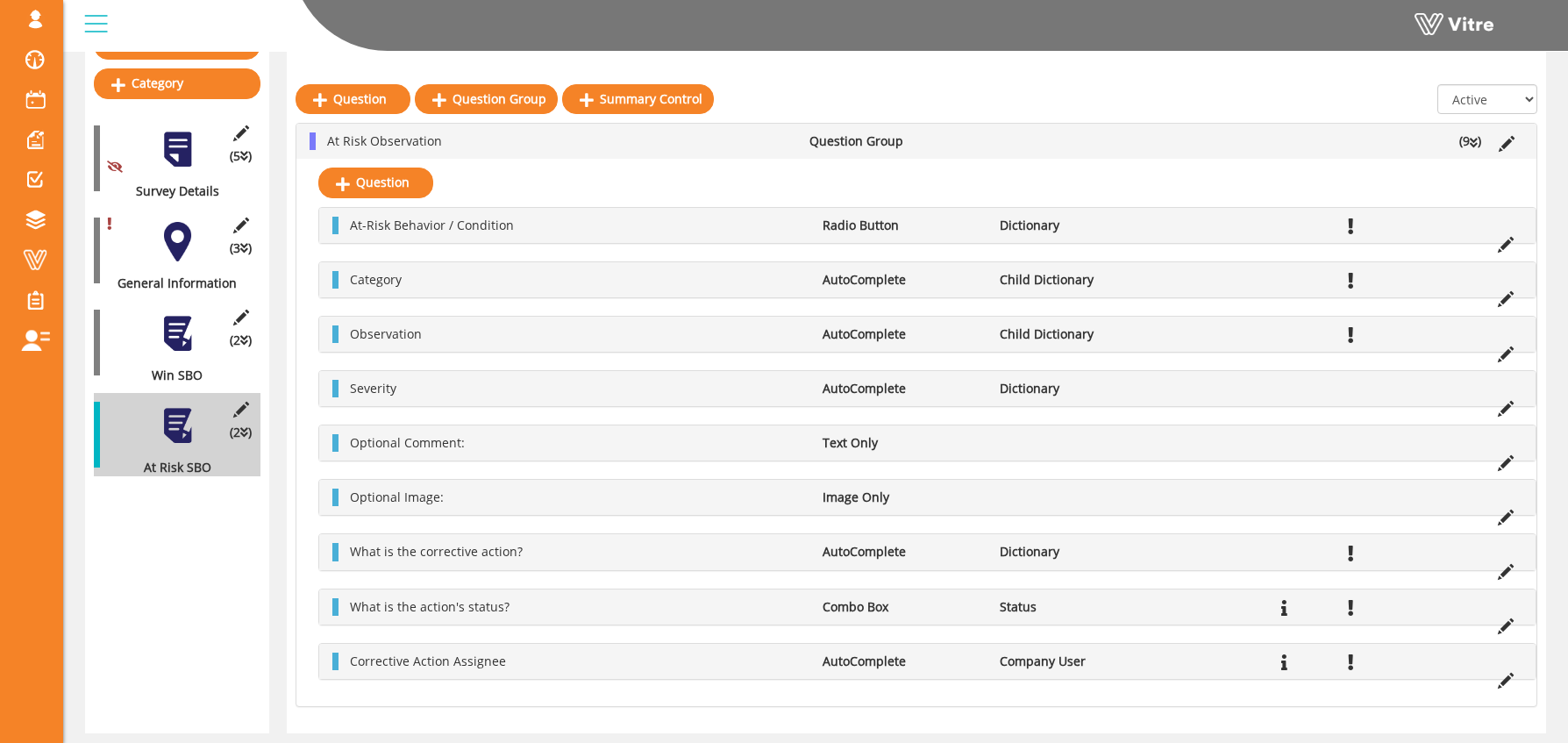
scroll to position [241, 0]
click at [166, 229] on div at bounding box center [177, 240] width 40 height 40
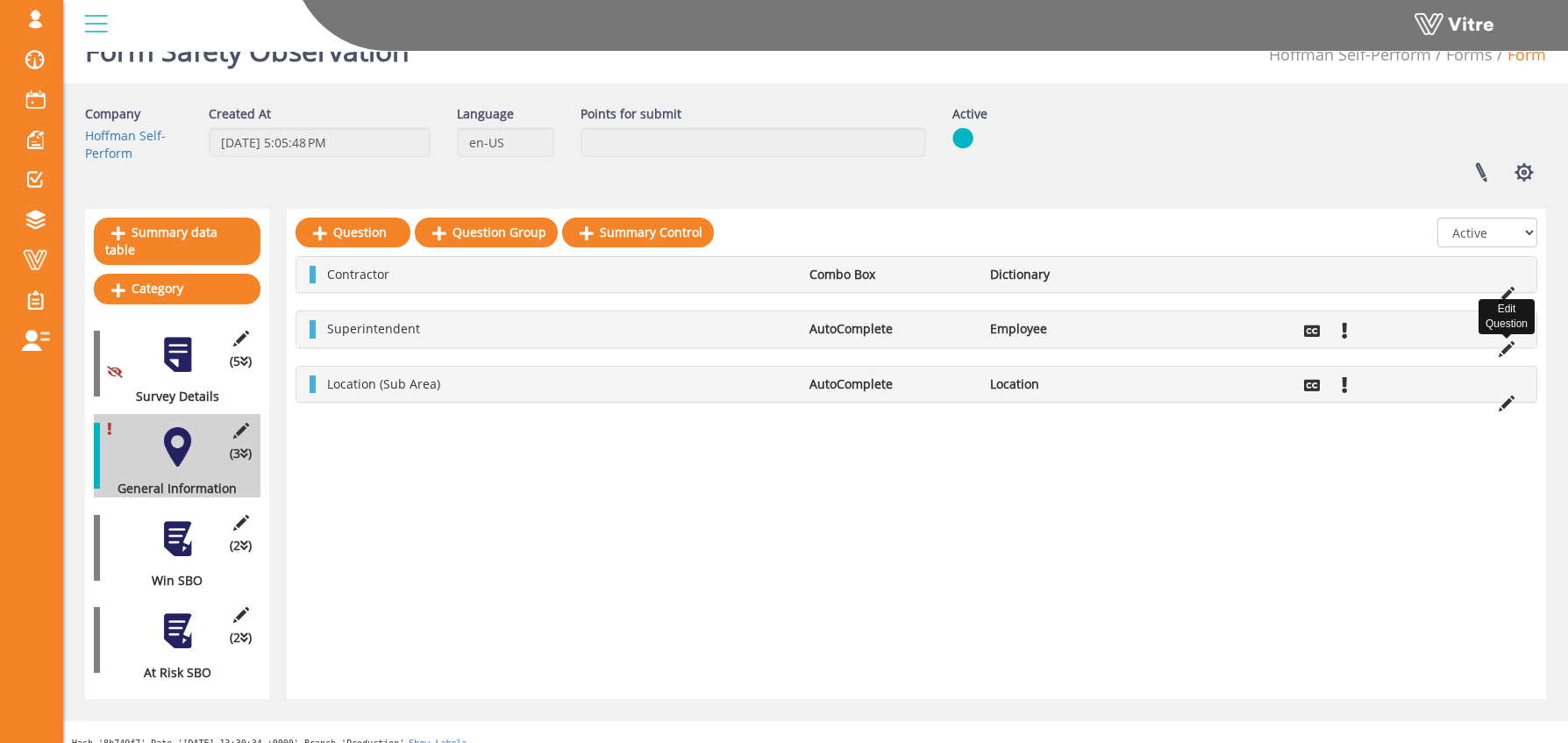
click at [1509, 348] on icon at bounding box center [1506, 349] width 16 height 16
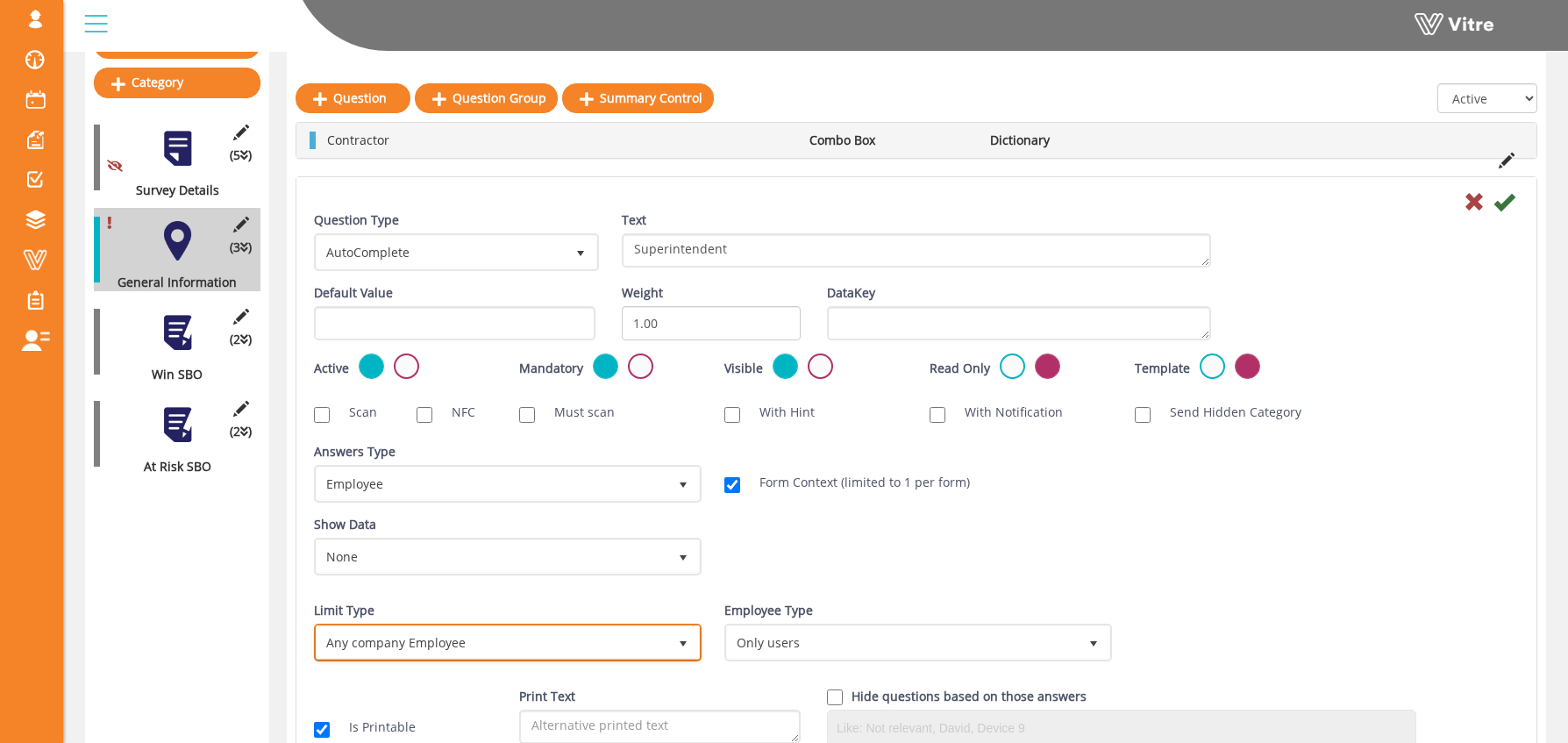
click at [398, 635] on span "Any company Employee" at bounding box center [492, 642] width 351 height 31
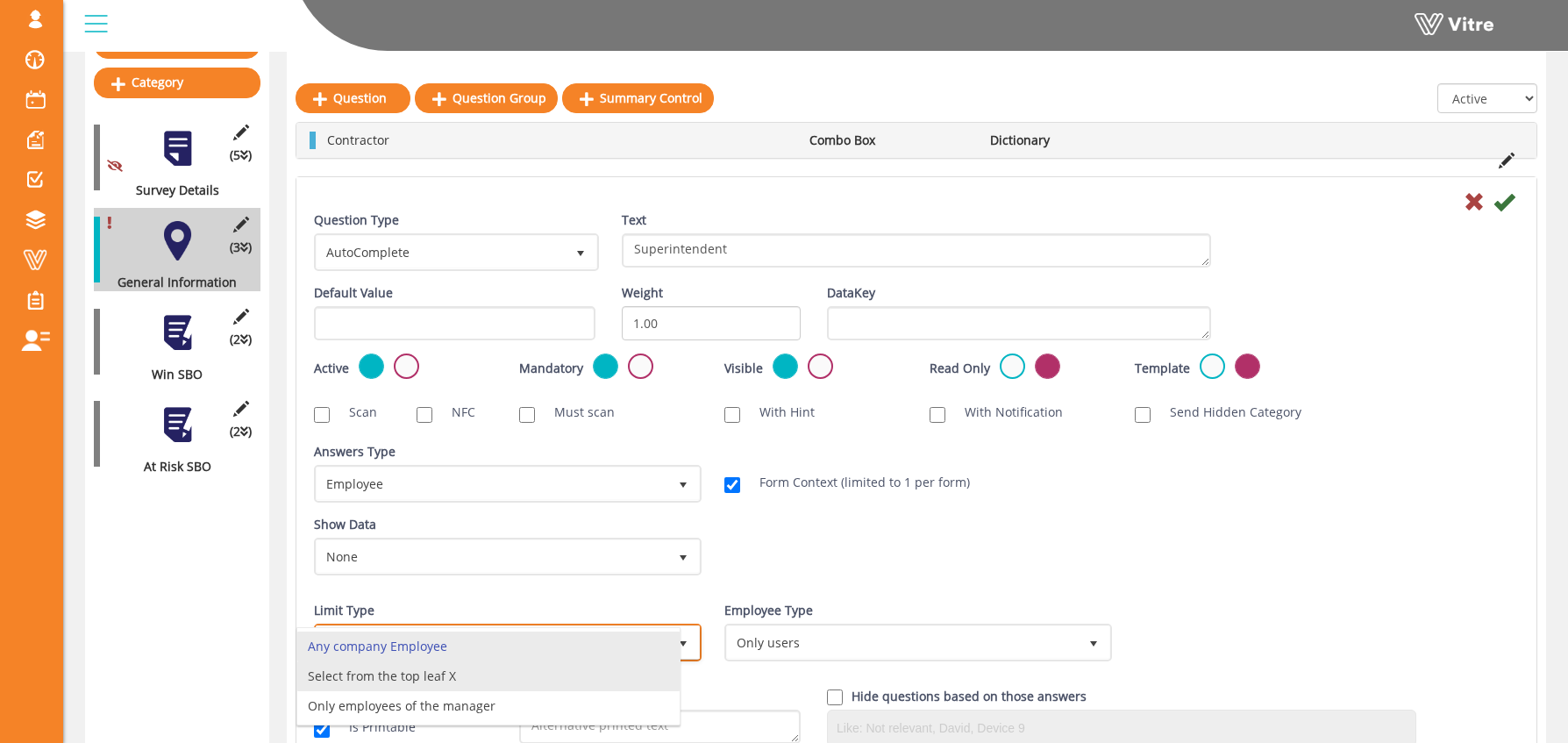
click at [435, 673] on li "Select from the top leaf X" at bounding box center [488, 676] width 382 height 29
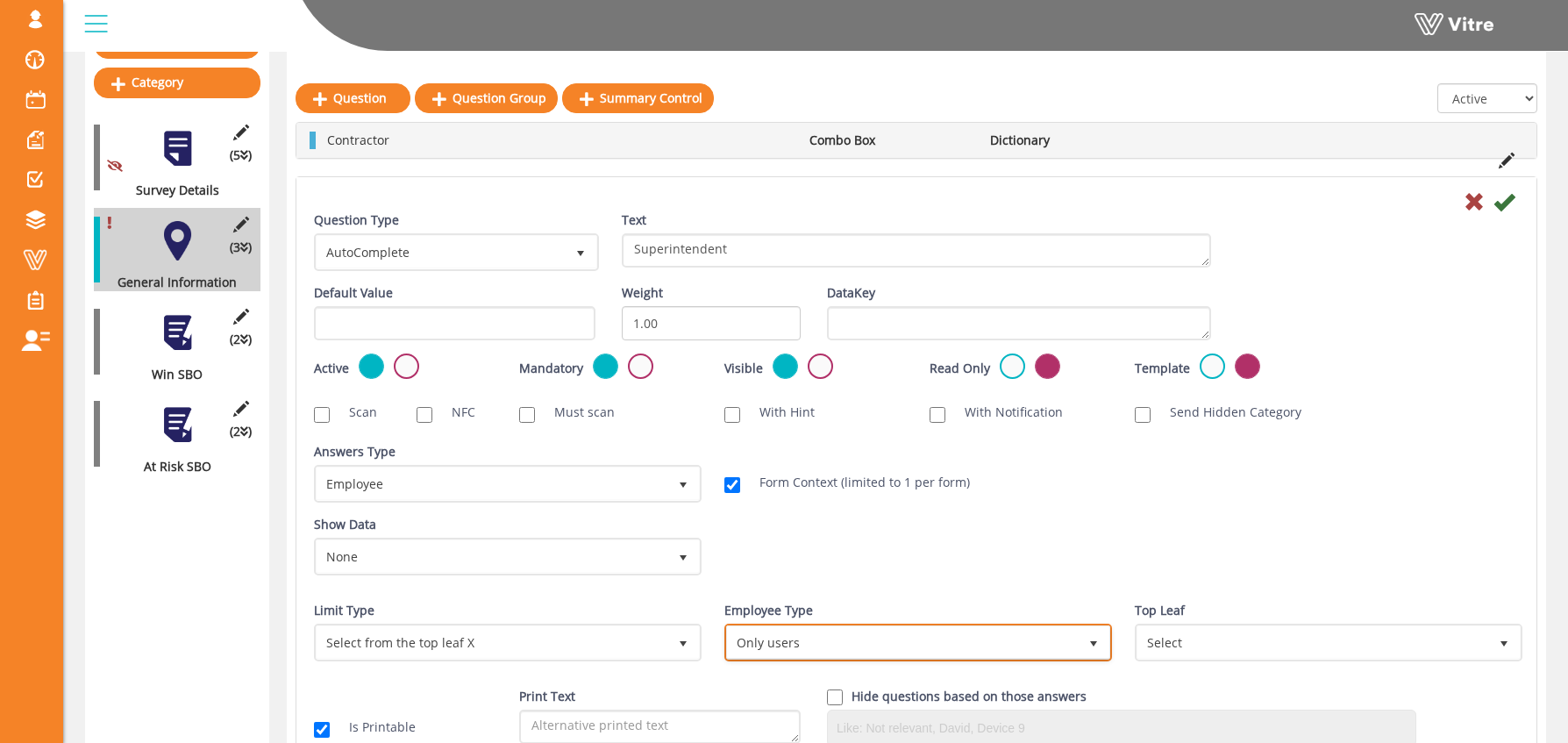
click at [846, 647] on span "Only users" at bounding box center [902, 642] width 351 height 31
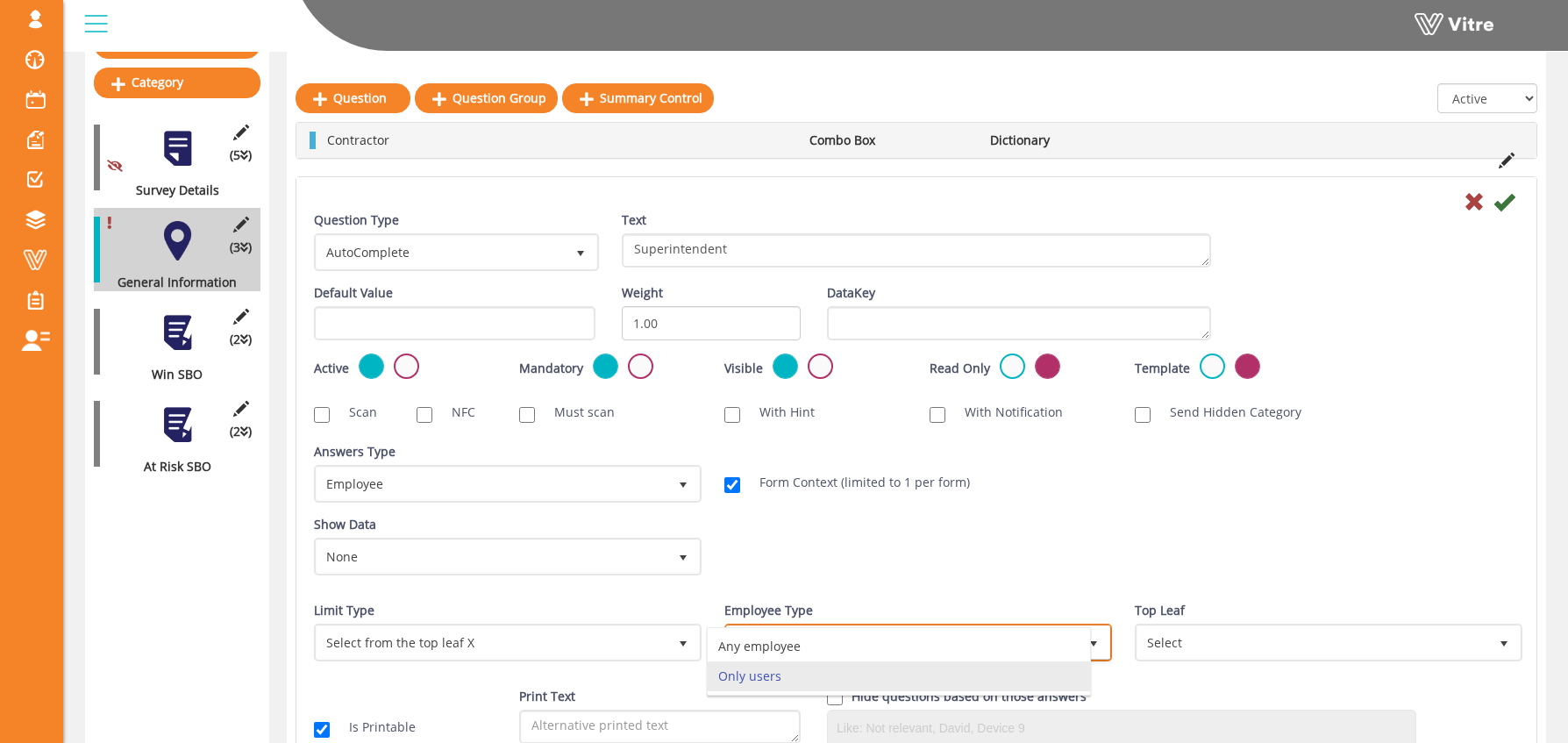
click at [870, 680] on li "Only users" at bounding box center [899, 676] width 382 height 29
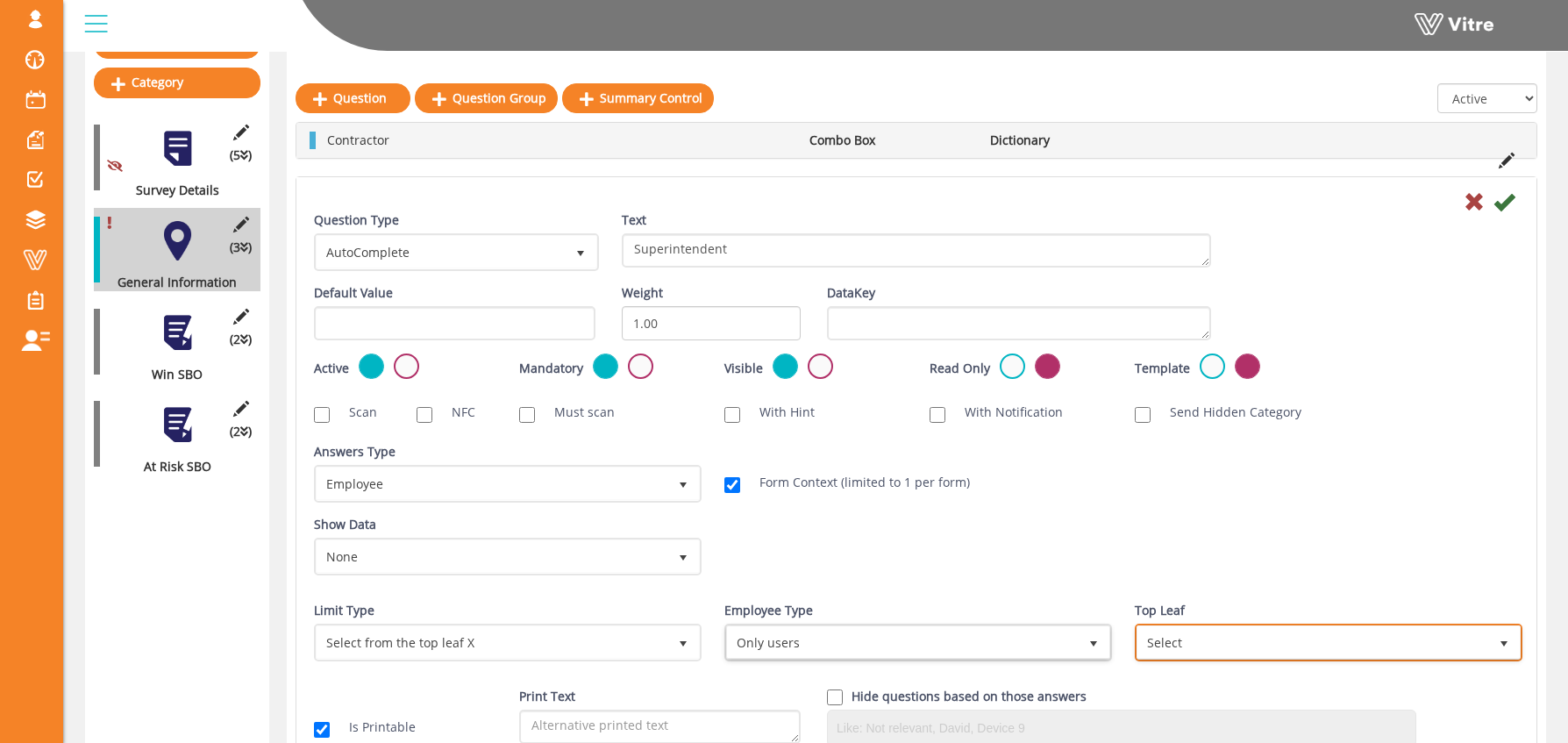
click at [1192, 632] on span "Select" at bounding box center [1313, 642] width 351 height 31
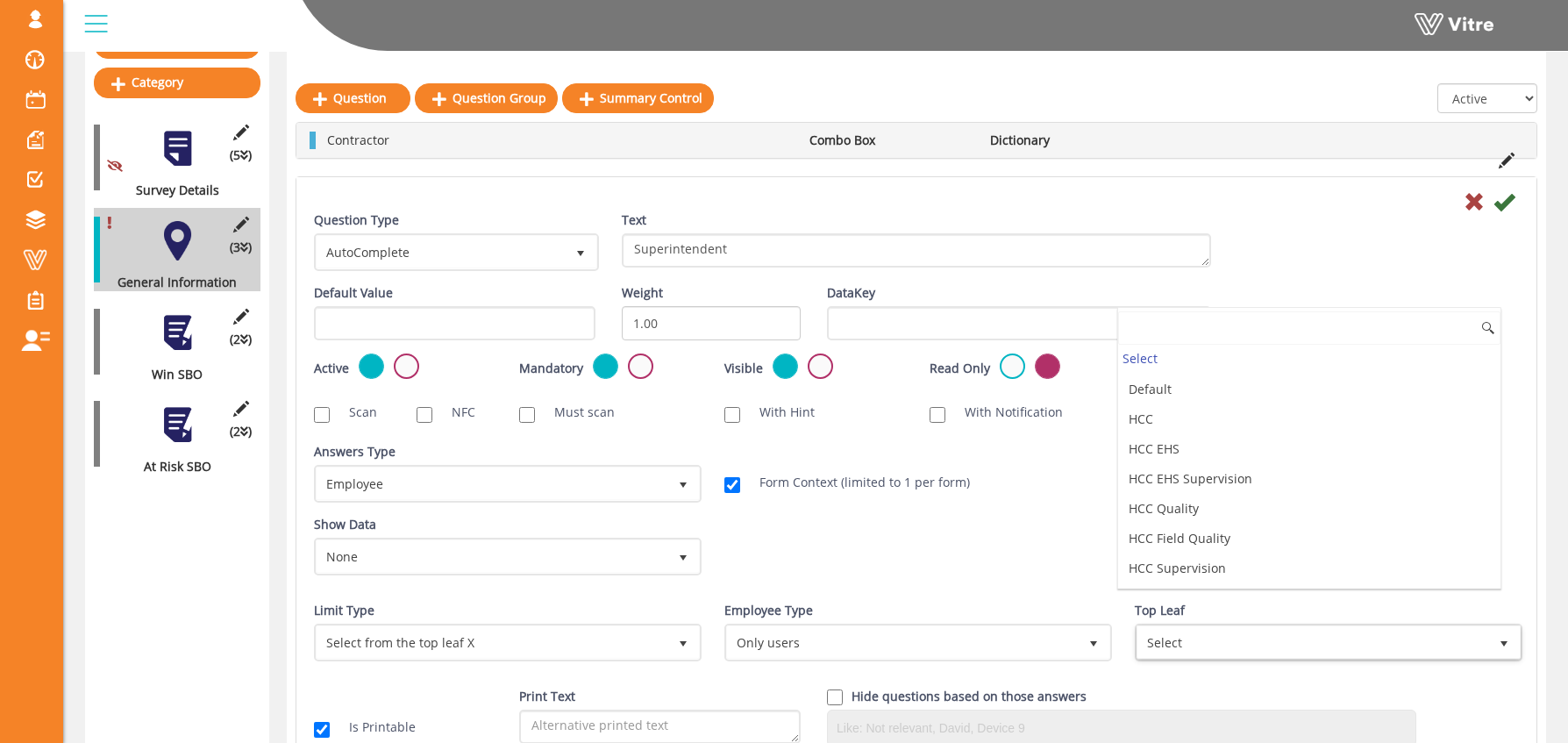
scroll to position [180, 0]
click at [1277, 435] on li "HCC" at bounding box center [1309, 443] width 382 height 29
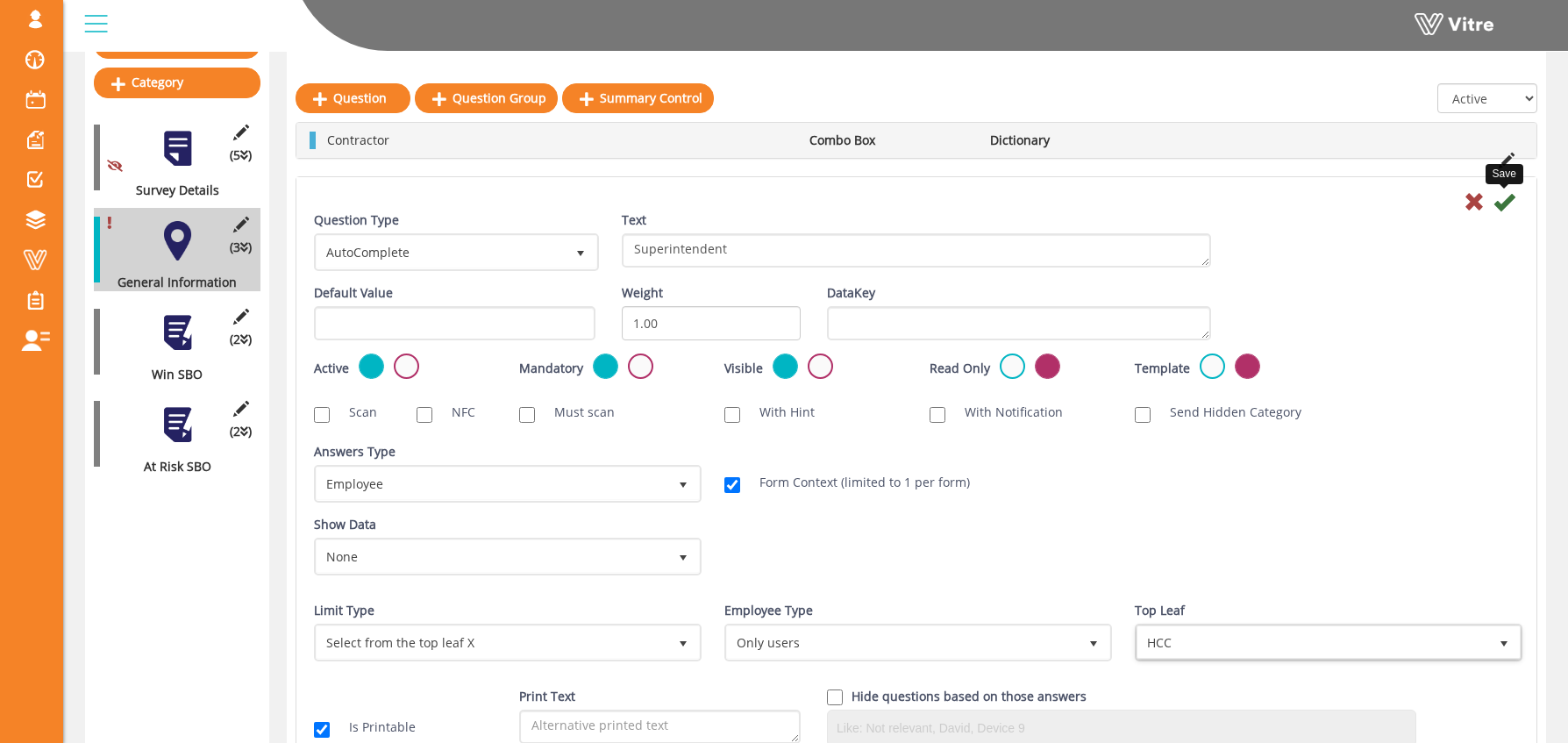
click at [1505, 207] on icon at bounding box center [1504, 202] width 21 height 21
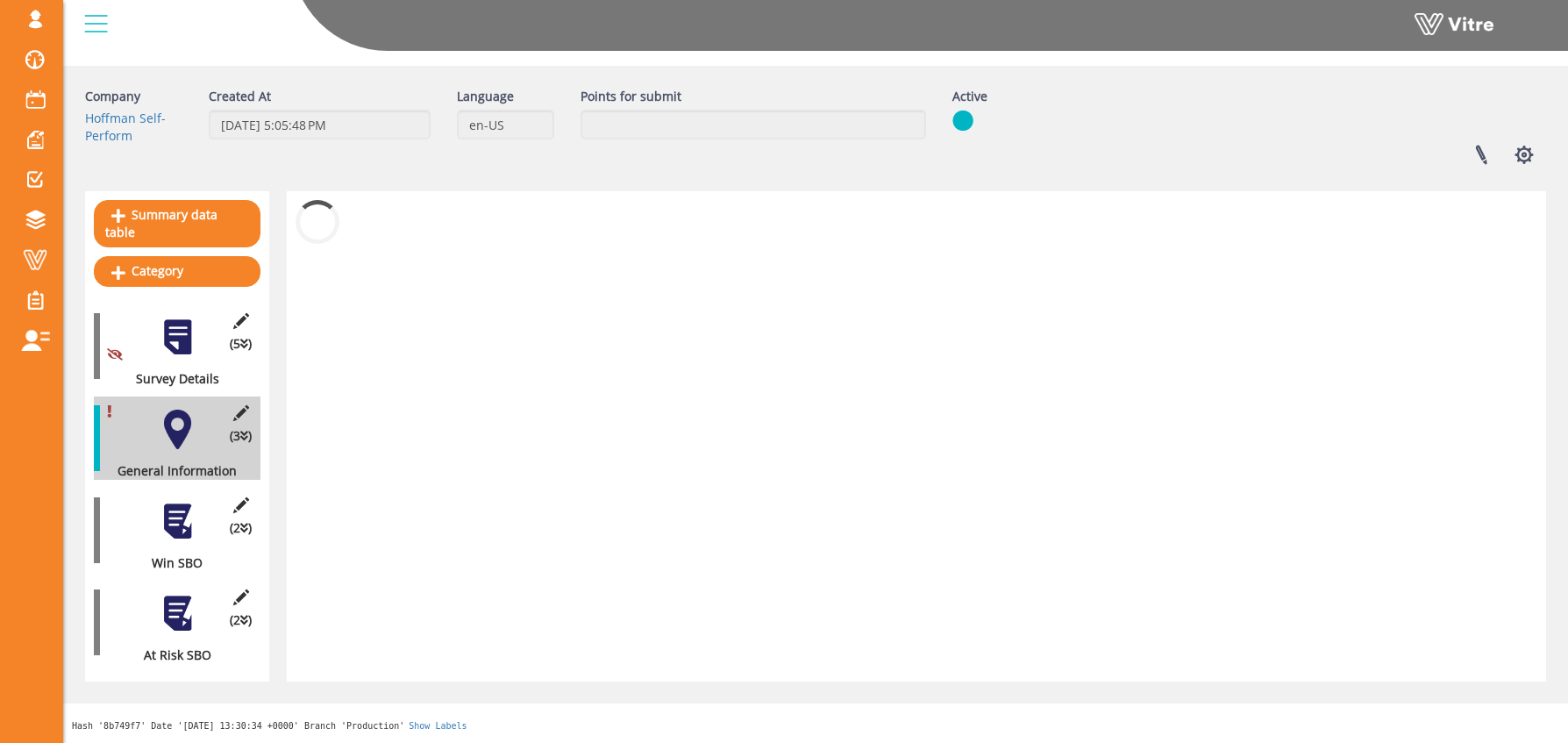
scroll to position [35, 0]
